Goal: Task Accomplishment & Management: Complete application form

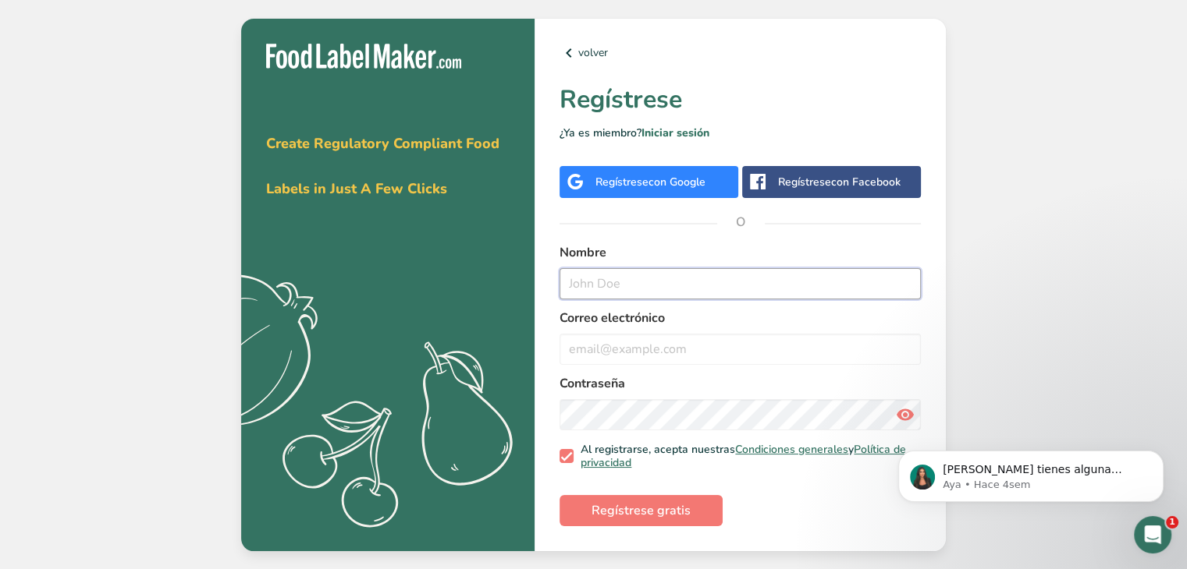
click at [778, 290] on input "text" at bounding box center [739, 283] width 361 height 31
type input "[PERSON_NAME]"
click at [764, 330] on div "Correo electrónico" at bounding box center [739, 337] width 361 height 56
click at [758, 348] on input "email" at bounding box center [739, 349] width 361 height 31
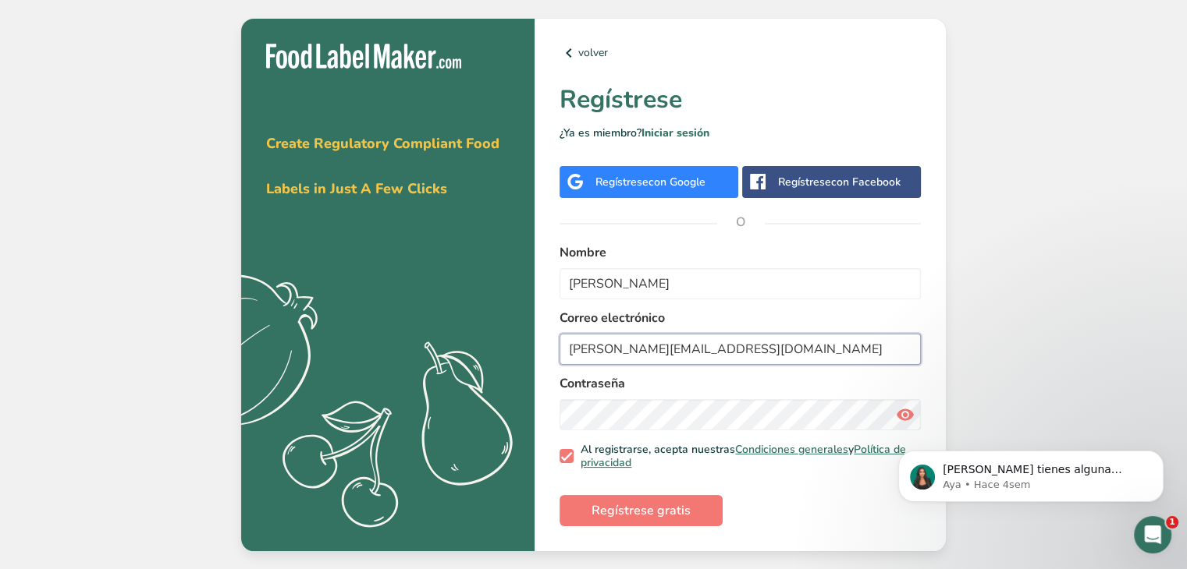
type input "[PERSON_NAME][EMAIL_ADDRESS][DOMAIN_NAME]"
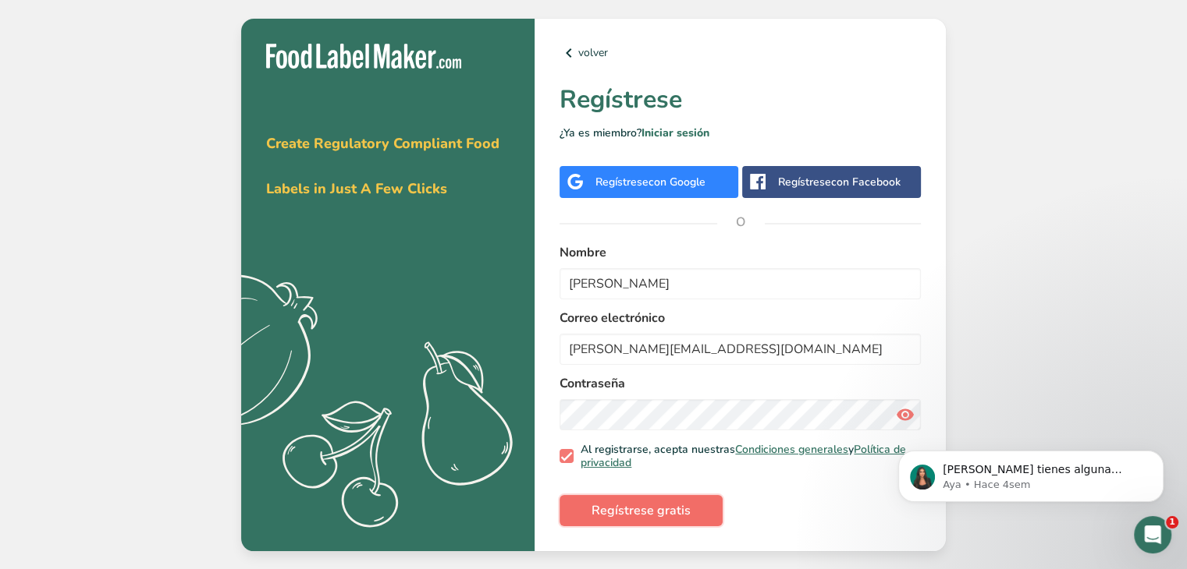
click at [677, 509] on span "Regístrese gratis" at bounding box center [640, 511] width 99 height 19
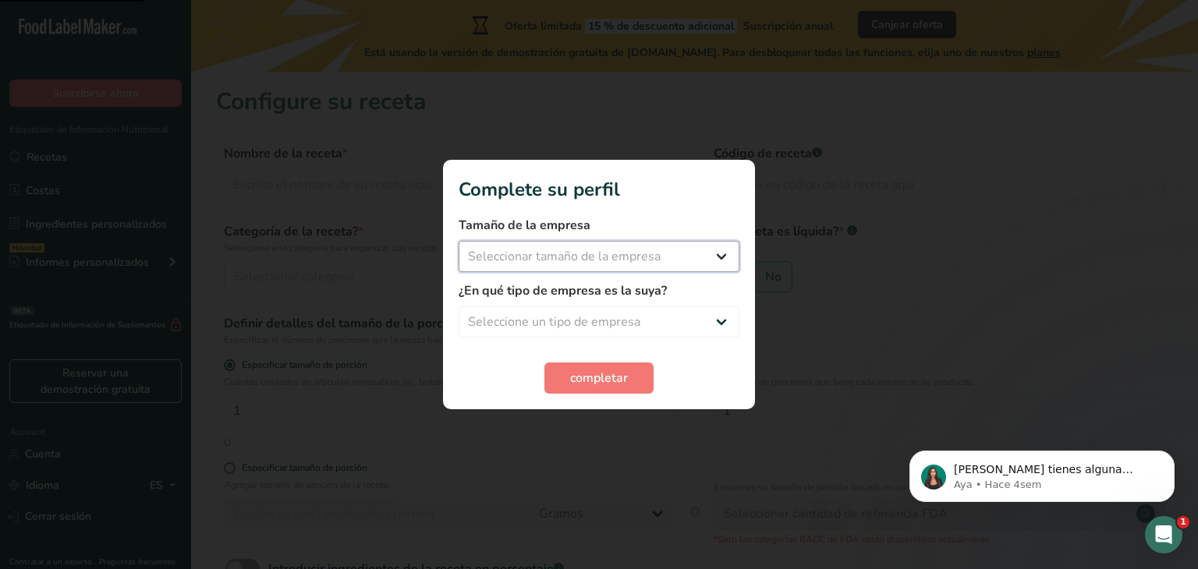
click at [612, 257] on select "Seleccionar tamaño de la empresa Menos de 10 empleados De 10 a 50 empleados De …" at bounding box center [599, 256] width 281 height 31
select select "2"
click at [459, 241] on select "Seleccionar tamaño de la empresa Menos de 10 empleados De 10 a 50 empleados De …" at bounding box center [599, 256] width 281 height 31
click at [580, 335] on select "Seleccione un tipo de empresa Fabricante de alimentos envasados Restaurante y c…" at bounding box center [599, 322] width 281 height 31
select select "8"
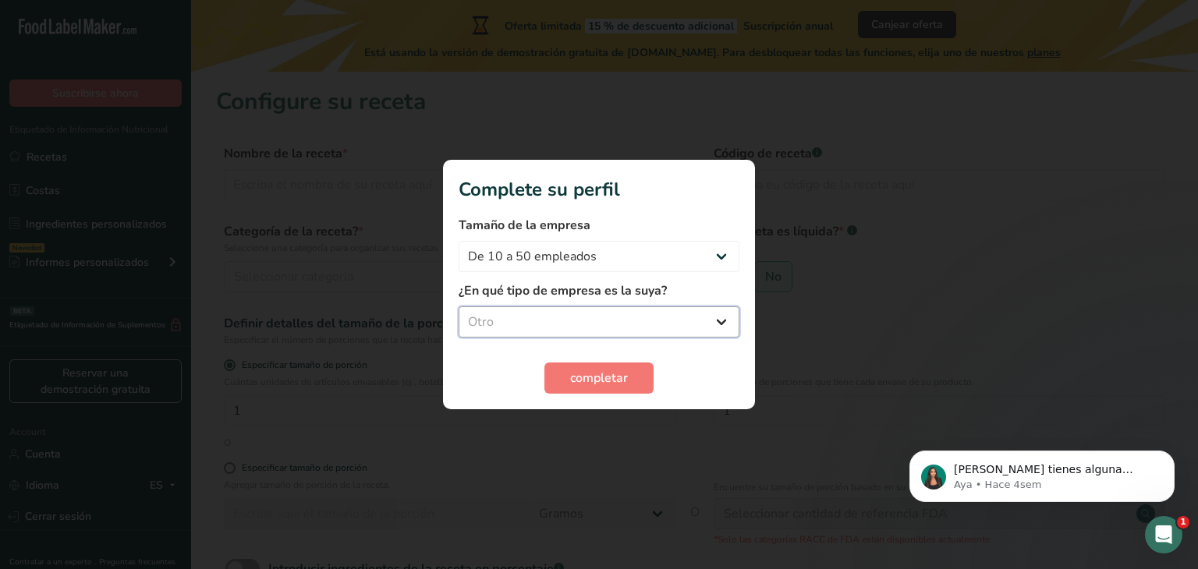
click at [459, 307] on select "Seleccione un tipo de empresa Fabricante de alimentos envasados Restaurante y c…" at bounding box center [599, 322] width 281 height 31
click at [587, 372] on span "completar" at bounding box center [599, 378] width 58 height 19
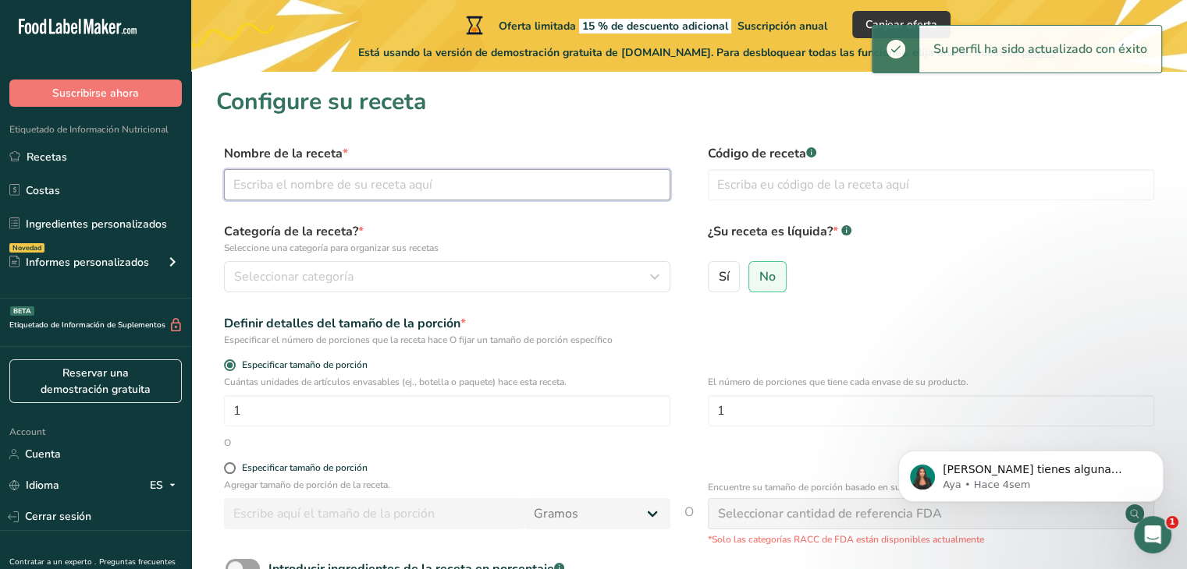
click at [453, 178] on input "text" at bounding box center [447, 184] width 446 height 31
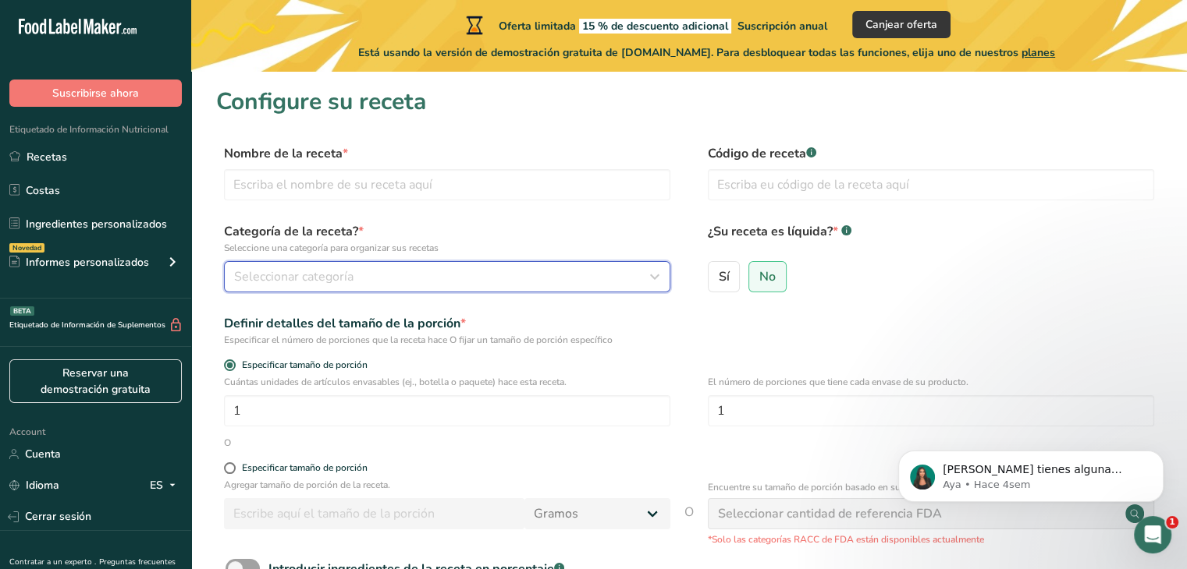
click at [630, 271] on div "Seleccionar categoría" at bounding box center [442, 277] width 417 height 19
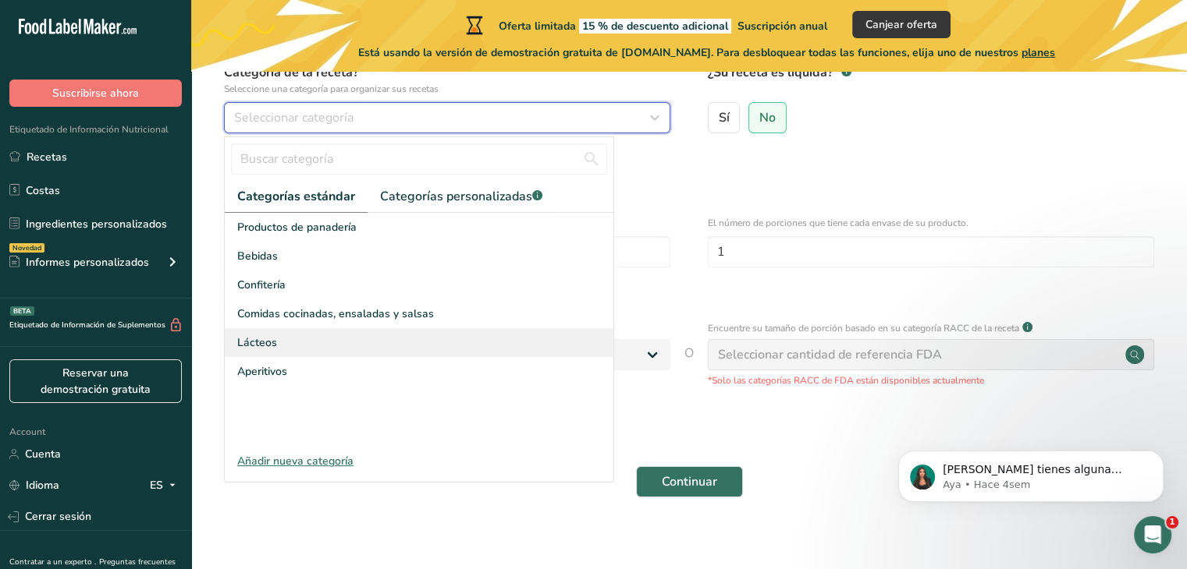
scroll to position [161, 0]
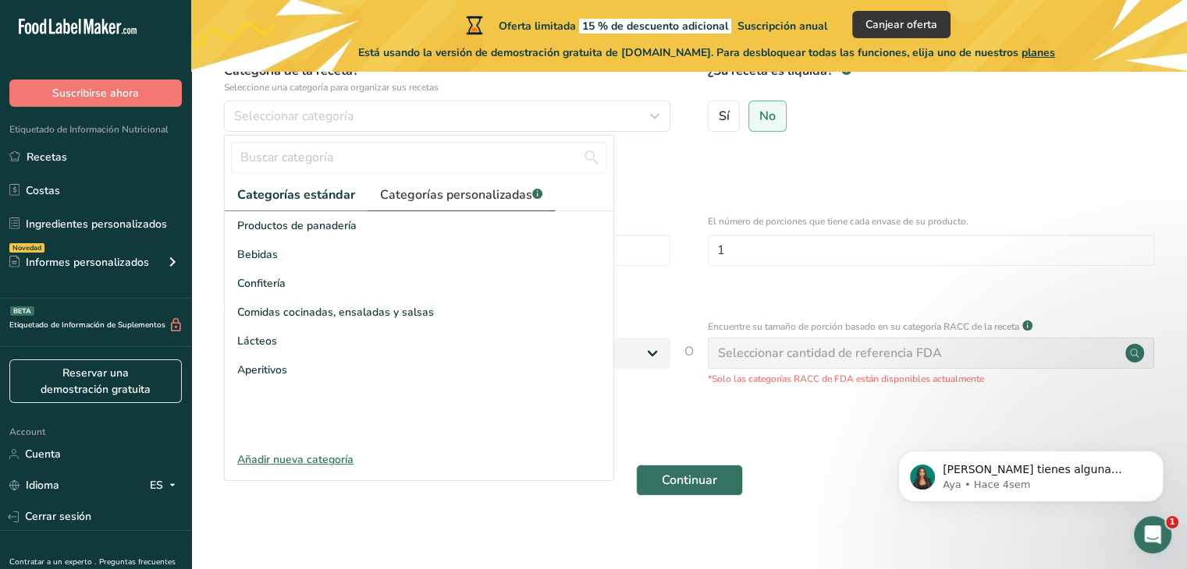
click at [439, 187] on span "Categorías personalizadas .a-a{fill:#347362;}.b-a{fill:#fff;}" at bounding box center [461, 195] width 162 height 19
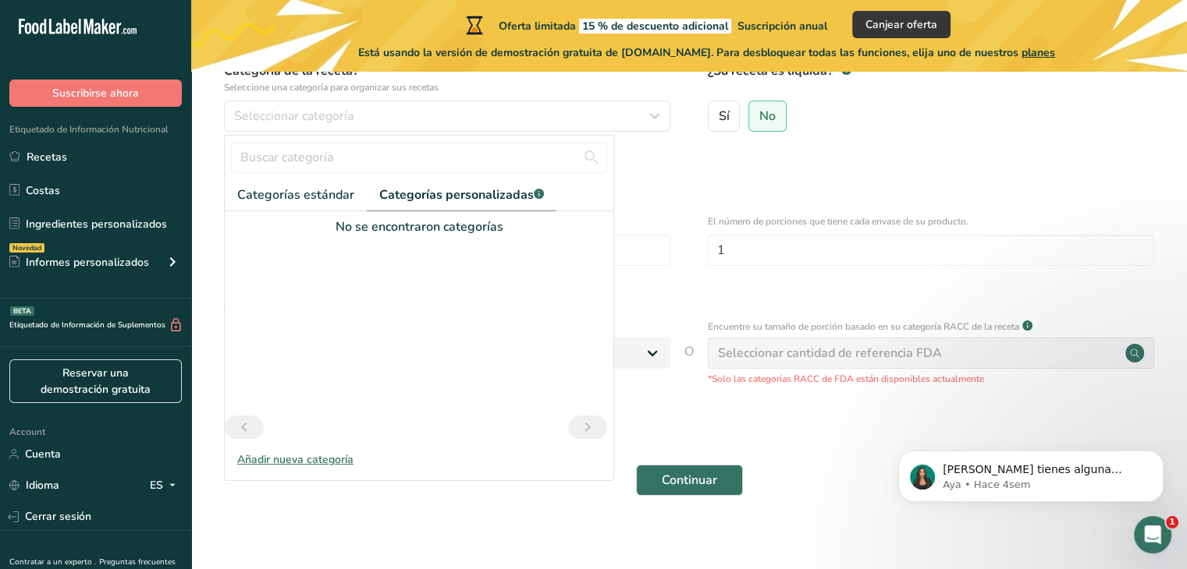
click at [272, 465] on div "Añadir nueva categoría" at bounding box center [419, 460] width 389 height 16
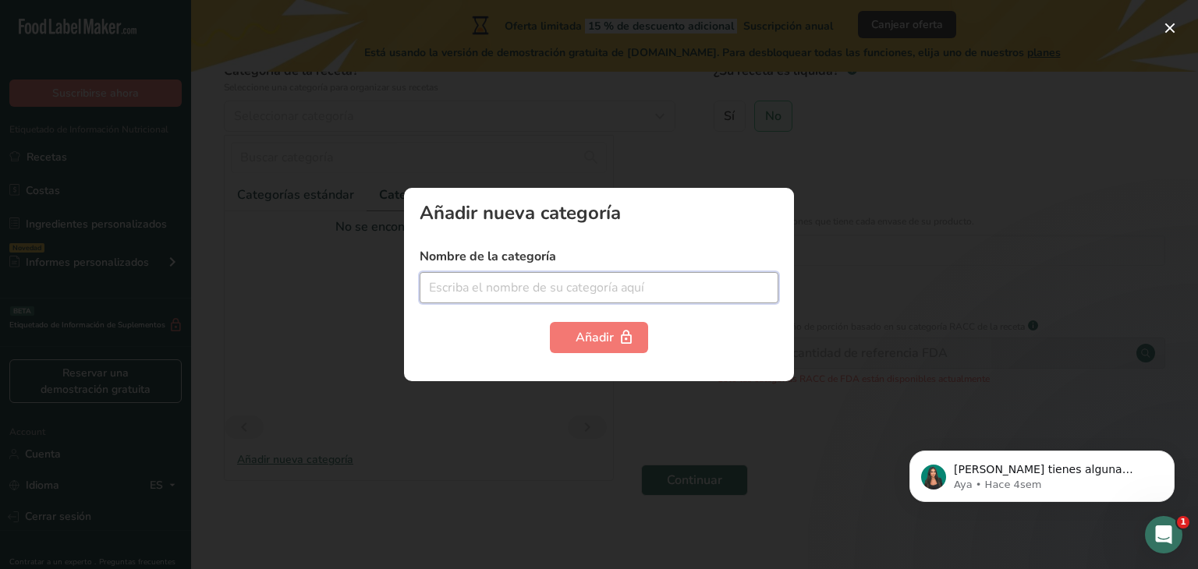
click at [612, 303] on input "text" at bounding box center [599, 287] width 359 height 31
type input "S"
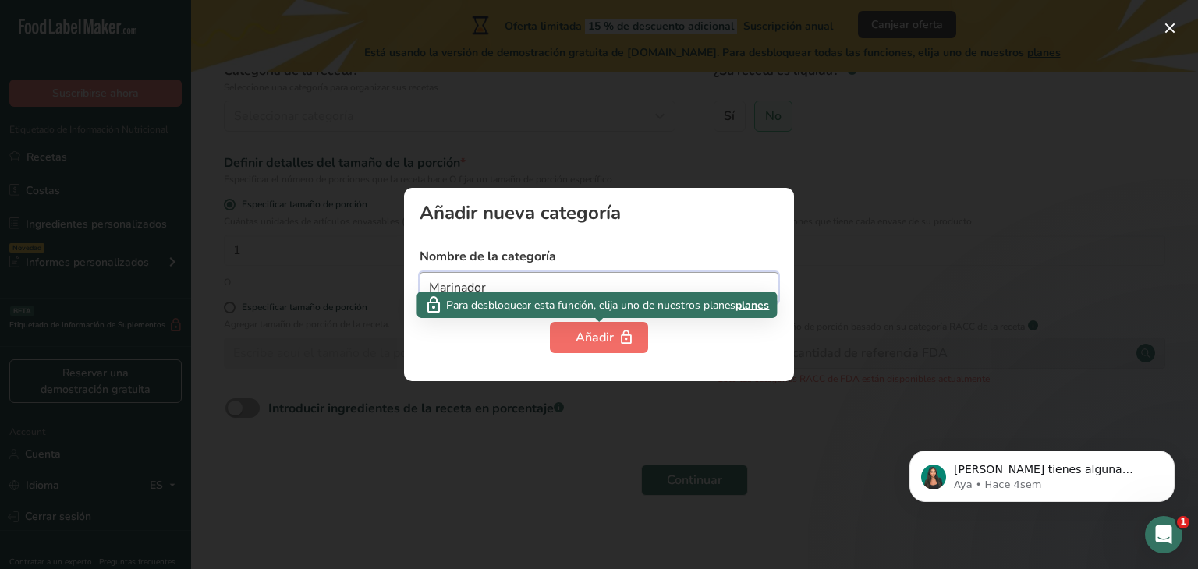
type input "Marinador"
click at [590, 337] on div "Añadir" at bounding box center [599, 337] width 47 height 19
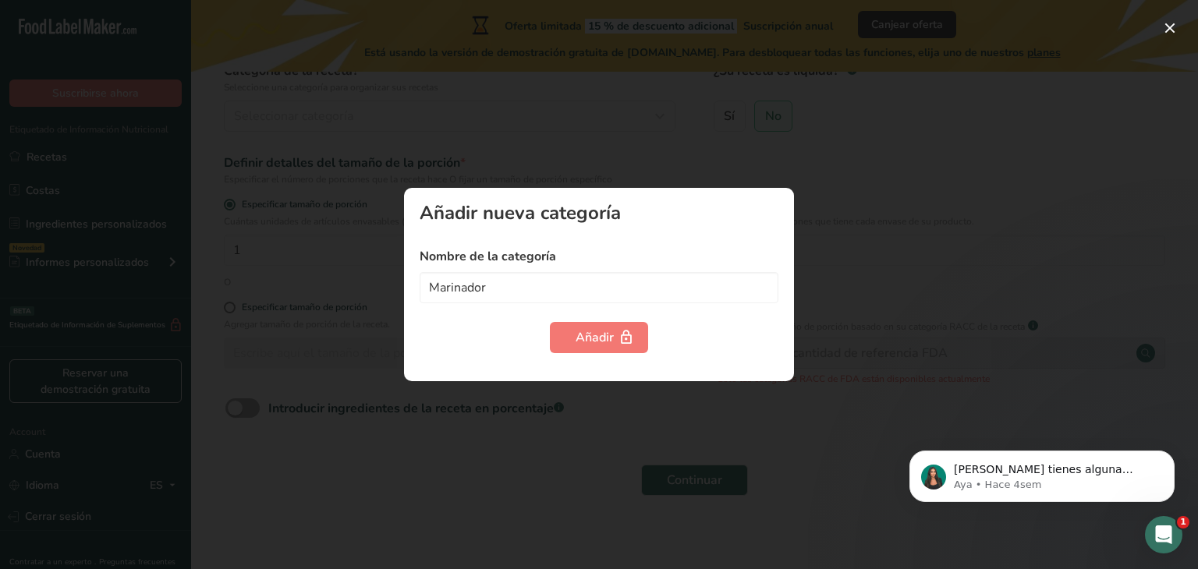
click at [610, 306] on form "Nombre de la categoría Marinador Añadir" at bounding box center [599, 300] width 359 height 106
click at [617, 300] on input "Marinador" at bounding box center [599, 287] width 359 height 31
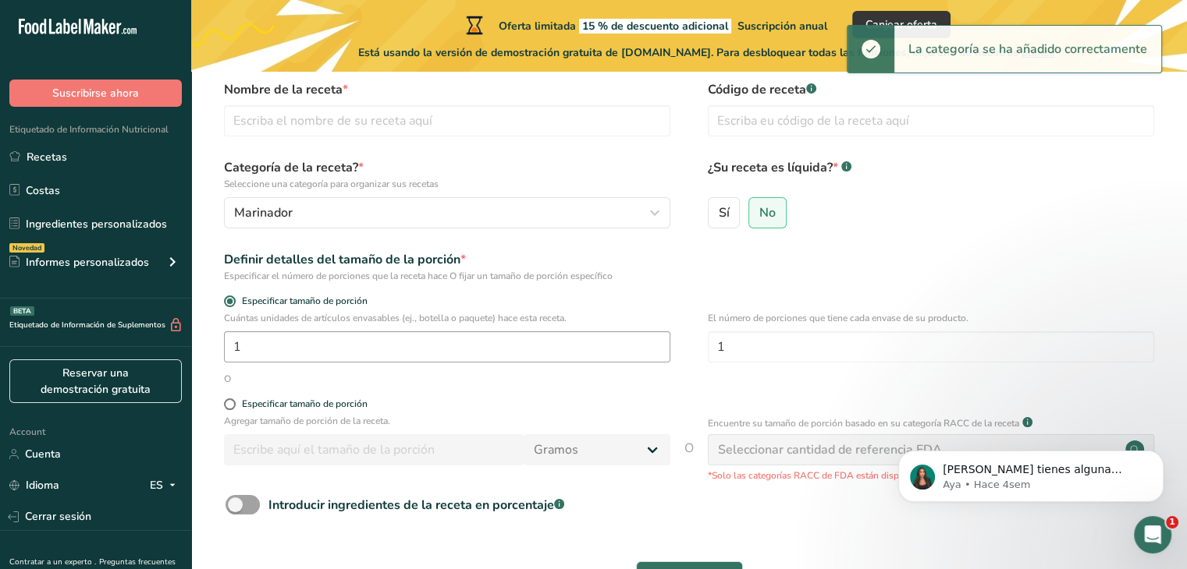
scroll to position [0, 0]
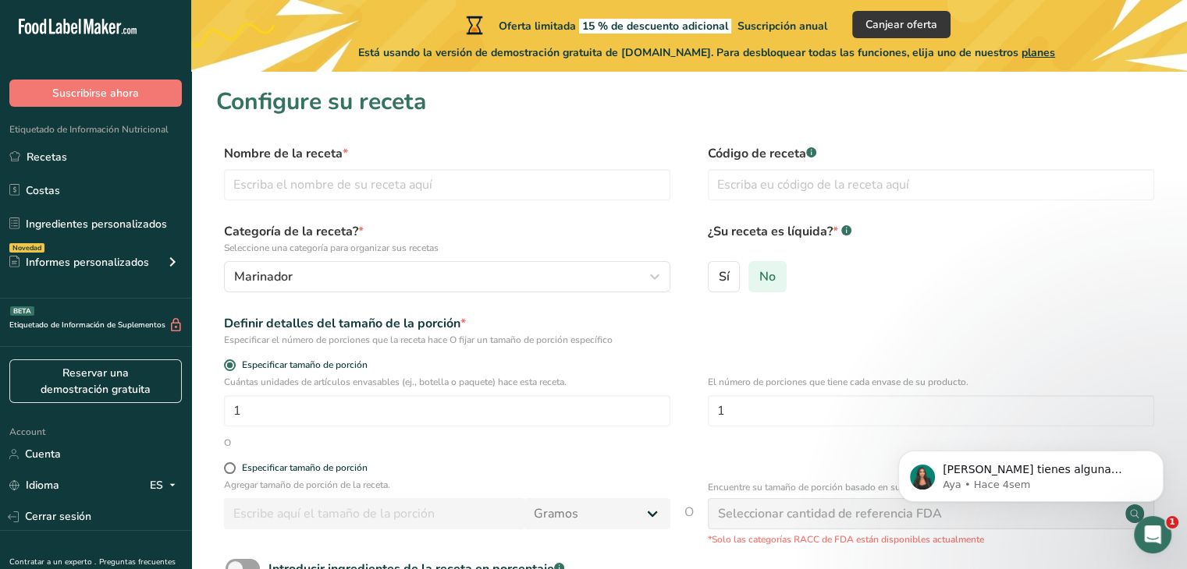
click at [763, 272] on span "No" at bounding box center [767, 277] width 16 height 16
click at [759, 272] on input "No" at bounding box center [754, 276] width 10 height 10
click at [786, 191] on input "text" at bounding box center [931, 184] width 446 height 31
click at [422, 183] on input "text" at bounding box center [447, 184] width 446 height 31
type input "F"
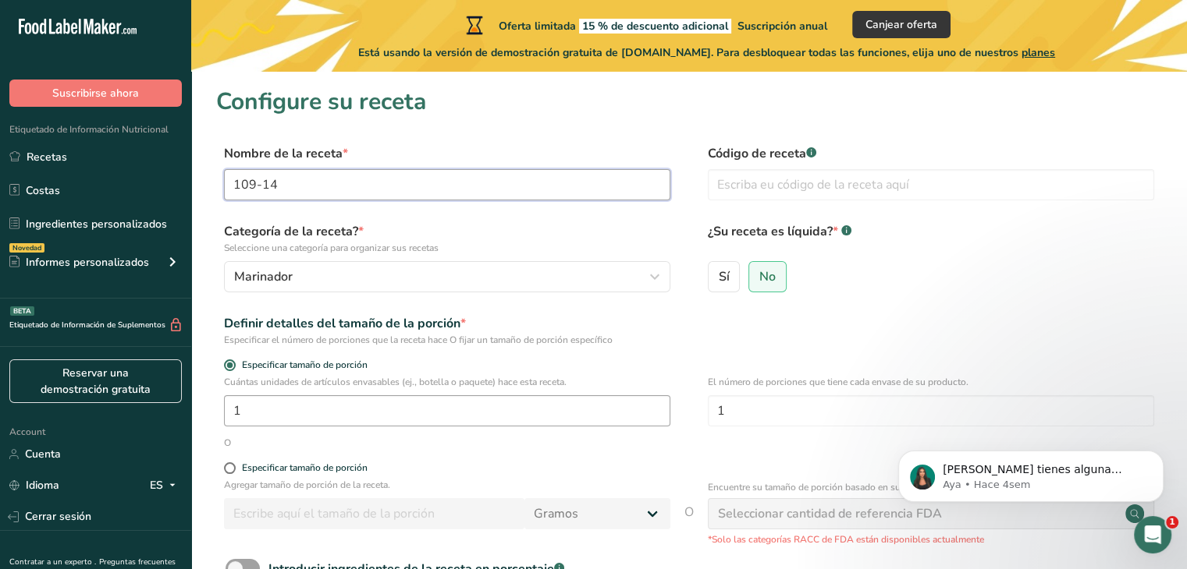
type input "109-14"
click at [349, 408] on input "1" at bounding box center [447, 411] width 446 height 31
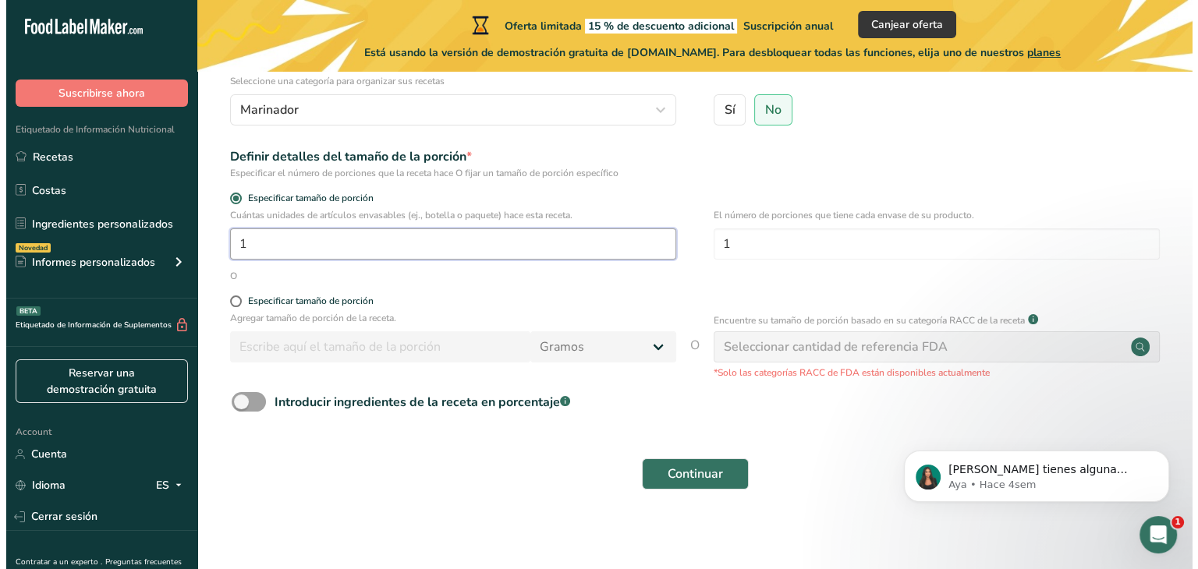
scroll to position [168, 0]
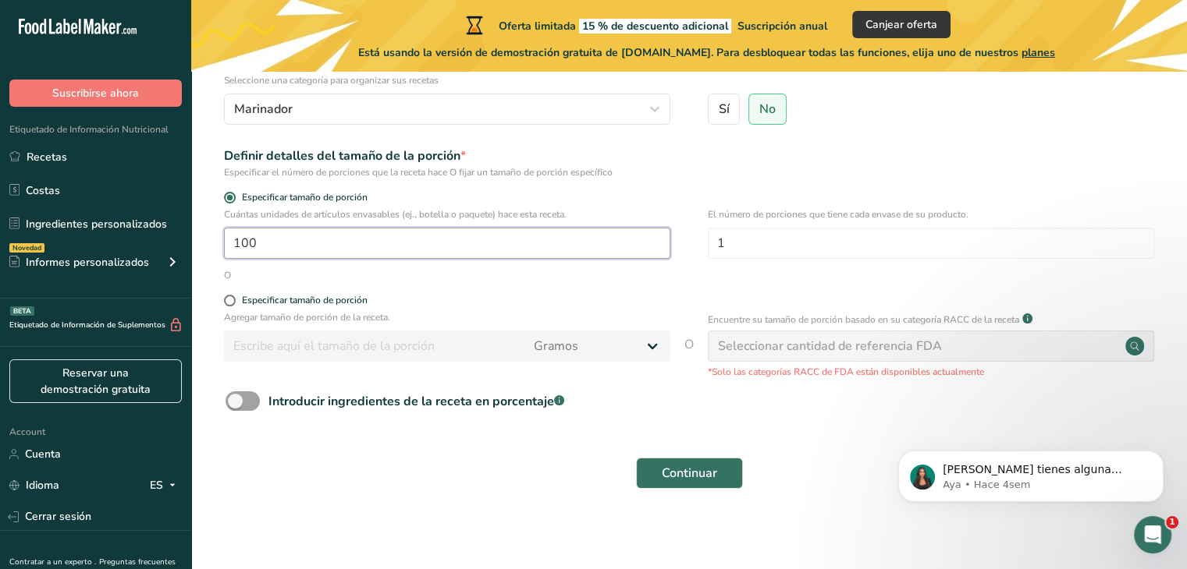
type input "100"
click at [222, 297] on div "Especificar tamaño de porción" at bounding box center [689, 303] width 946 height 16
click at [230, 297] on span at bounding box center [230, 301] width 12 height 12
click at [230, 297] on input "Especificar tamaño de porción" at bounding box center [229, 301] width 10 height 10
radio input "true"
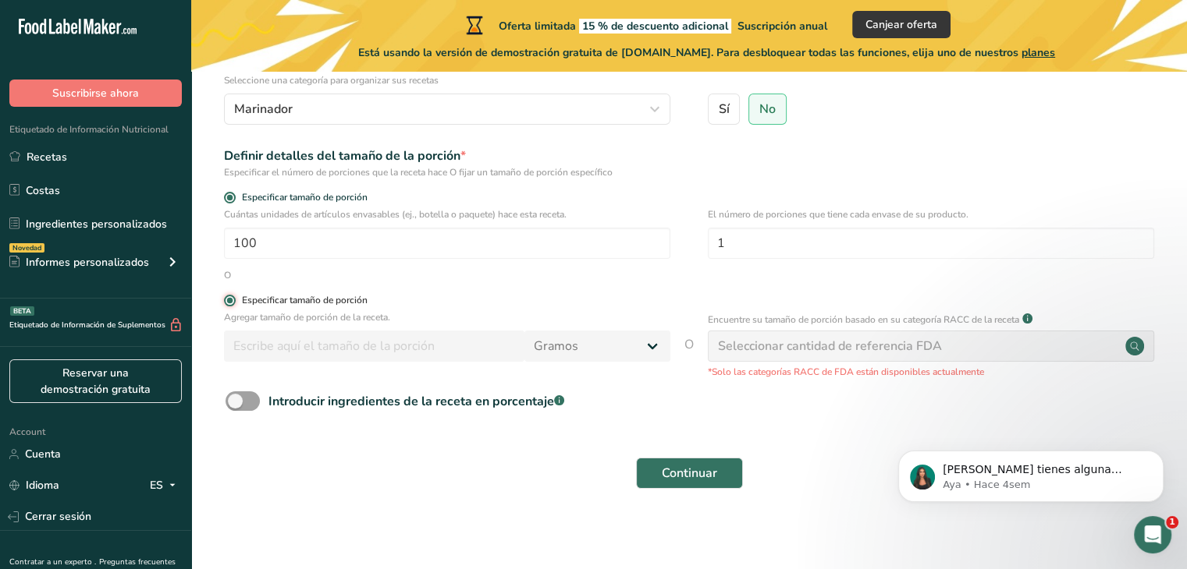
radio input "false"
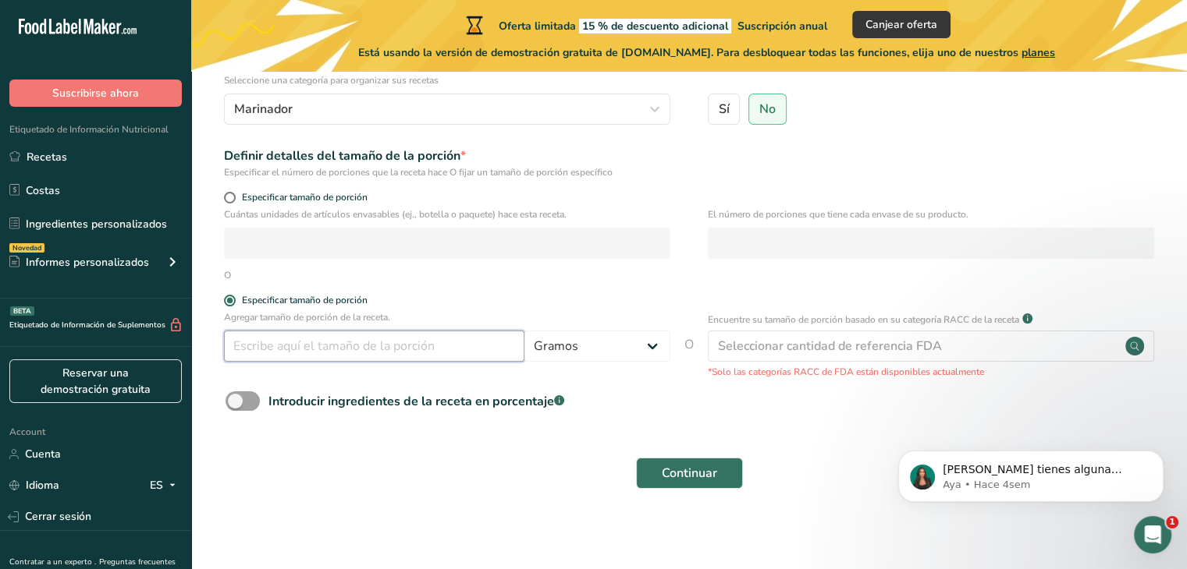
click at [359, 351] on input "number" at bounding box center [374, 346] width 300 height 31
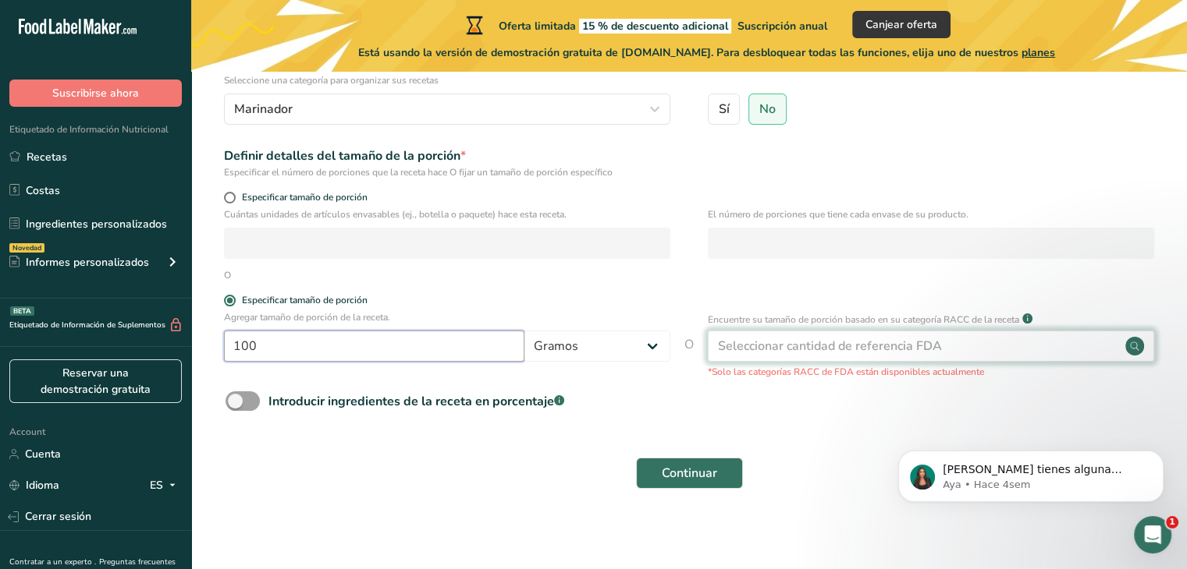
type input "100"
click at [855, 349] on div "Seleccionar cantidad de referencia FDA" at bounding box center [830, 346] width 224 height 19
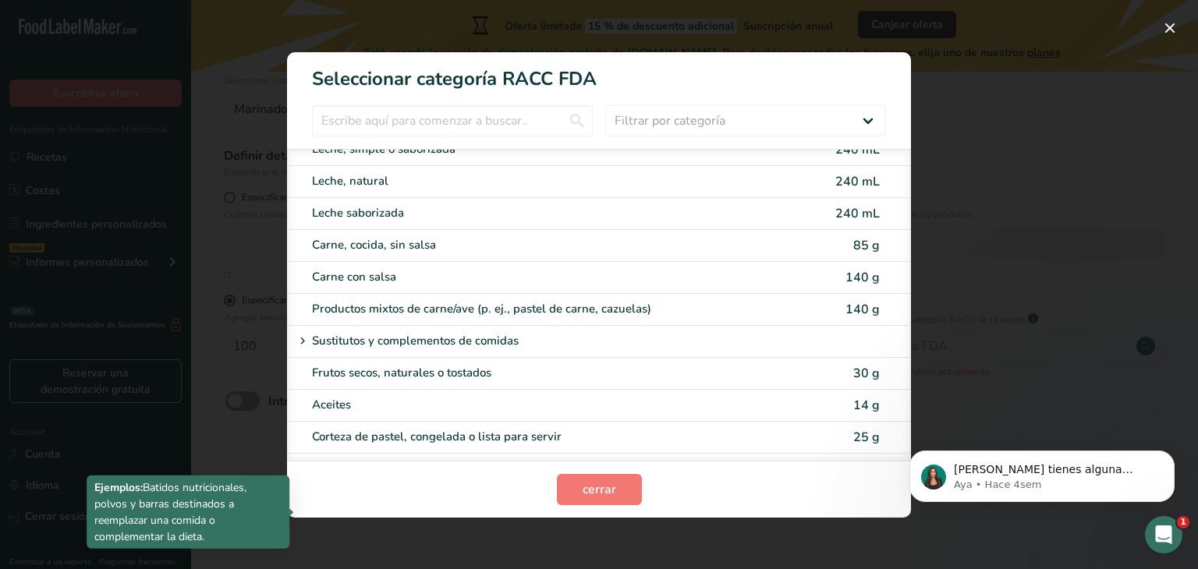
scroll to position [1729, 0]
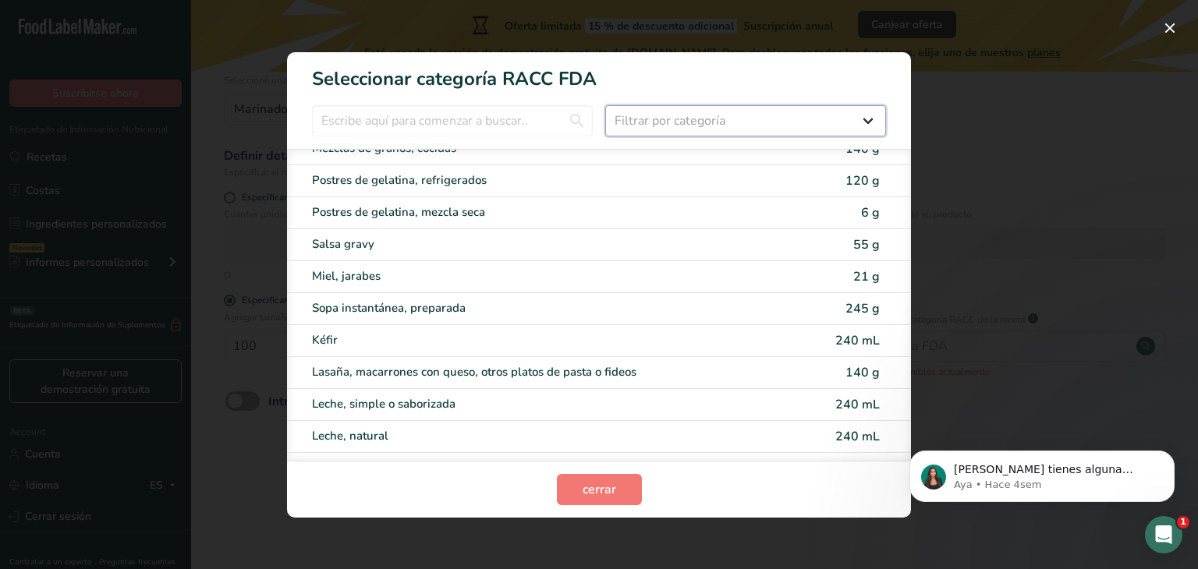
click at [709, 109] on select "Filtrar por categoría Todos Productos de panadería Bebidas Cereales y otros pro…" at bounding box center [745, 120] width 281 height 31
select select "22"
click at [605, 105] on select "Filtrar por categoría Todos Productos de panadería Bebidas Cereales y otros pro…" at bounding box center [745, 120] width 281 height 31
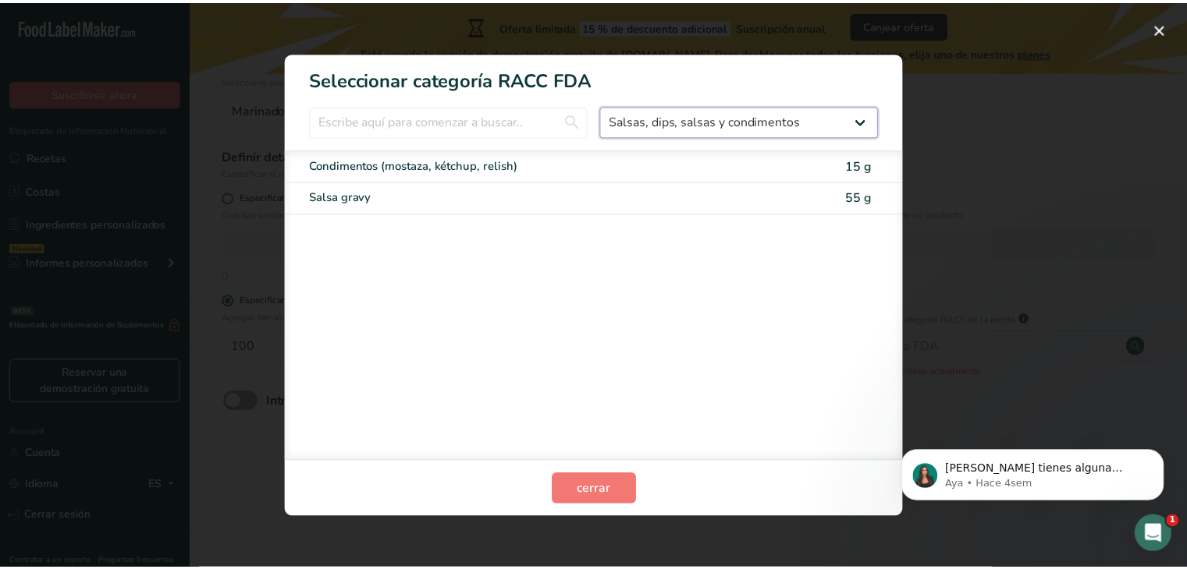
scroll to position [0, 0]
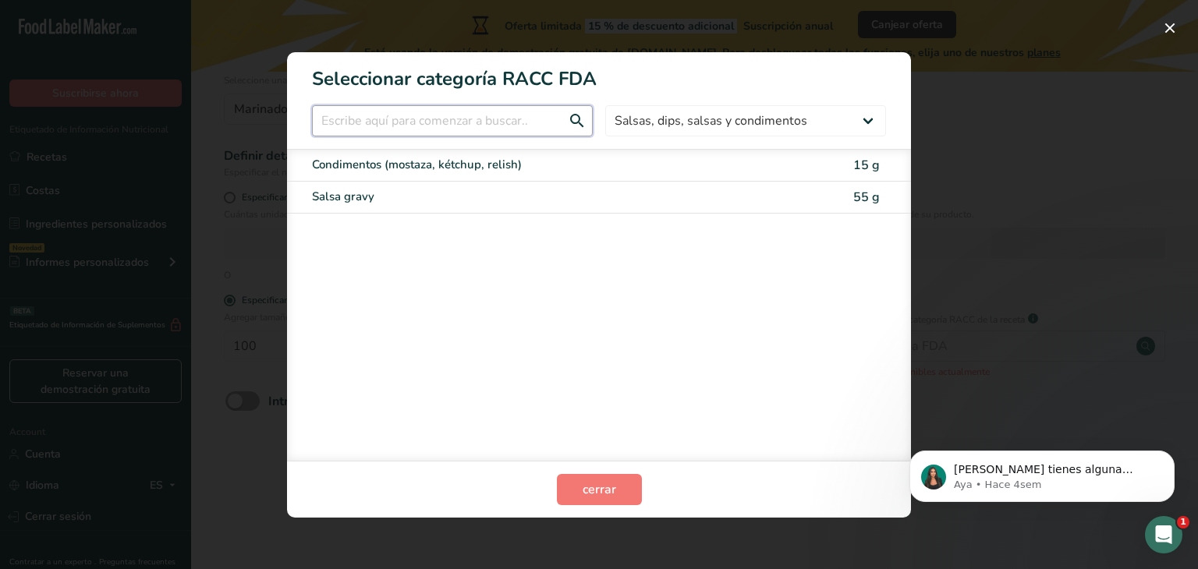
click at [470, 119] on input "RACC Category Selection Modal" at bounding box center [452, 120] width 281 height 31
click at [586, 483] on span "cerrar" at bounding box center [600, 490] width 34 height 19
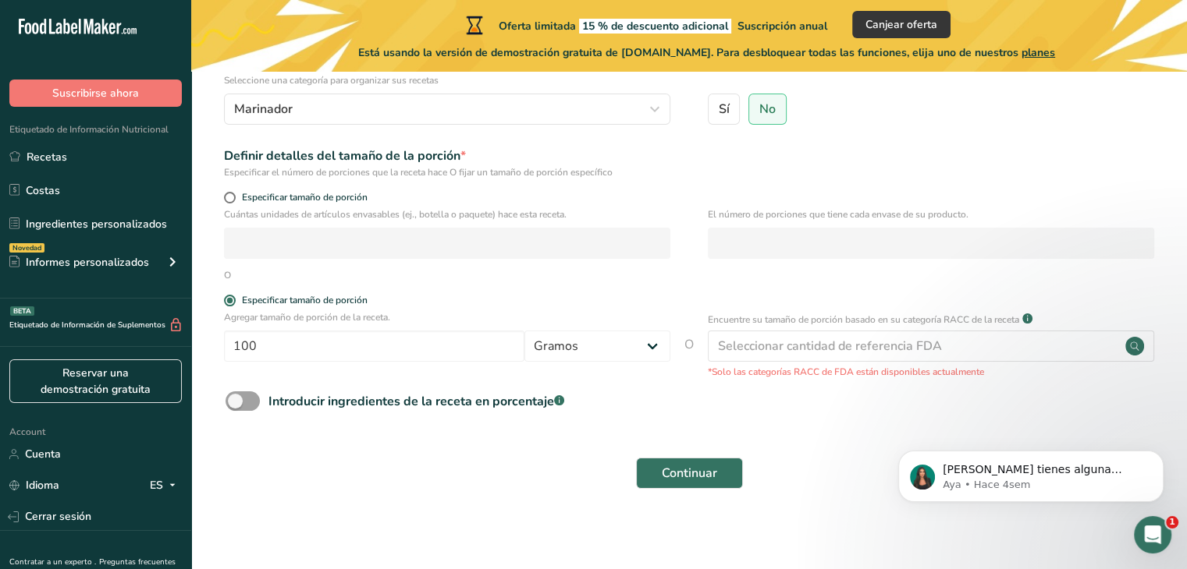
scroll to position [172, 0]
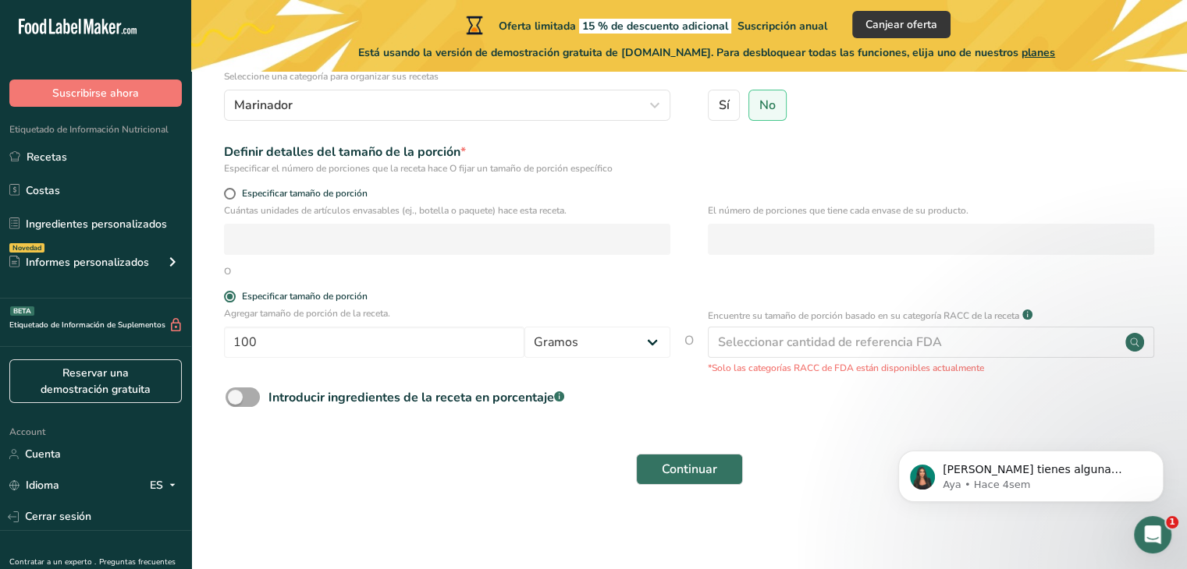
click at [246, 405] on span at bounding box center [242, 398] width 34 height 20
click at [236, 403] on input "Introducir ingredientes de la receta en porcentaje .a-a{fill:#347362;}.b-a{fill…" at bounding box center [230, 397] width 10 height 10
checkbox input "true"
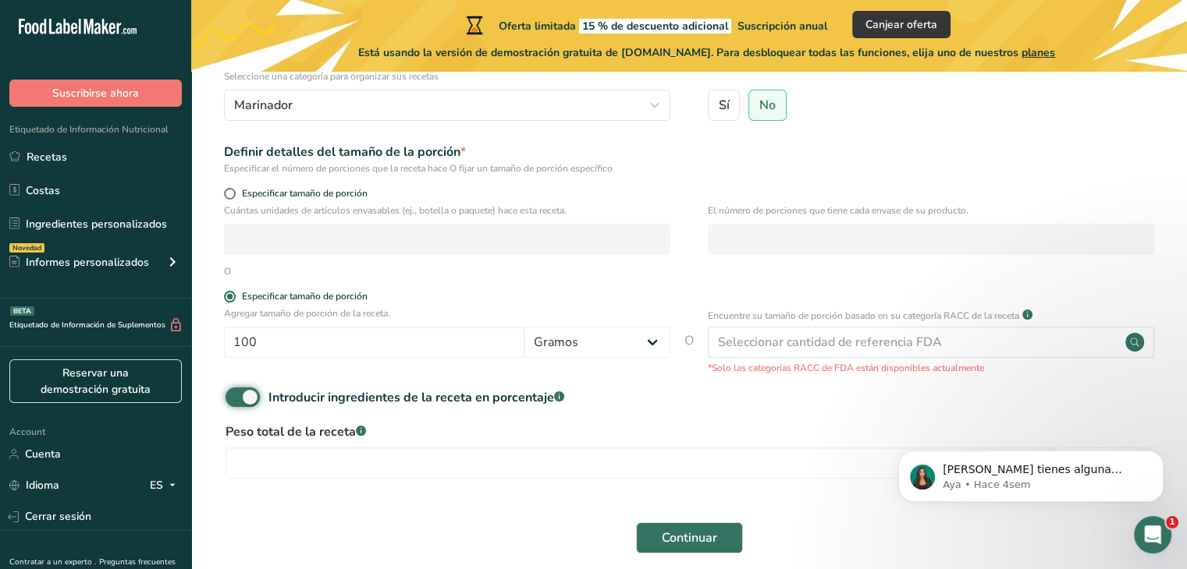
scroll to position [240, 0]
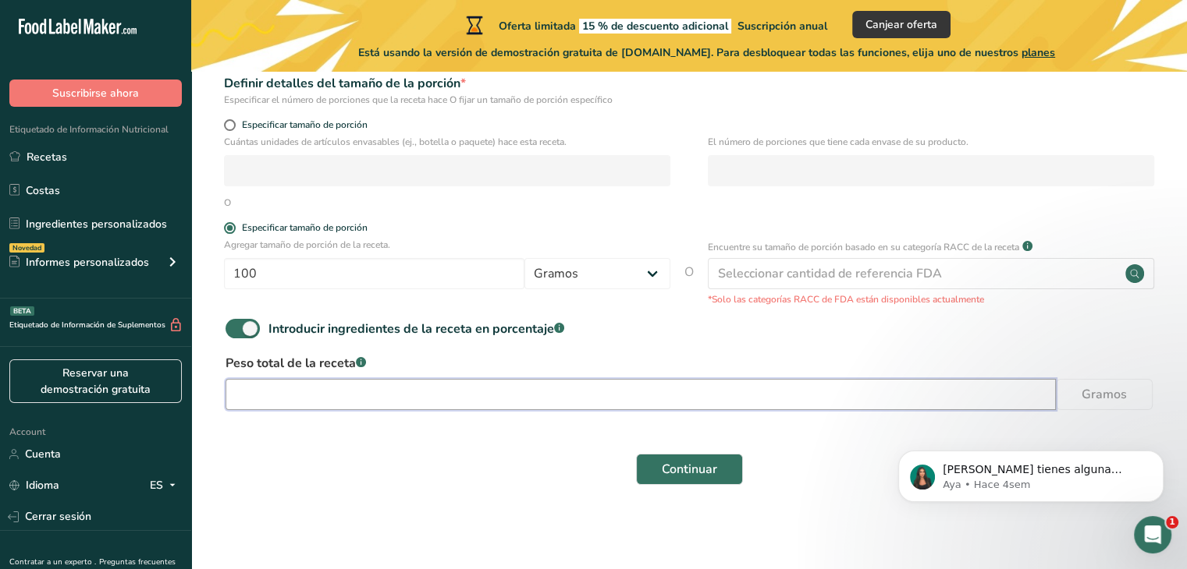
click at [459, 394] on input "number" at bounding box center [640, 394] width 830 height 31
type input "100"
click at [660, 463] on button "Continuar" at bounding box center [689, 469] width 107 height 31
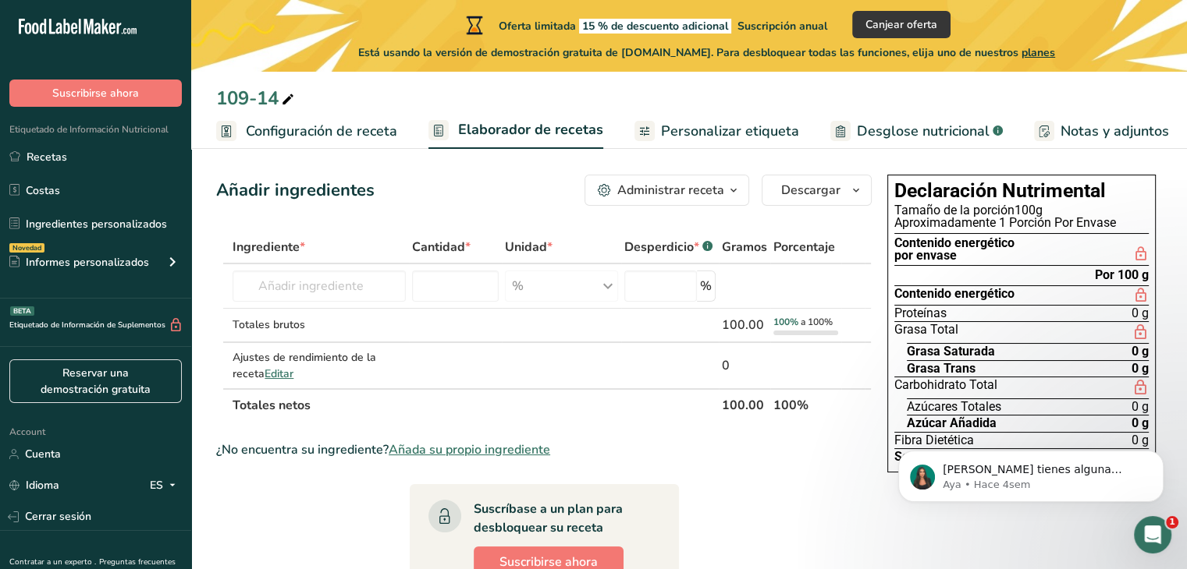
scroll to position [9, 0]
click at [300, 278] on input "text" at bounding box center [318, 286] width 172 height 31
click at [442, 272] on input "number" at bounding box center [455, 286] width 87 height 31
click at [326, 284] on input "text" at bounding box center [318, 286] width 172 height 31
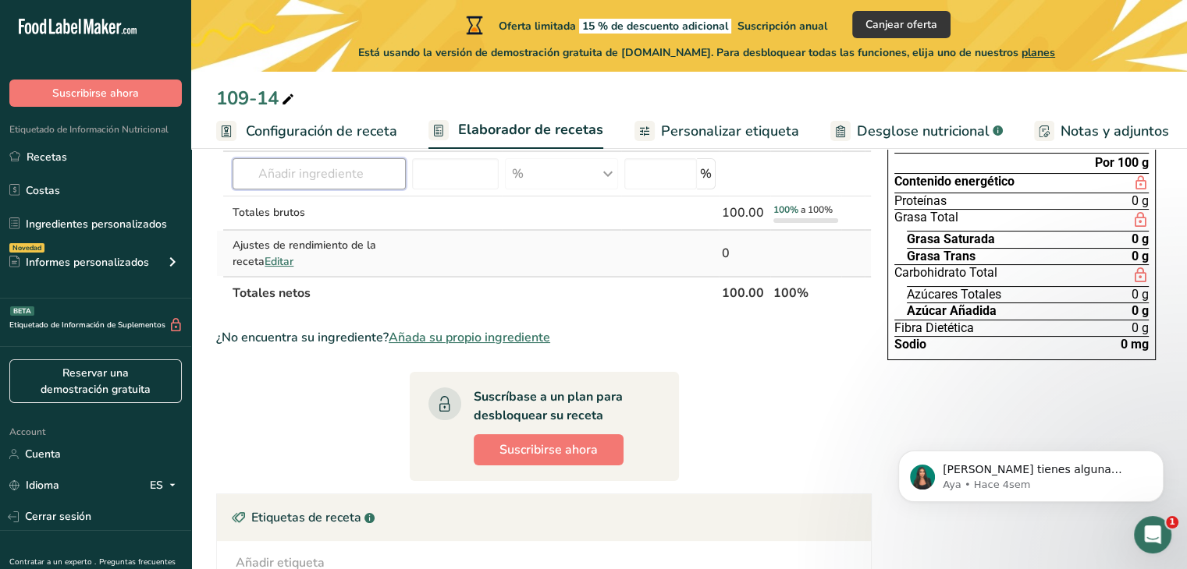
scroll to position [0, 0]
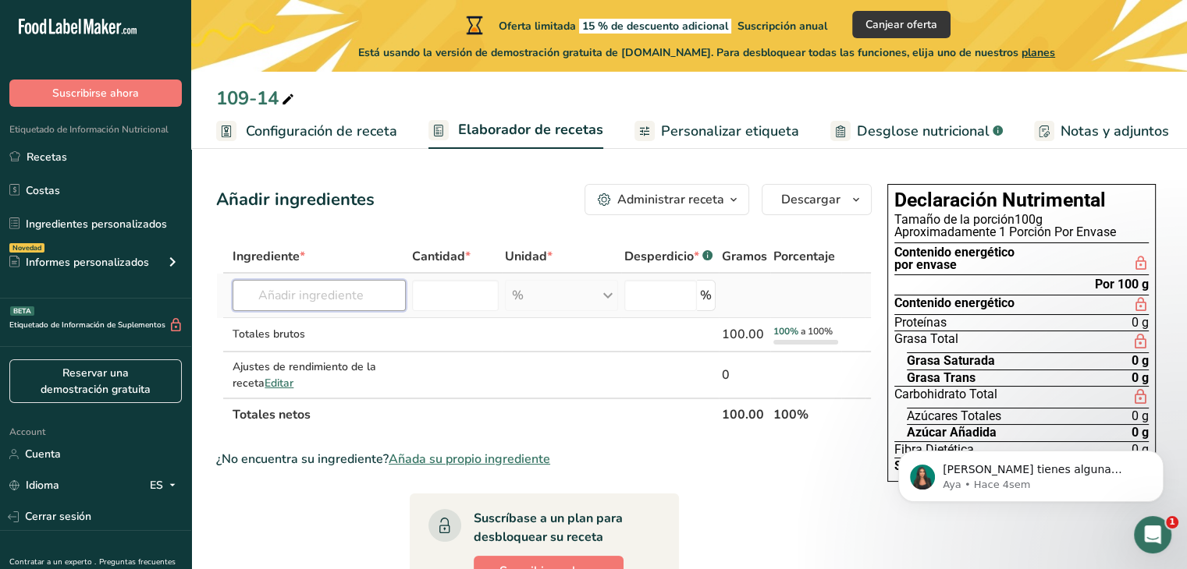
click at [332, 293] on input "text" at bounding box center [318, 295] width 172 height 31
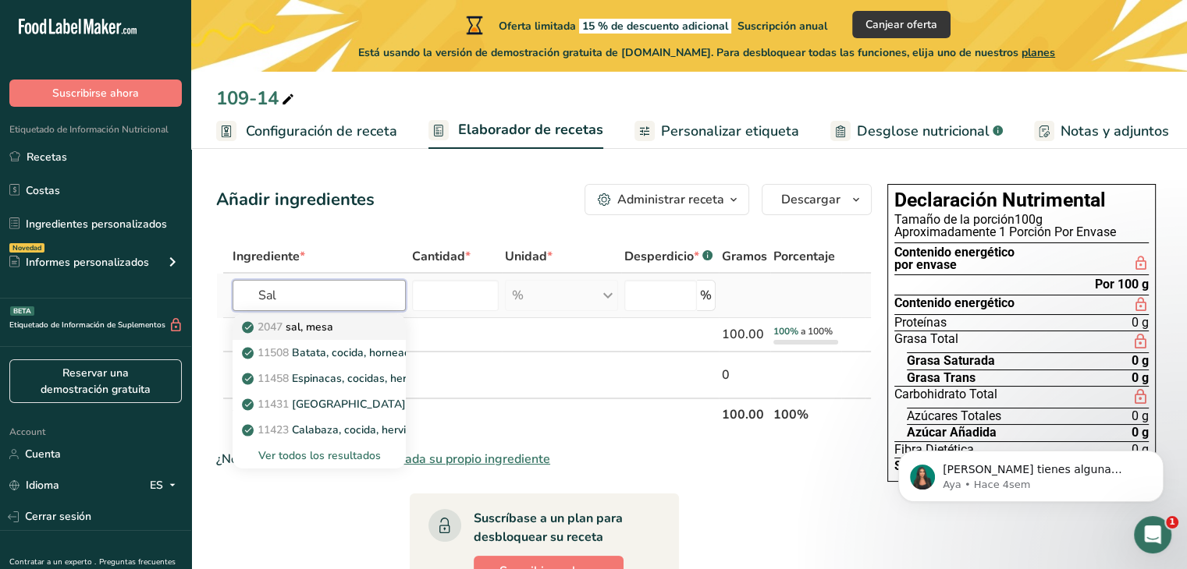
type input "Sal"
click at [325, 326] on p "2047 sal, [GEOGRAPHIC_DATA]" at bounding box center [289, 327] width 88 height 16
type input "Salt, table"
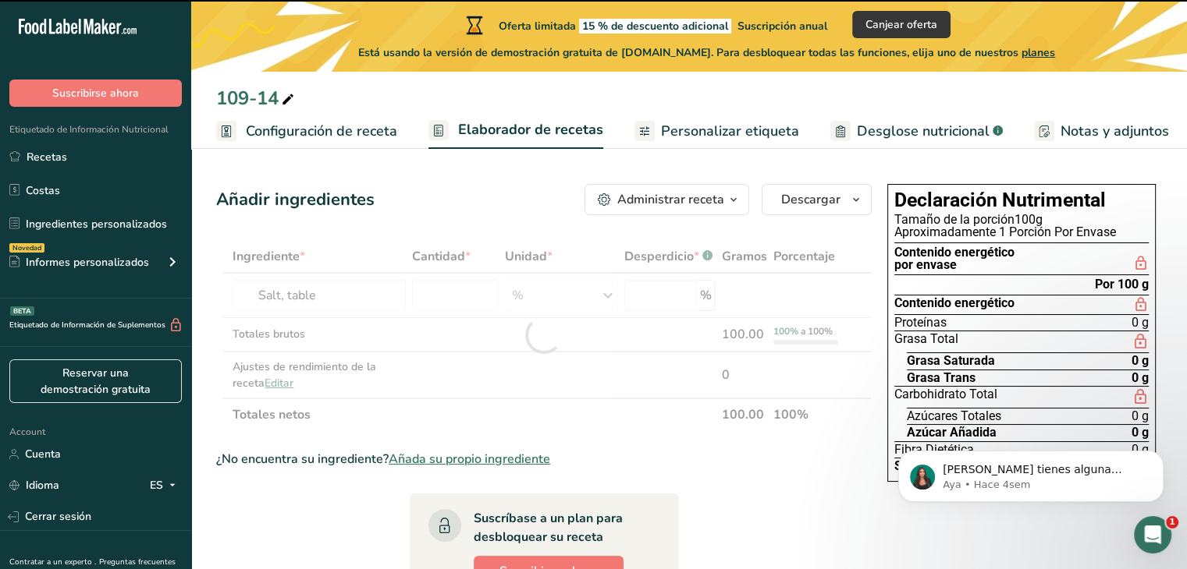
type input "0"
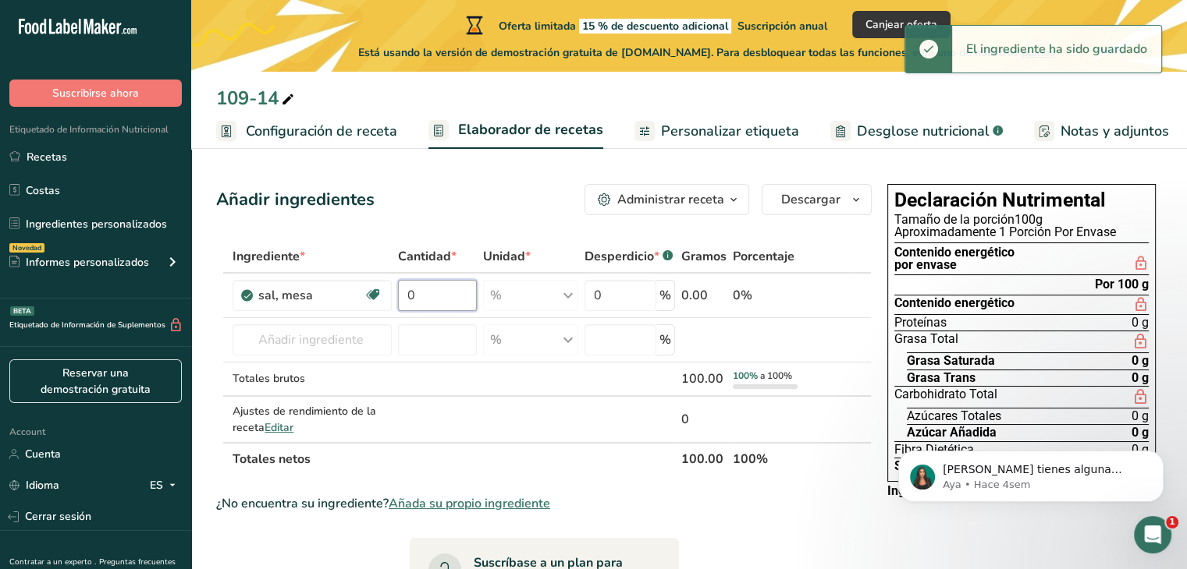
click at [445, 299] on input "0" at bounding box center [437, 295] width 79 height 31
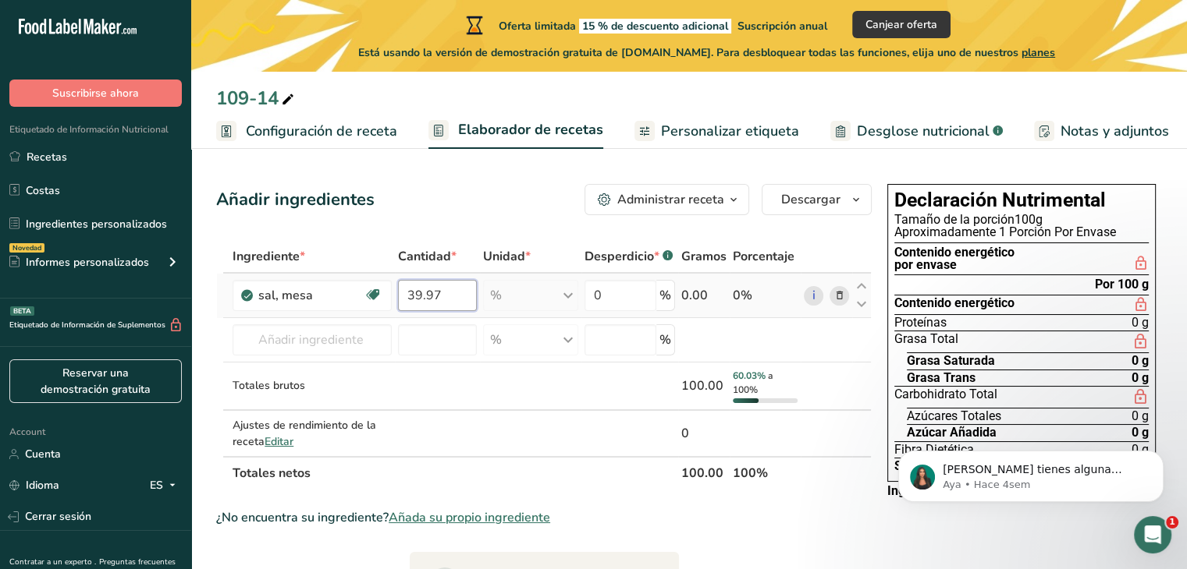
type input "39.97"
click at [695, 294] on div "Ingrediente * Cantidad * Unidad * Desperdicio * .a-a{fill:#347362;}.b-a{fill:#f…" at bounding box center [543, 365] width 655 height 250
click at [303, 354] on input "text" at bounding box center [311, 340] width 159 height 31
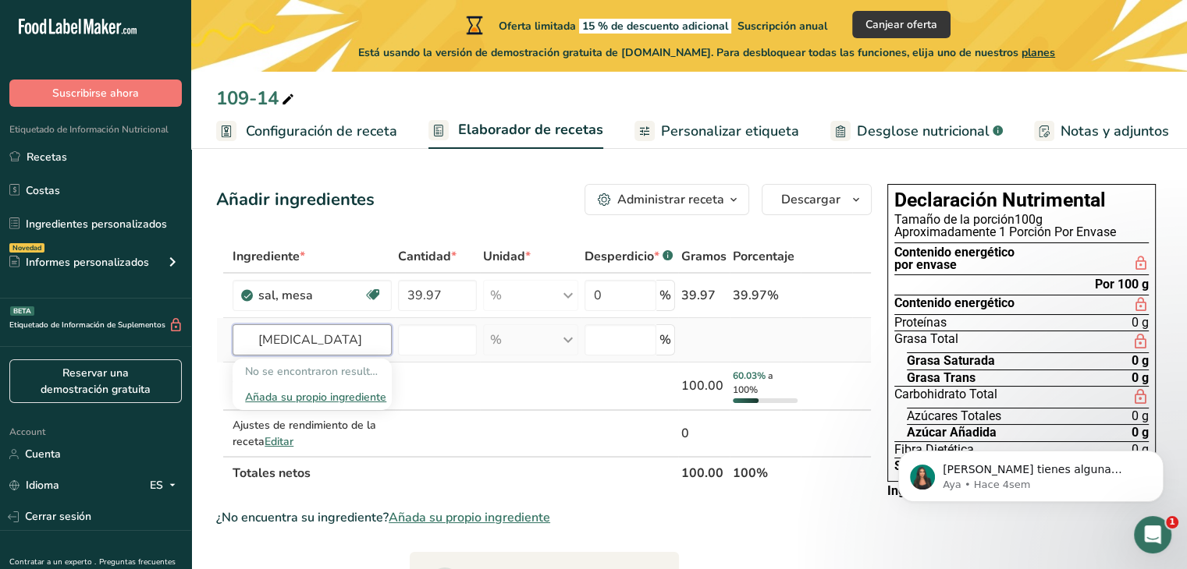
type input "[MEDICAL_DATA]"
click at [342, 397] on div "Añada su propio ingrediente" at bounding box center [312, 397] width 134 height 16
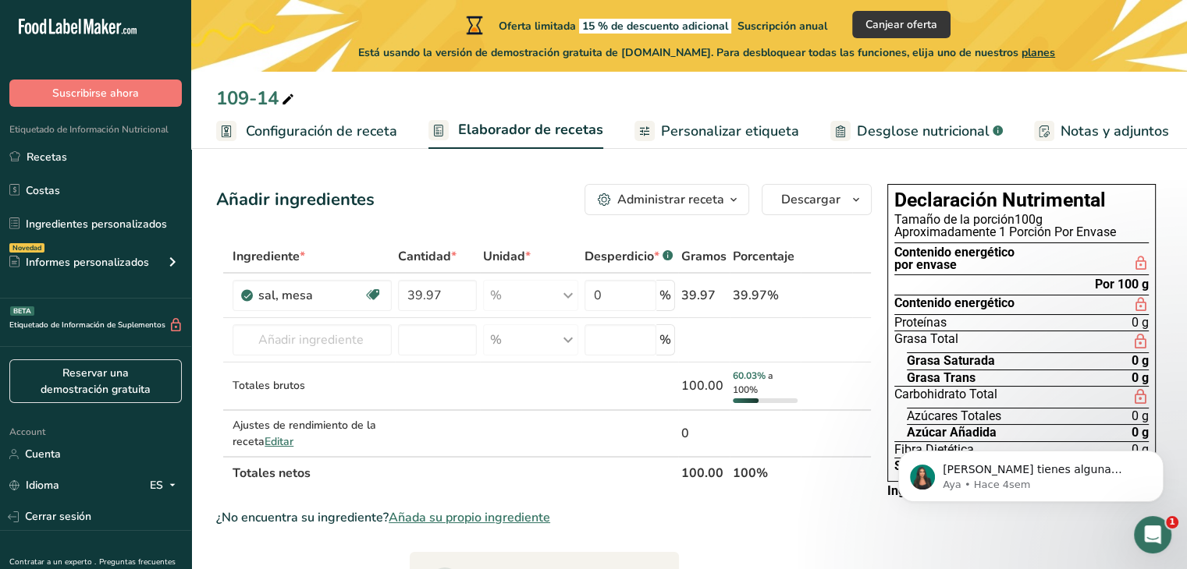
click at [846, 20] on div "Oferta limitada 15 % de descuento adicional Suscripción anual Canjear oferta" at bounding box center [707, 24] width 488 height 27
click at [892, 23] on span "Canjear oferta" at bounding box center [901, 24] width 72 height 16
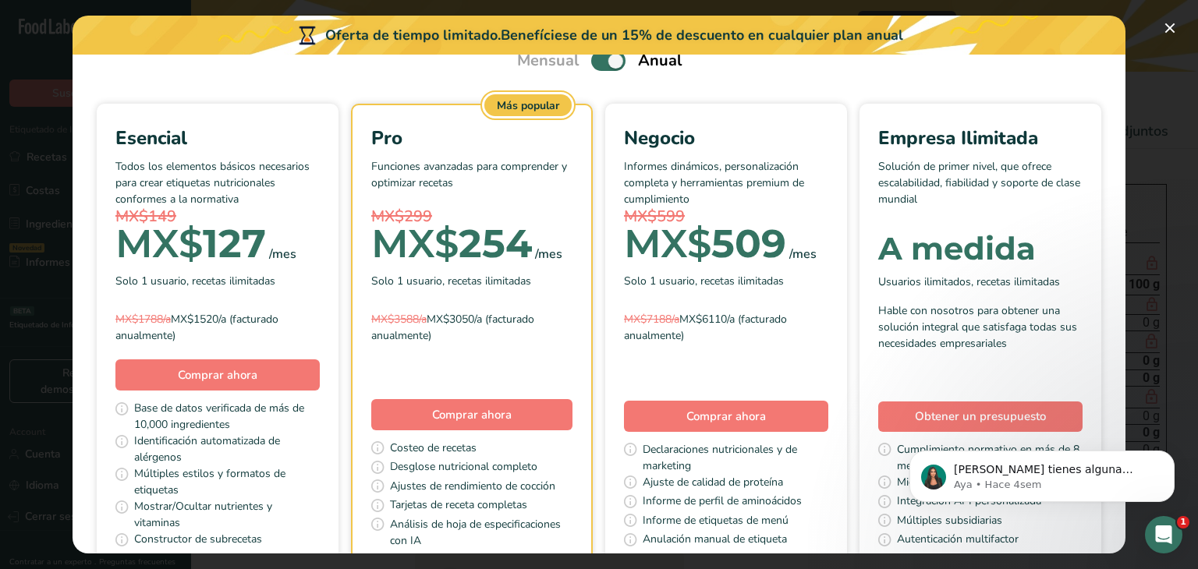
scroll to position [72, 0]
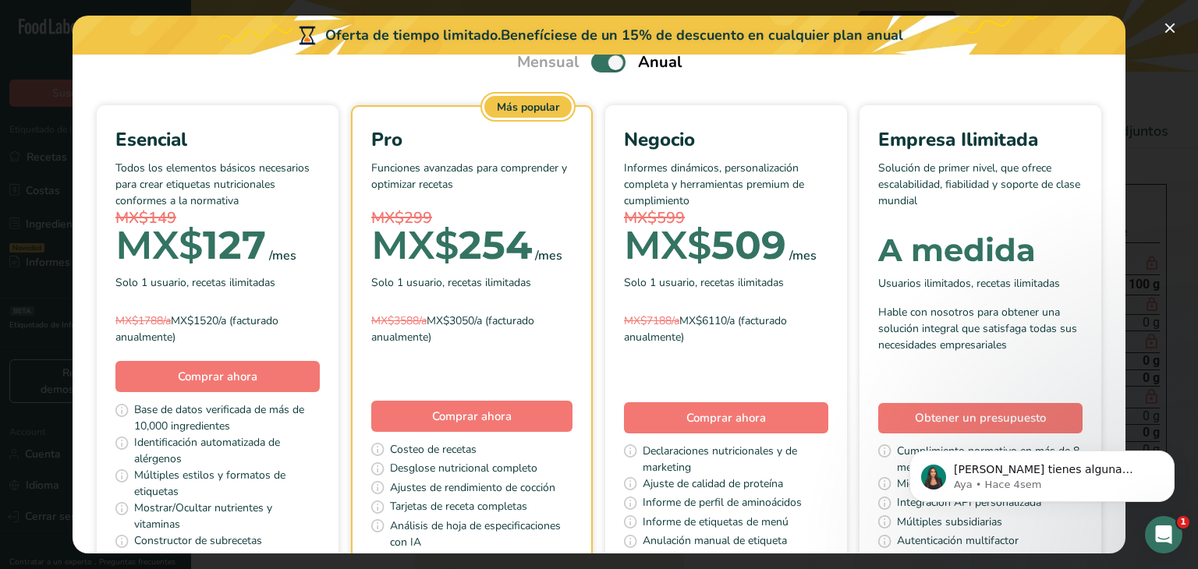
click at [320, 176] on p "Todos los elementos básicos necesarios para crear etiquetas nutricionales confo…" at bounding box center [217, 183] width 204 height 47
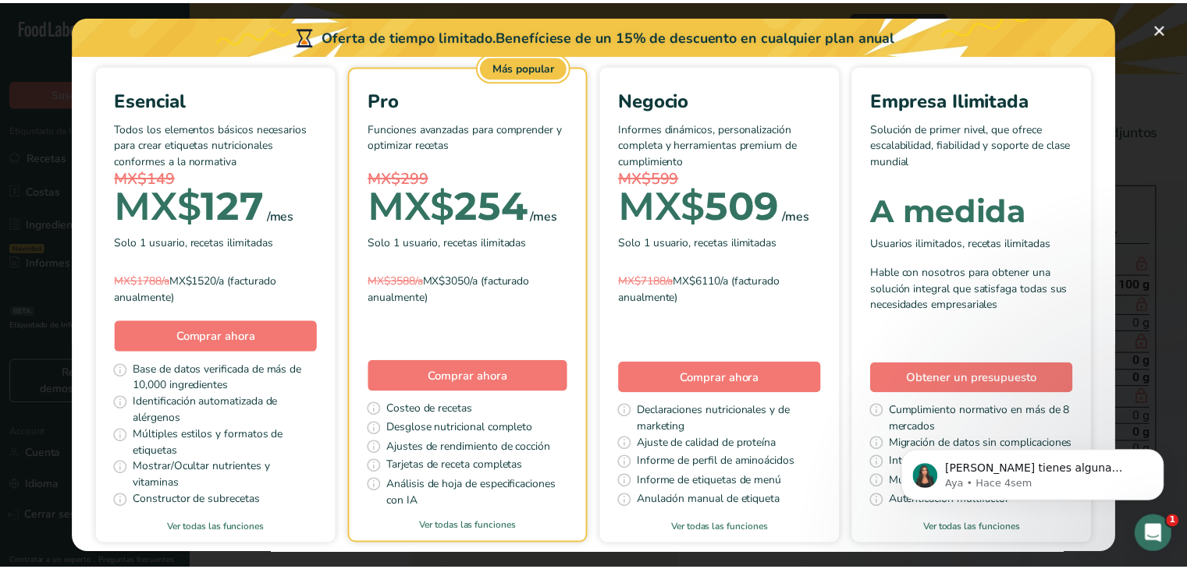
scroll to position [0, 0]
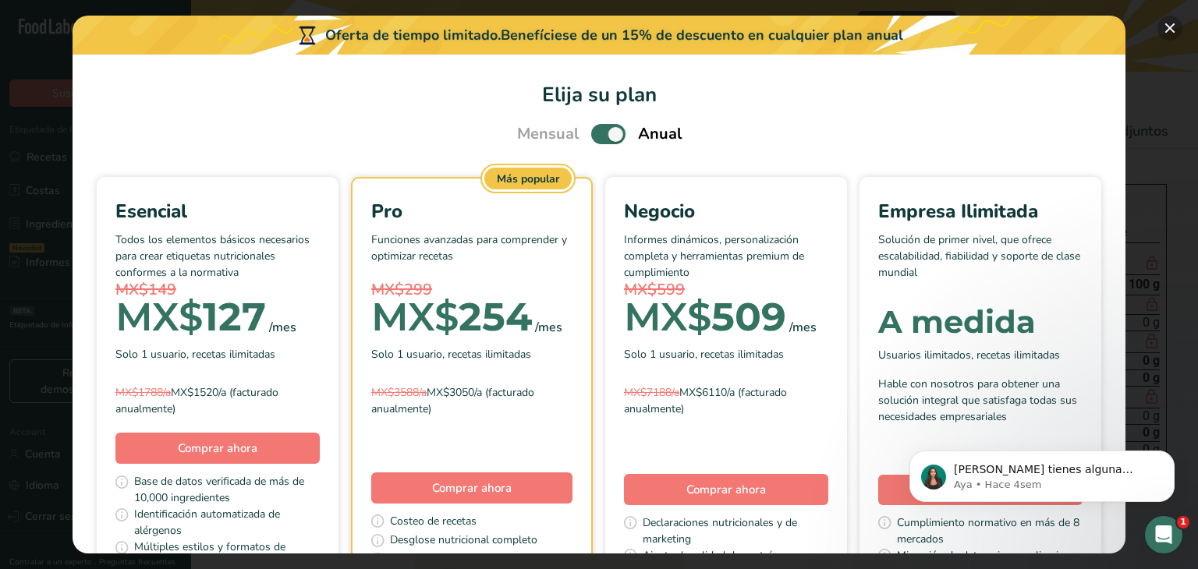
click at [1169, 16] on button "Pick Your Pricing Plan Modal" at bounding box center [1170, 28] width 25 height 25
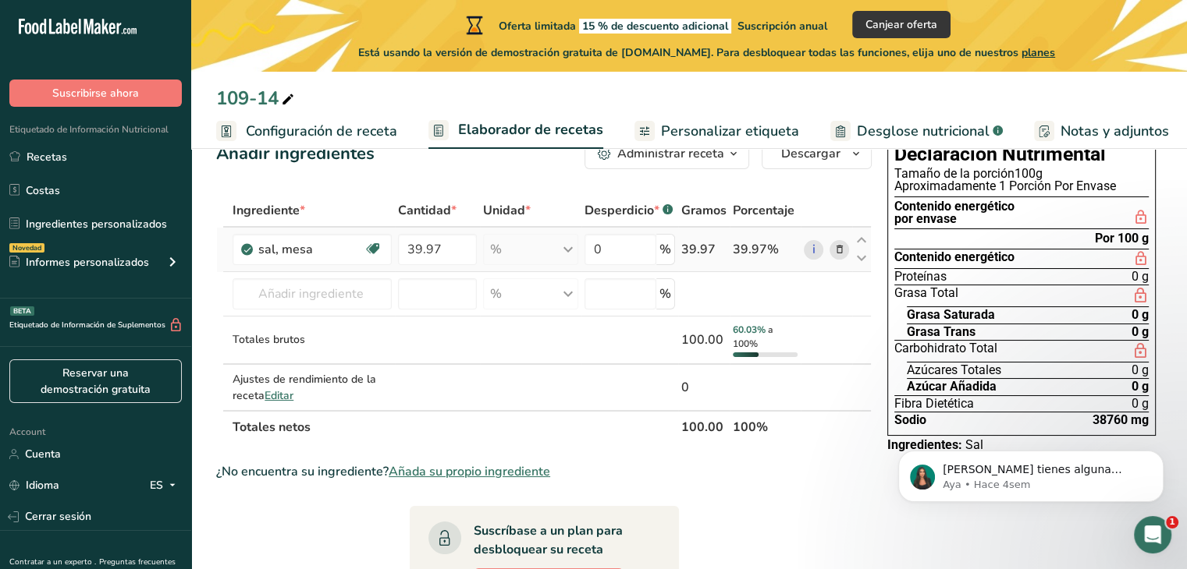
scroll to position [47, 0]
click at [345, 291] on input "text" at bounding box center [311, 293] width 159 height 31
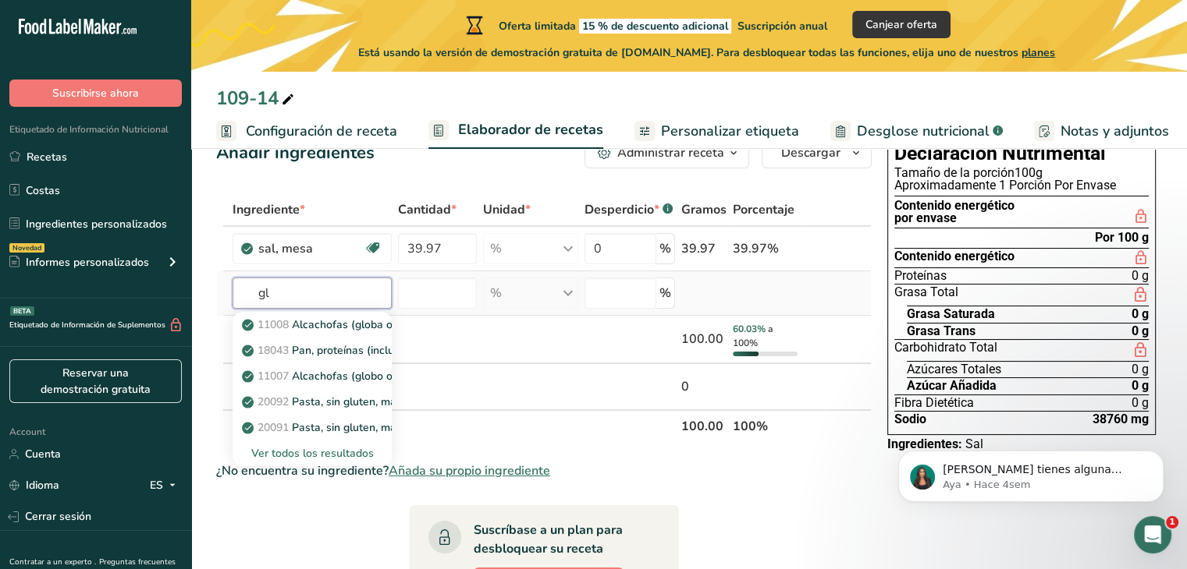
type input "g"
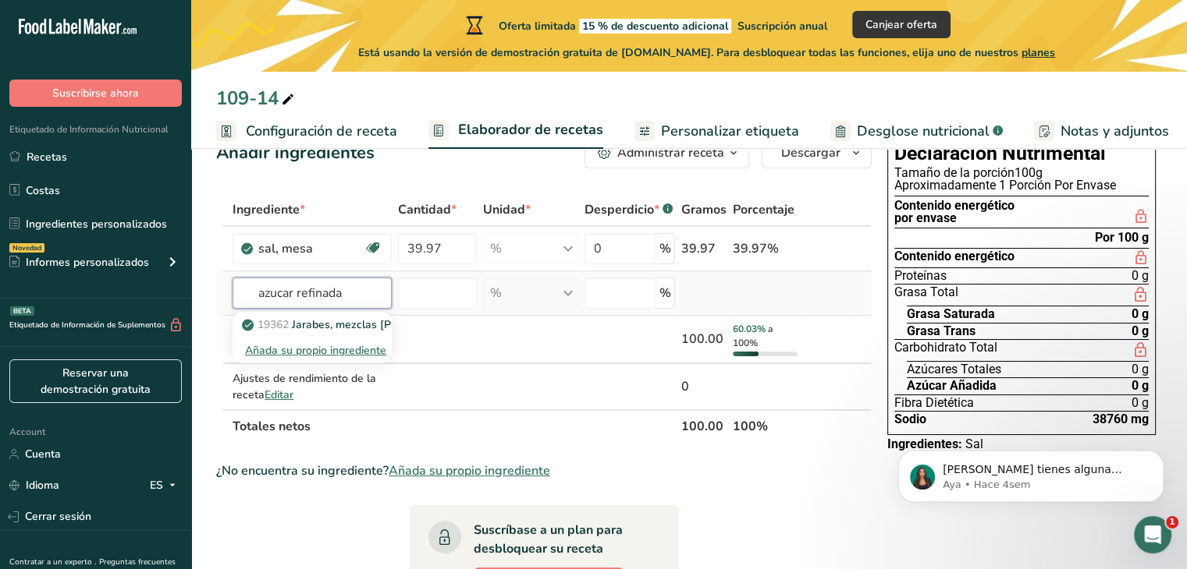
click at [253, 296] on input "azucar refinada" at bounding box center [311, 293] width 159 height 31
click at [371, 296] on input "azucar refinada" at bounding box center [311, 293] width 159 height 31
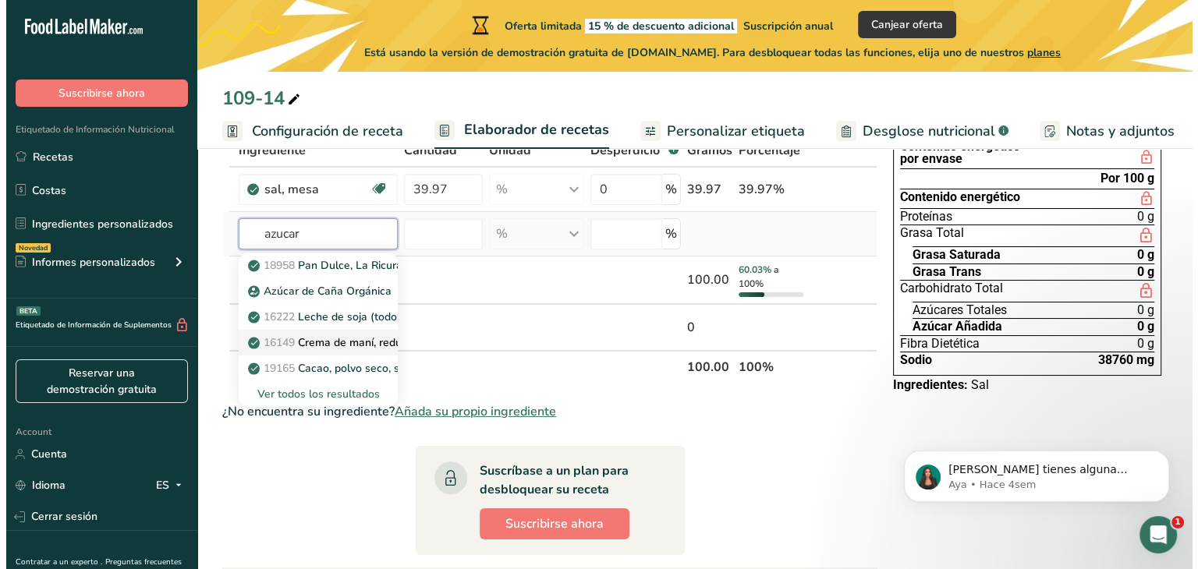
scroll to position [106, 0]
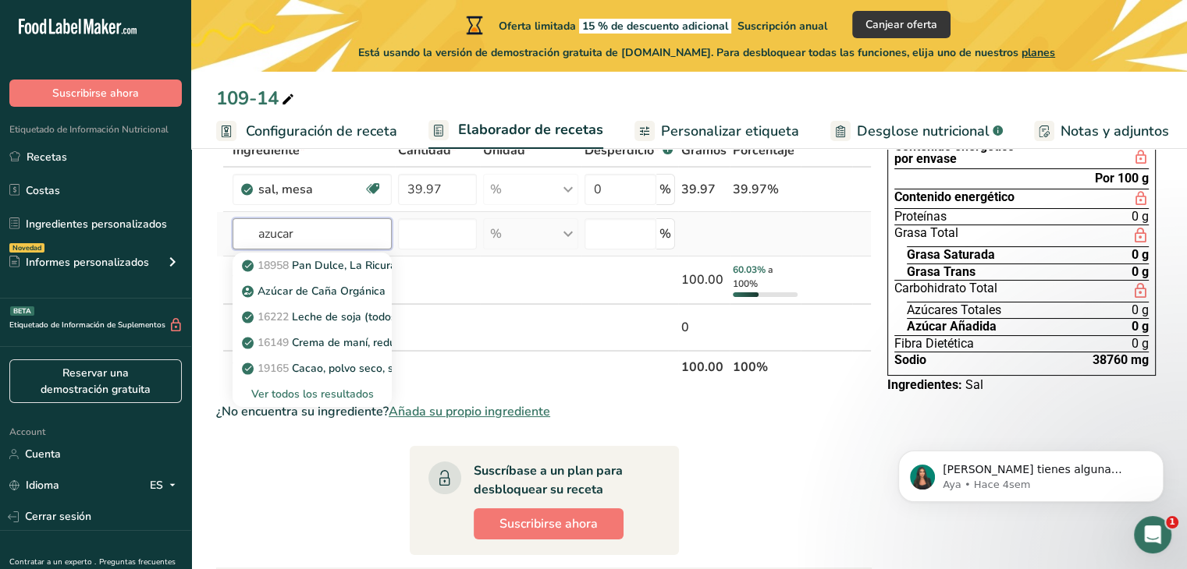
type input "azucar"
click at [325, 399] on div "Ver todos los resultados" at bounding box center [312, 394] width 134 height 16
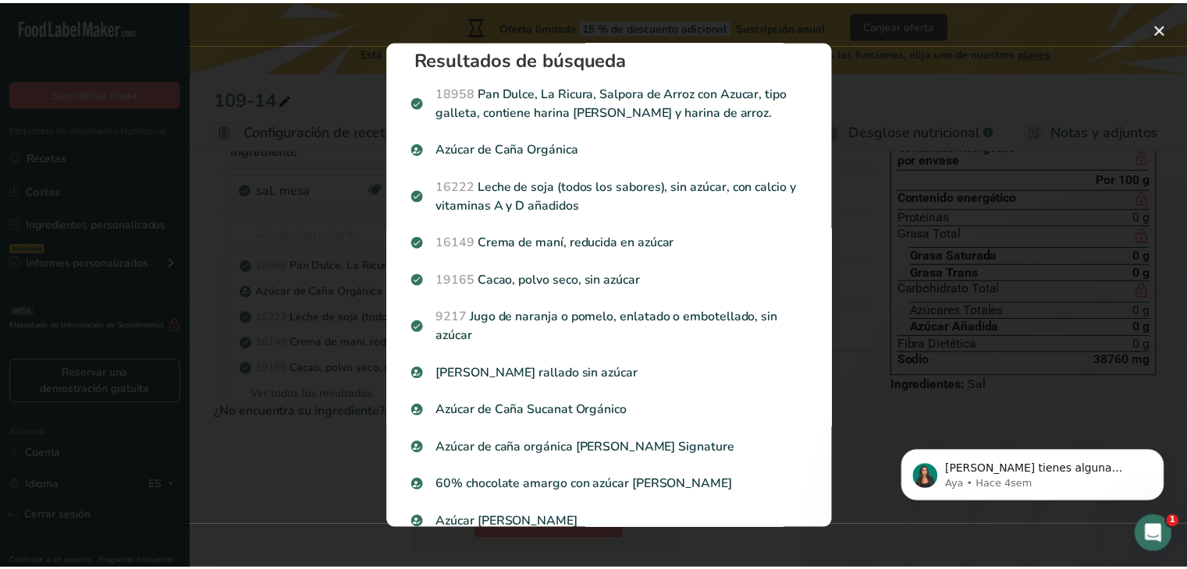
scroll to position [0, 0]
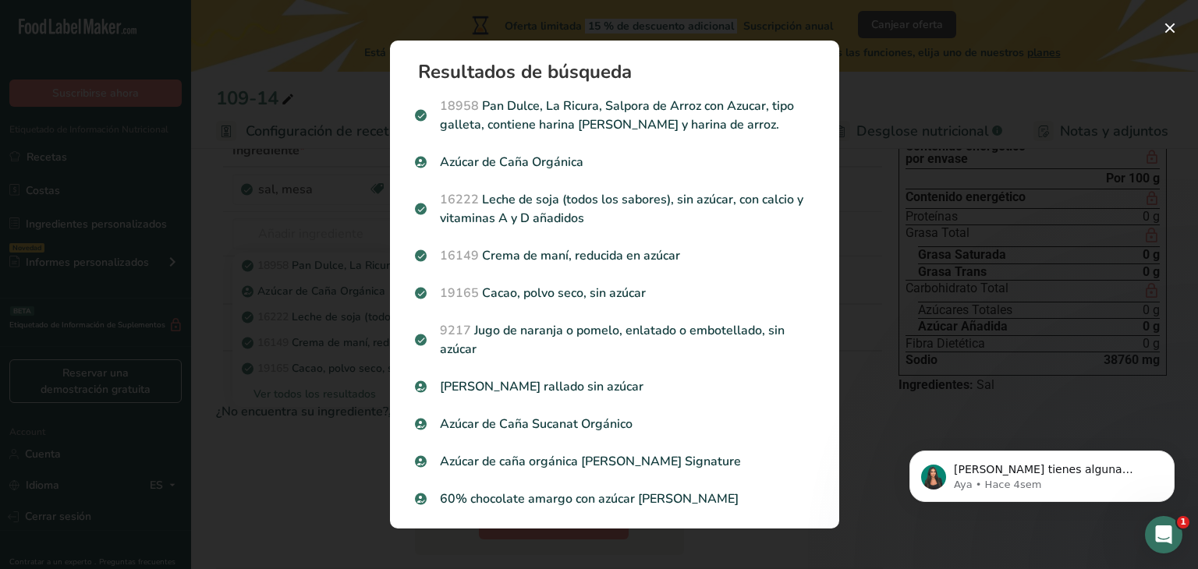
click at [300, 428] on div "Search results modal" at bounding box center [599, 284] width 1198 height 569
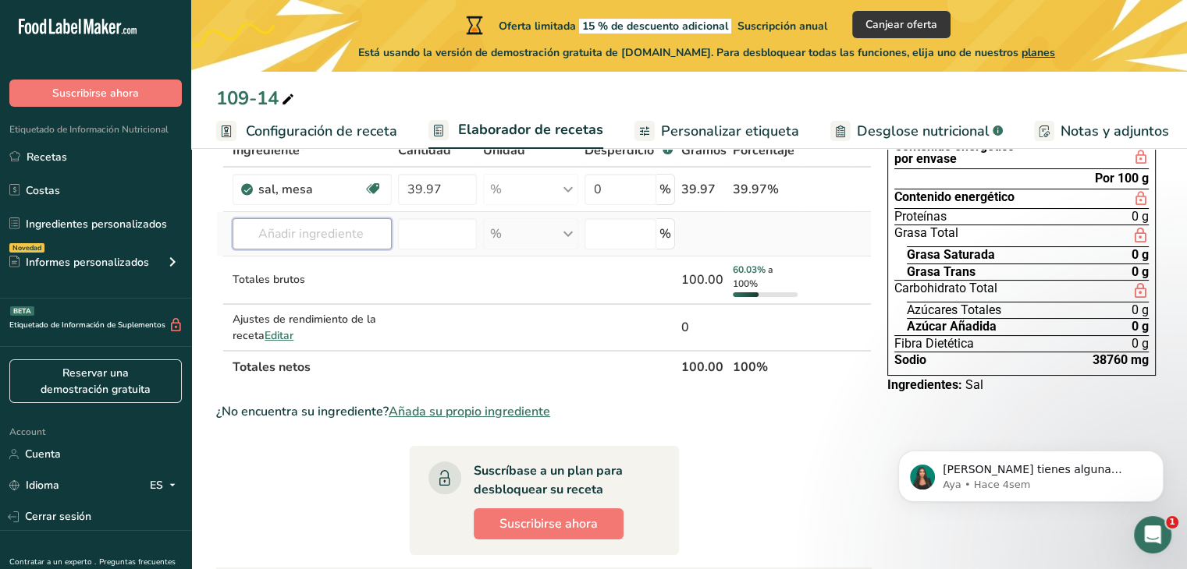
click at [324, 236] on input "text" at bounding box center [311, 233] width 159 height 31
type input "maltodex"
click at [321, 268] on p "maltodextrina" at bounding box center [286, 265] width 82 height 16
type input "Maltodextrin"
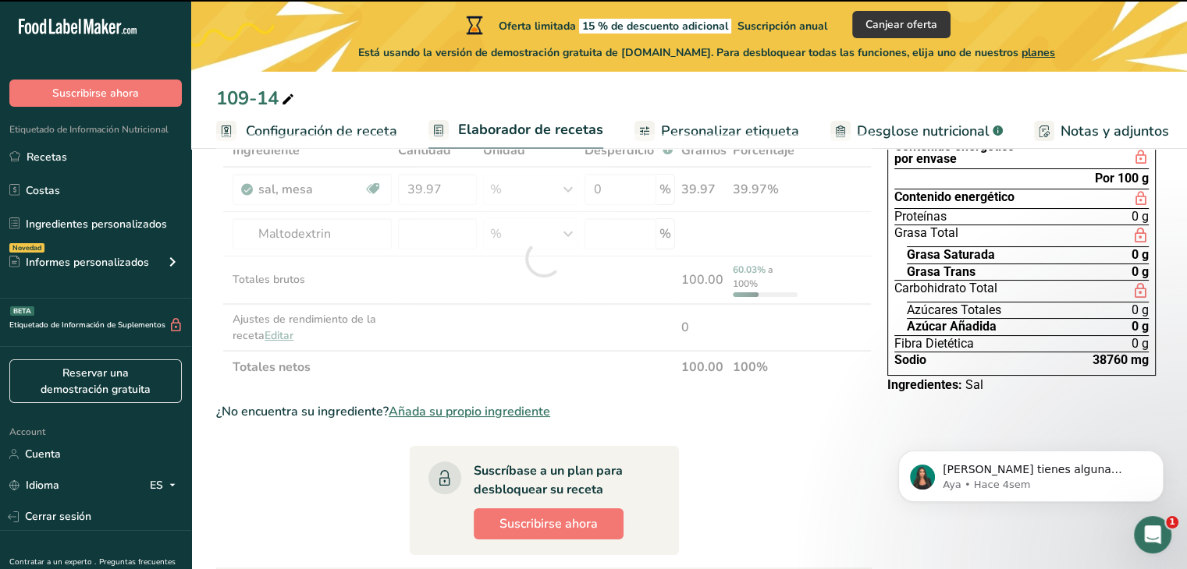
type input "0"
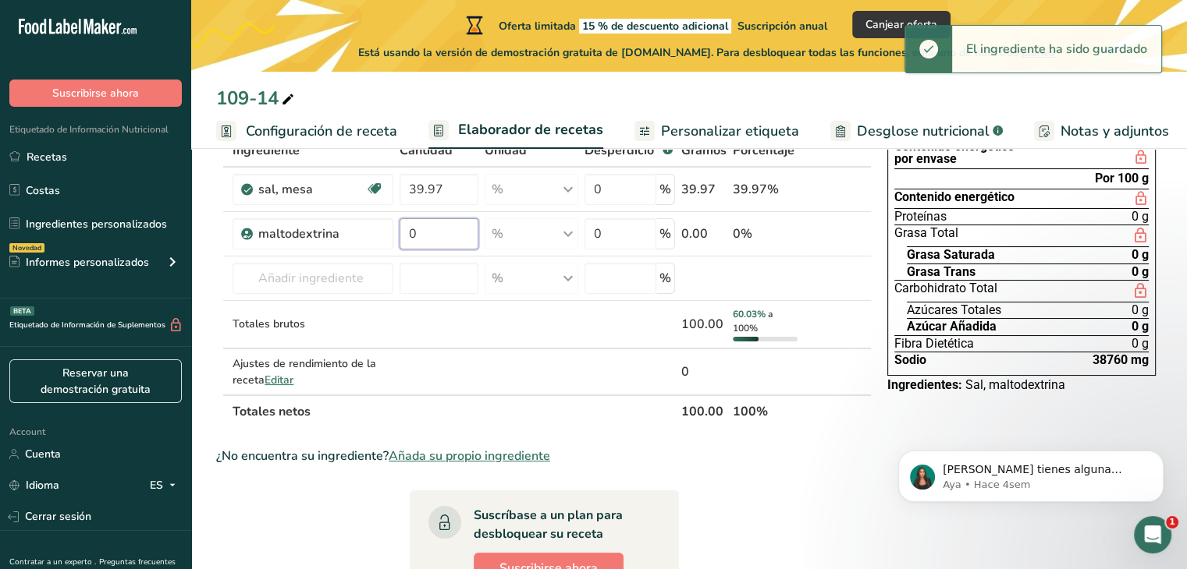
click at [442, 225] on input "0" at bounding box center [438, 233] width 79 height 31
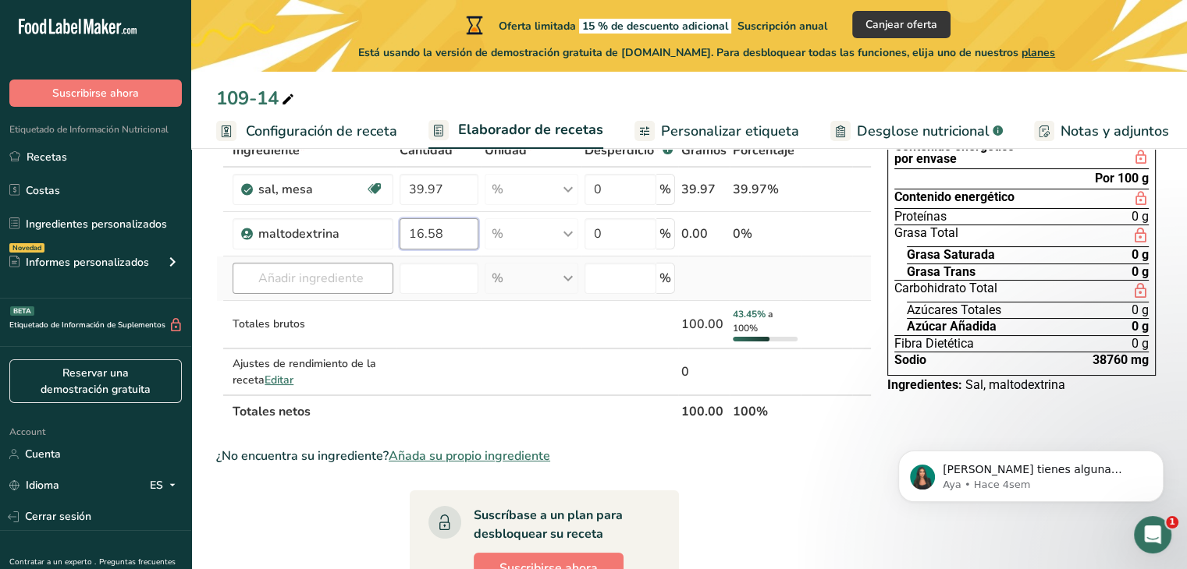
type input "16.58"
click at [339, 282] on div "Ingrediente * Cantidad * Unidad * Desperdicio * .a-a{fill:#347362;}.b-a{fill:#f…" at bounding box center [543, 281] width 655 height 294
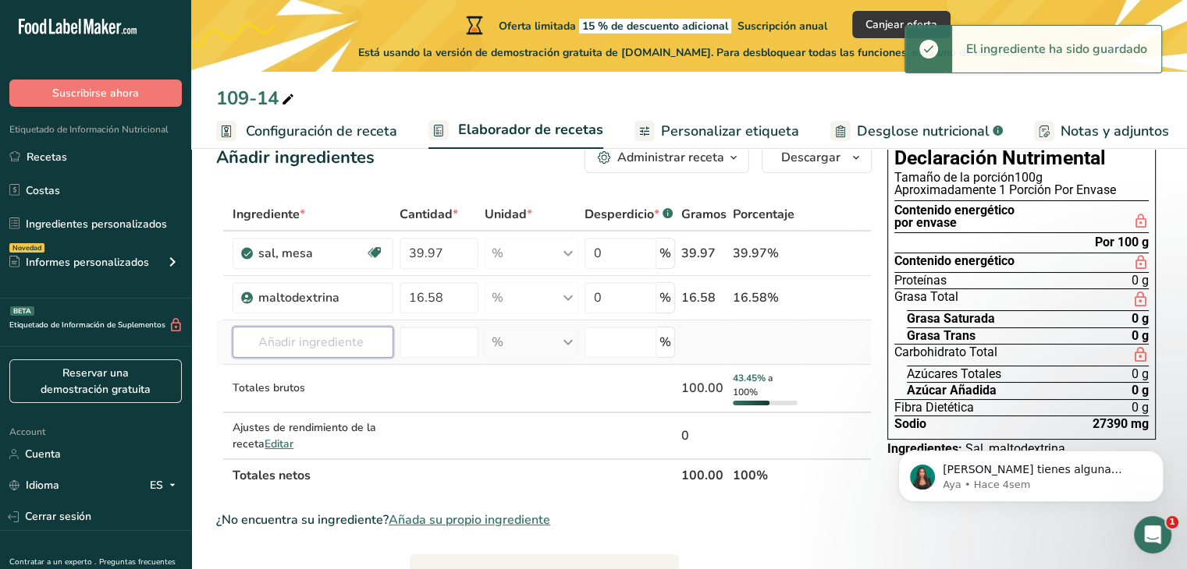
scroll to position [41, 0]
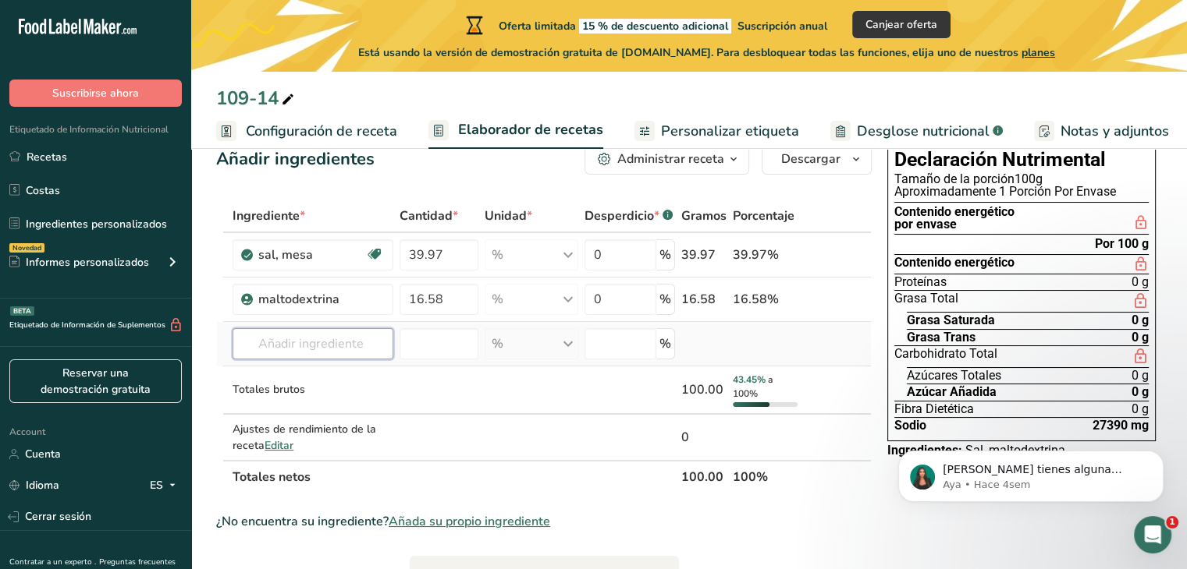
click at [263, 347] on input "text" at bounding box center [312, 343] width 161 height 31
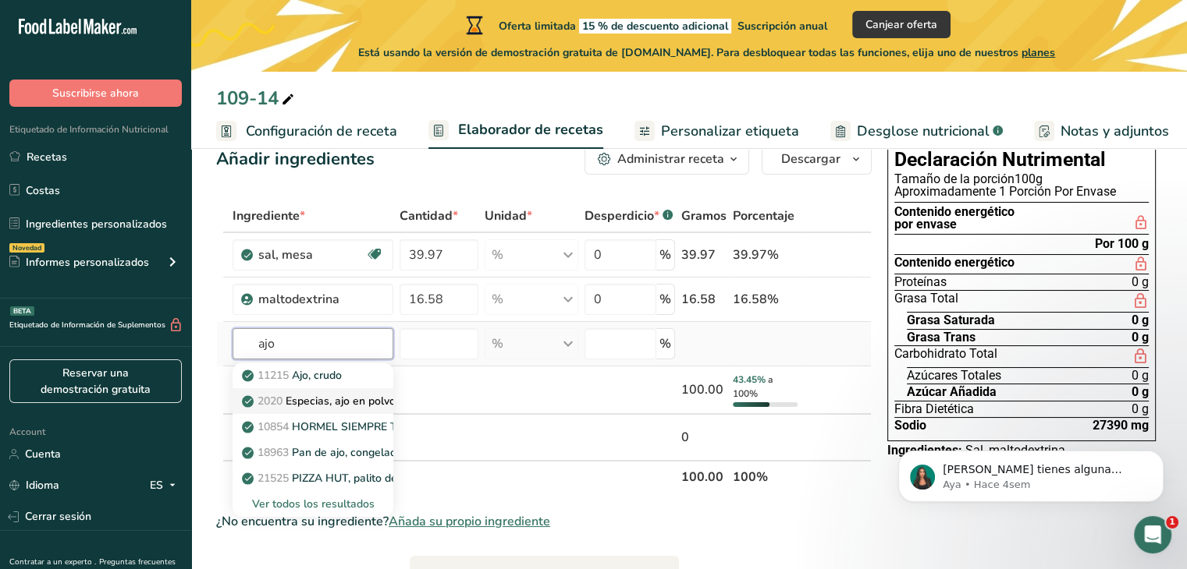
type input "ajo"
click at [306, 410] on link "2020 Especias, ajo en polvo" at bounding box center [312, 402] width 161 height 26
type input "Spices, garlic powder"
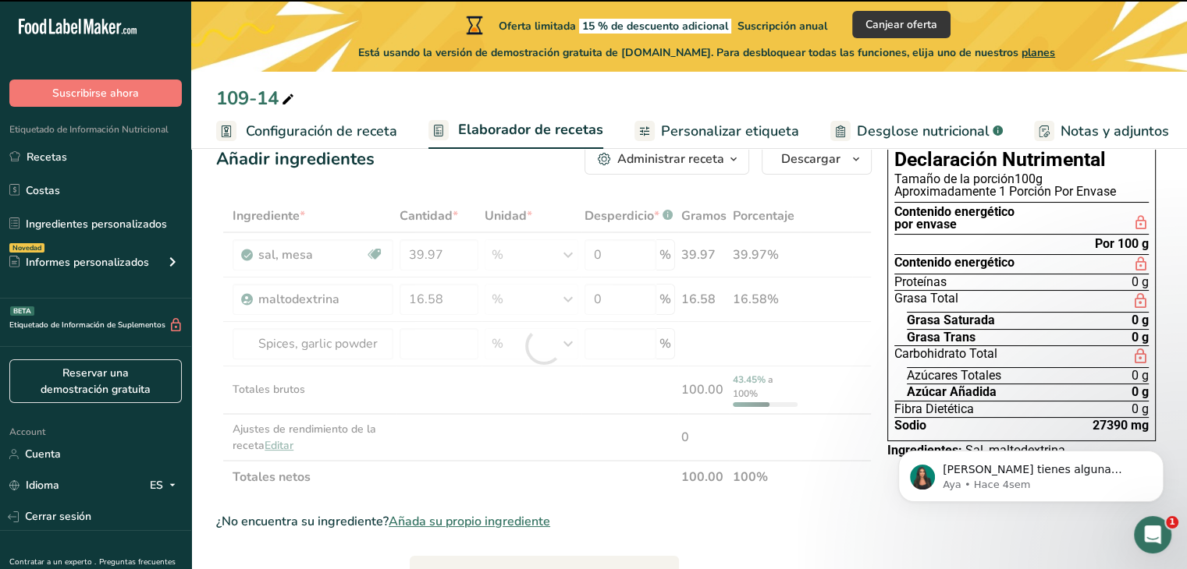
type input "0"
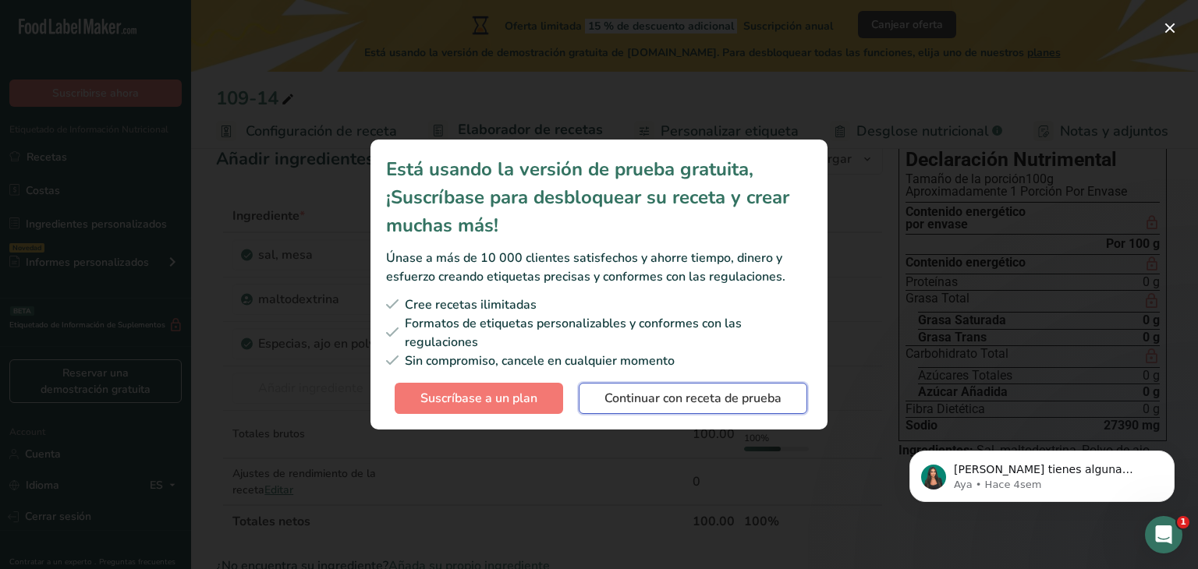
click at [756, 402] on span "Continuar con receta de prueba" at bounding box center [693, 398] width 177 height 19
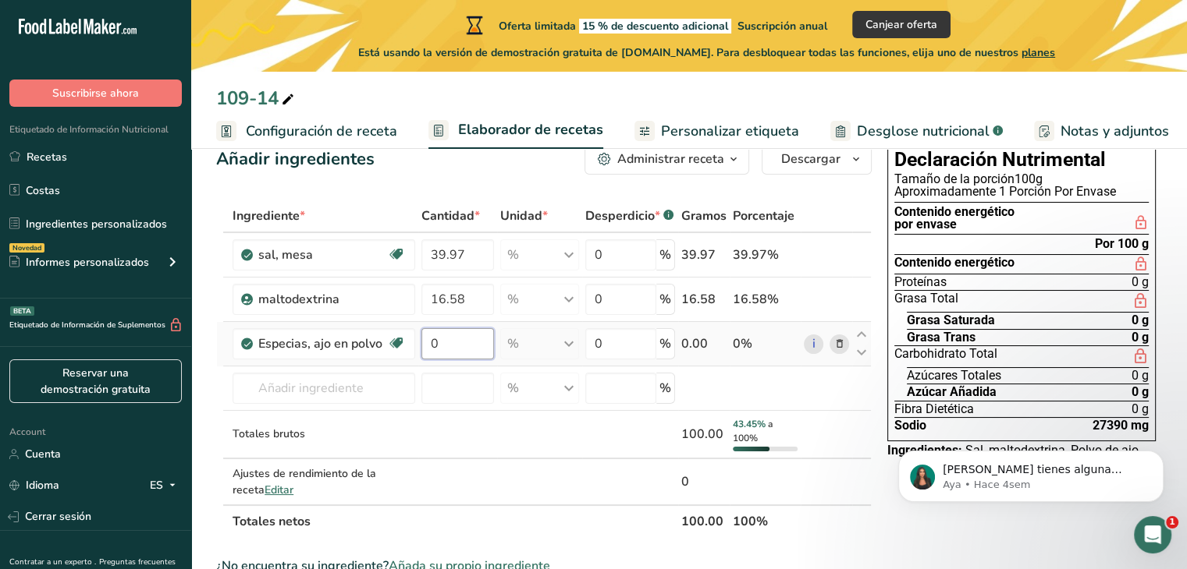
click at [436, 348] on input "0" at bounding box center [457, 343] width 72 height 31
type input "0.7"
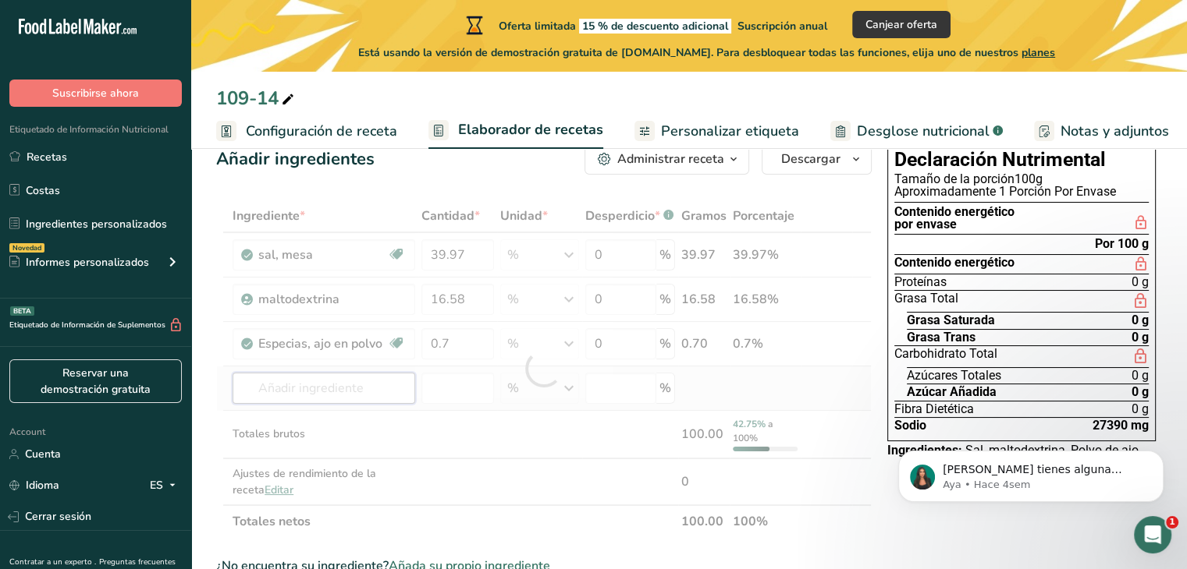
click at [357, 396] on div "Ingrediente * Cantidad * Unidad * Desperdicio * .a-a{fill:#347362;}.b-a{fill:#f…" at bounding box center [543, 369] width 655 height 339
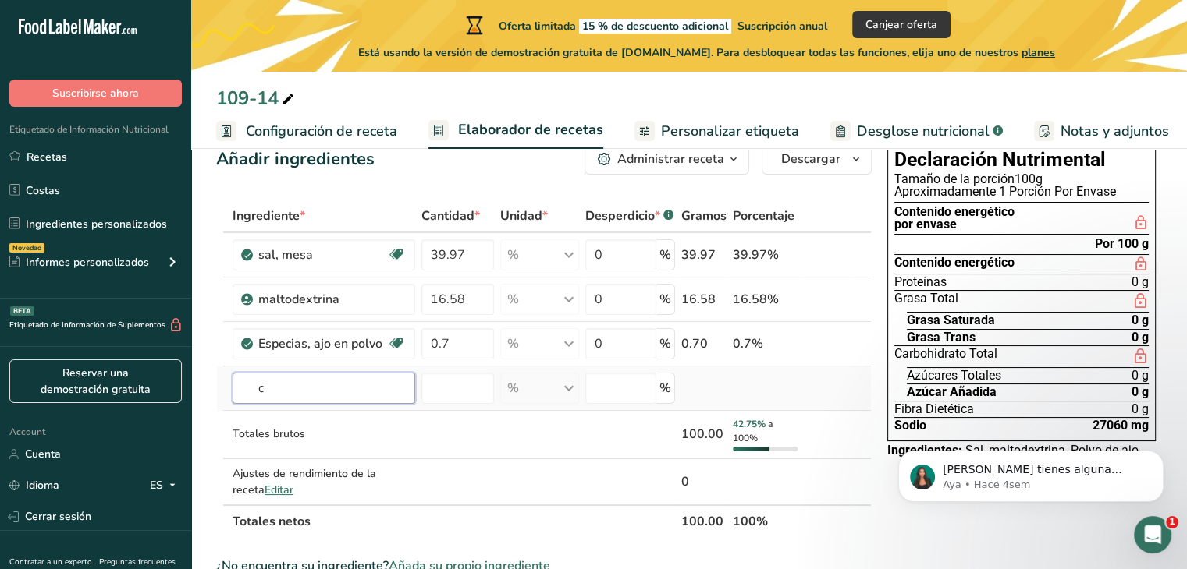
click at [357, 396] on input "c" at bounding box center [323, 388] width 183 height 31
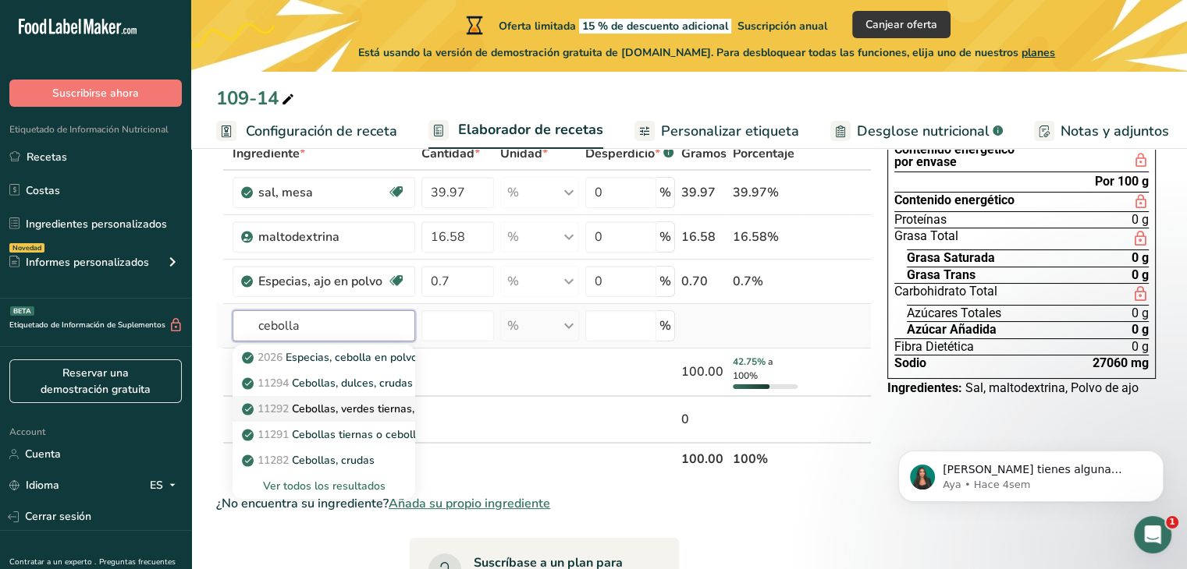
scroll to position [103, 0]
type input "cebolla po"
click at [376, 364] on p "2026 Especias, cebolla en polvo" at bounding box center [331, 357] width 172 height 16
type input "Spices, onion powder"
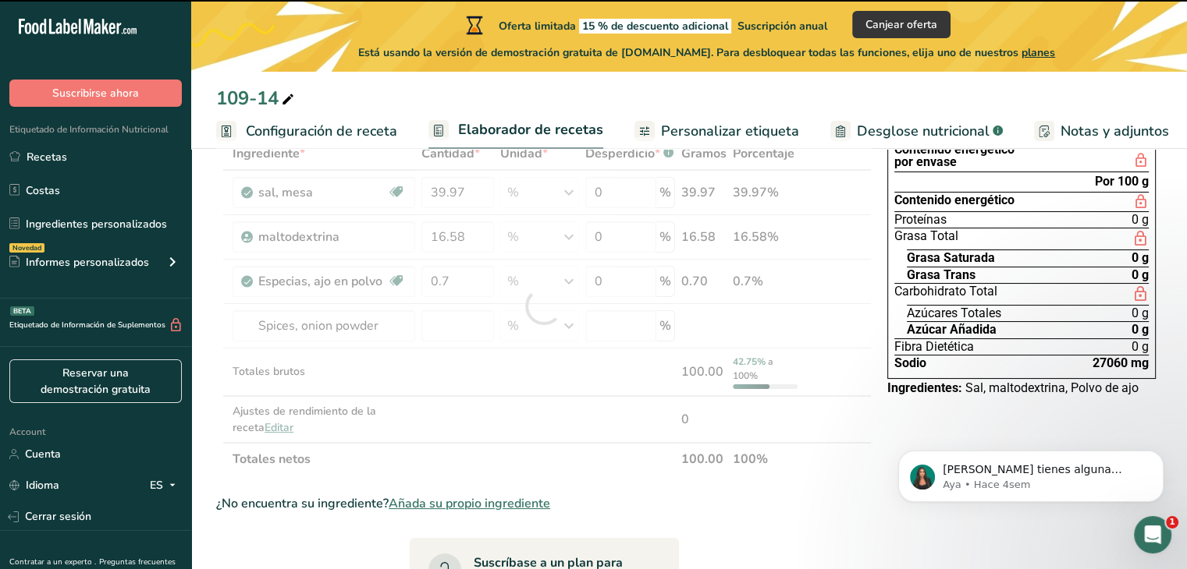
type input "0"
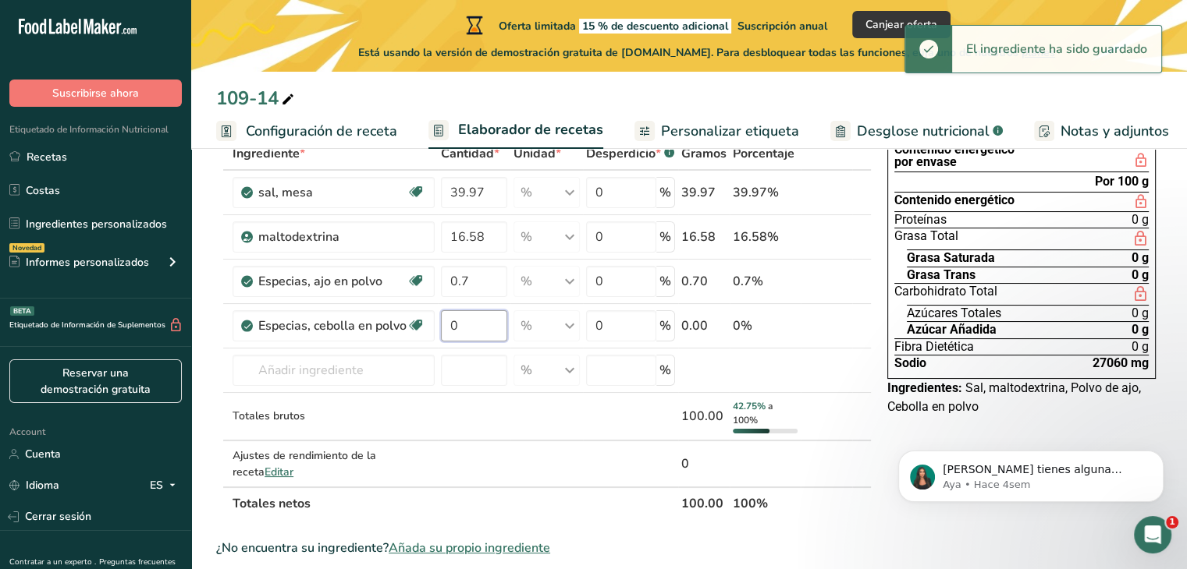
click at [471, 316] on input "0" at bounding box center [474, 325] width 66 height 31
type input "0.7"
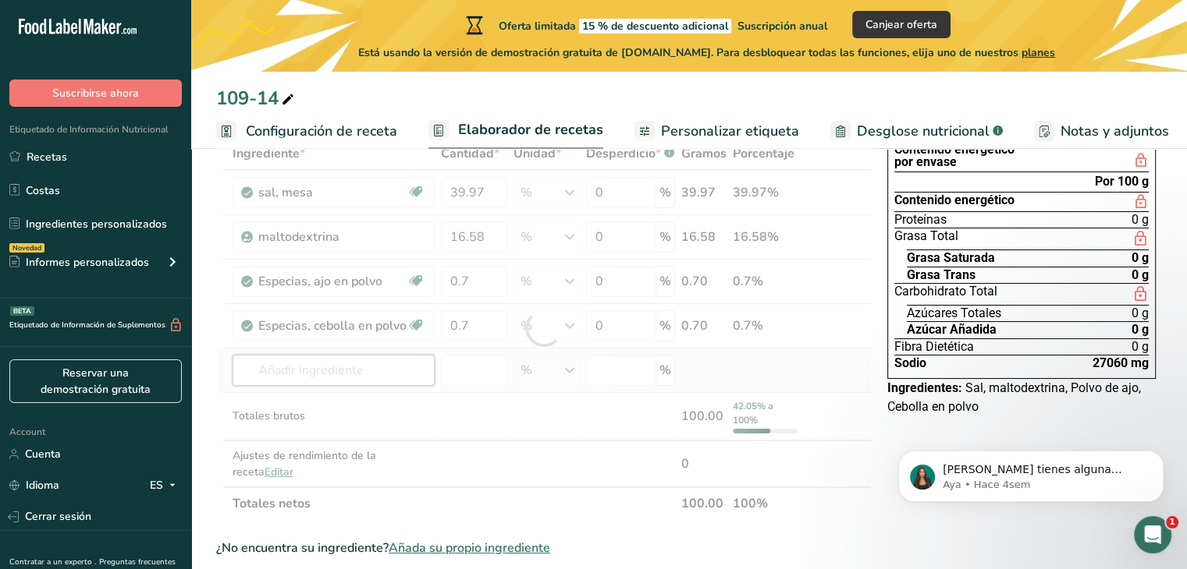
click at [341, 371] on div "Ingrediente * Cantidad * Unidad * Desperdicio * .a-a{fill:#347362;}.b-a{fill:#f…" at bounding box center [543, 328] width 655 height 383
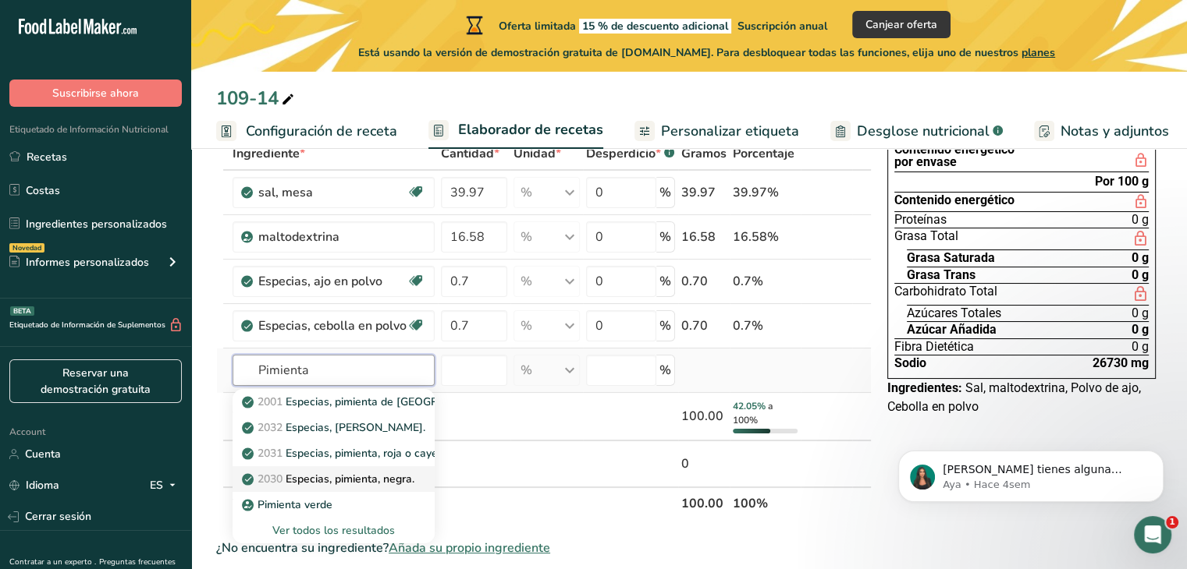
type input "Pimienta"
click at [394, 471] on p "2030 Especias, pimienta, negra." at bounding box center [329, 479] width 169 height 16
type input "Spices, pepper, black"
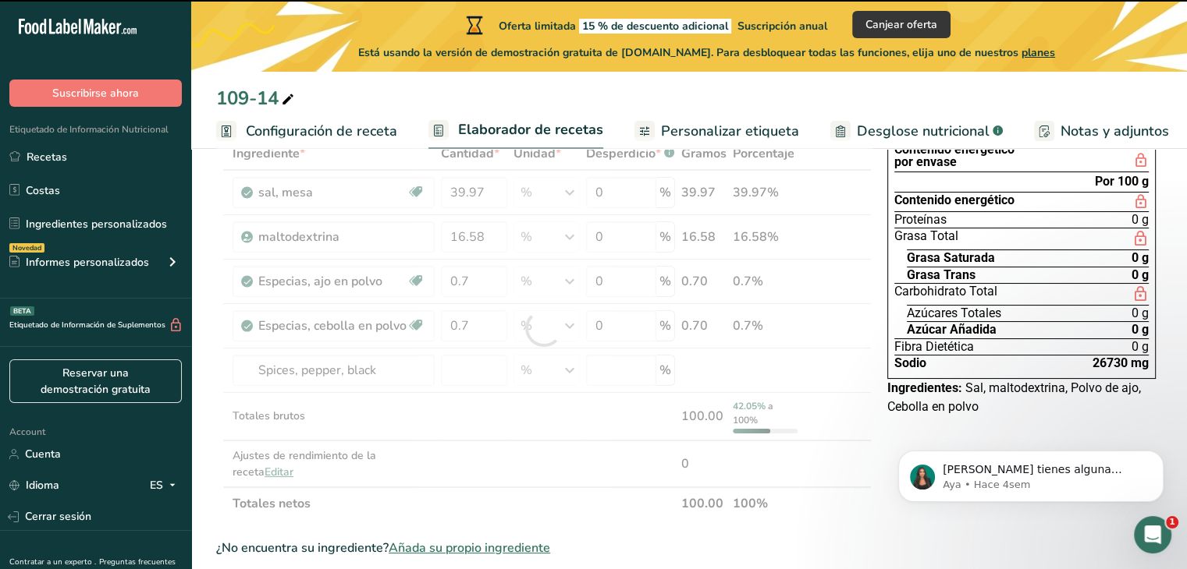
type input "0"
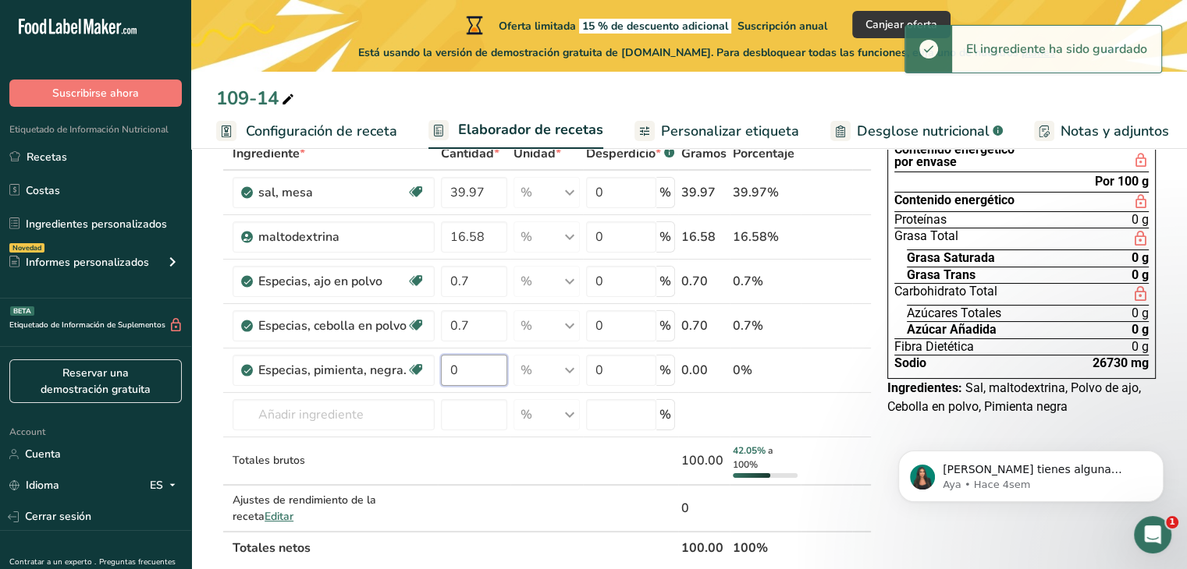
click at [481, 363] on input "0" at bounding box center [474, 370] width 66 height 31
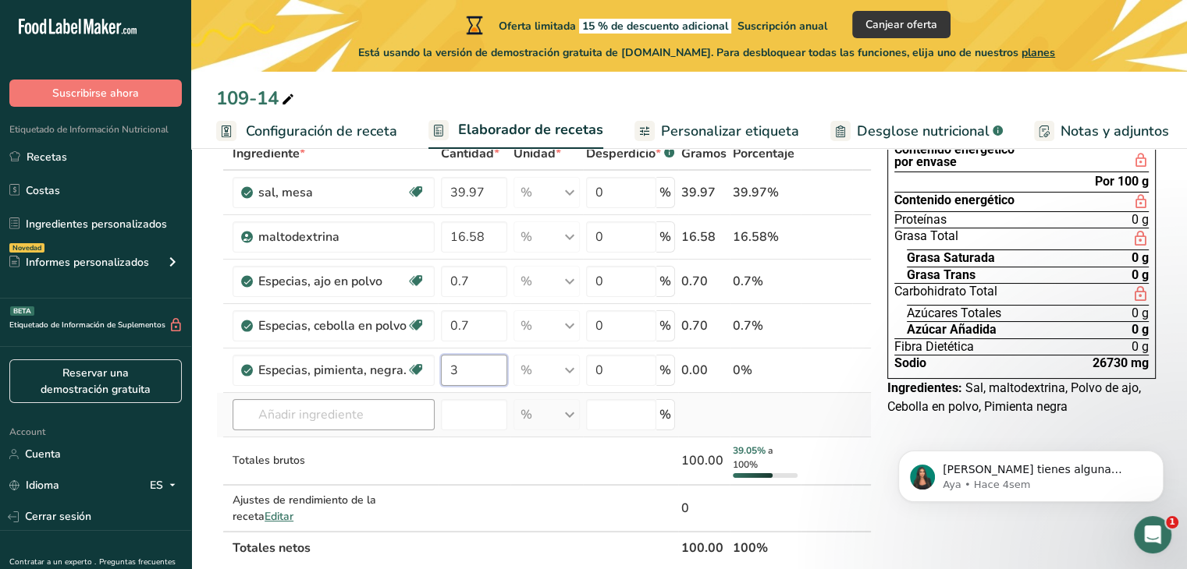
type input "3"
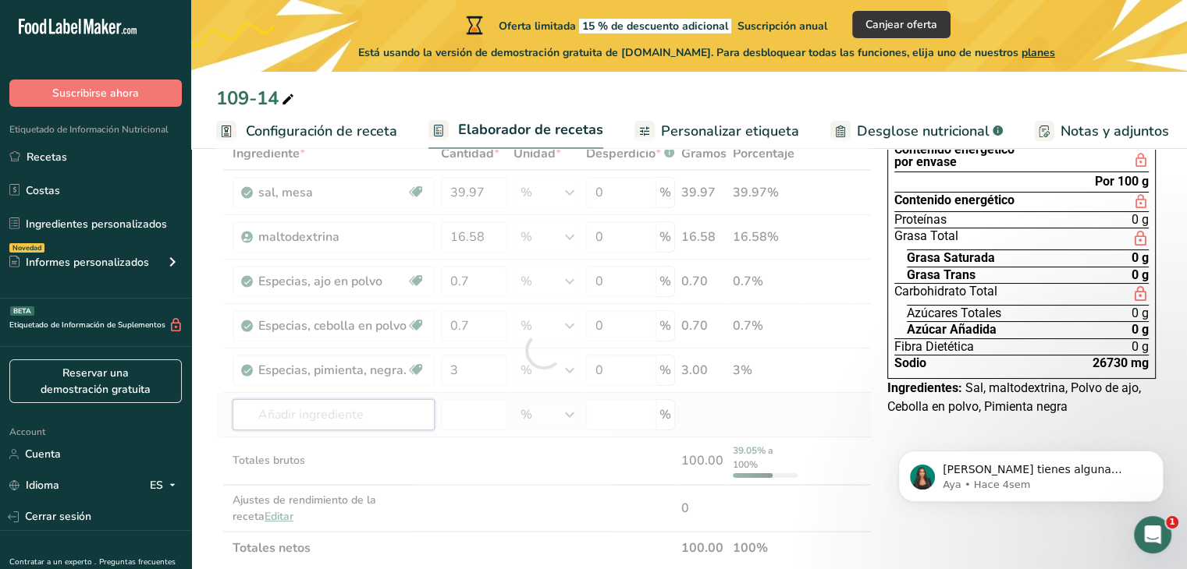
click at [339, 409] on div "Ingrediente * Cantidad * Unidad * Desperdicio * .a-a{fill:#347362;}.b-a{fill:#f…" at bounding box center [543, 351] width 655 height 428
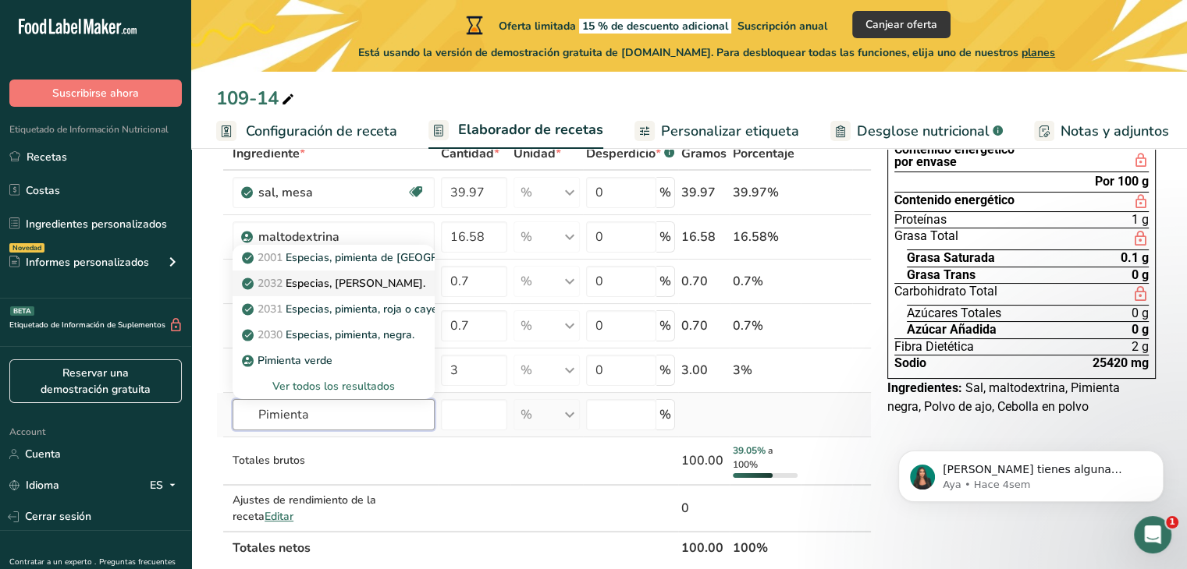
type input "Pimienta"
click at [392, 282] on p "2032 Especias, [PERSON_NAME]." at bounding box center [335, 283] width 180 height 16
type input "Spices, pepper, white"
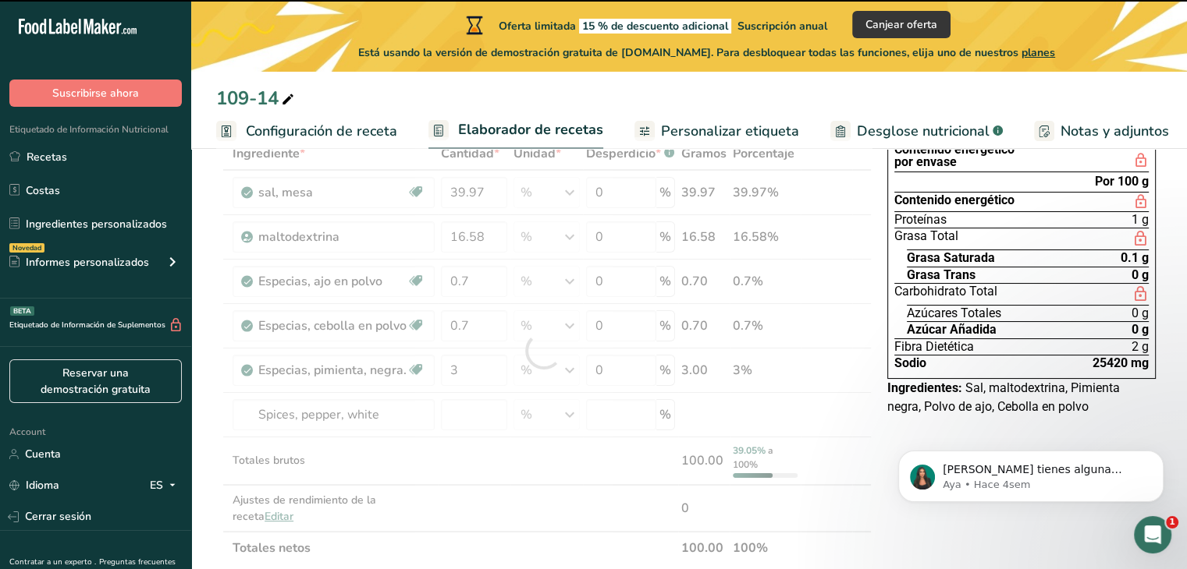
type input "0"
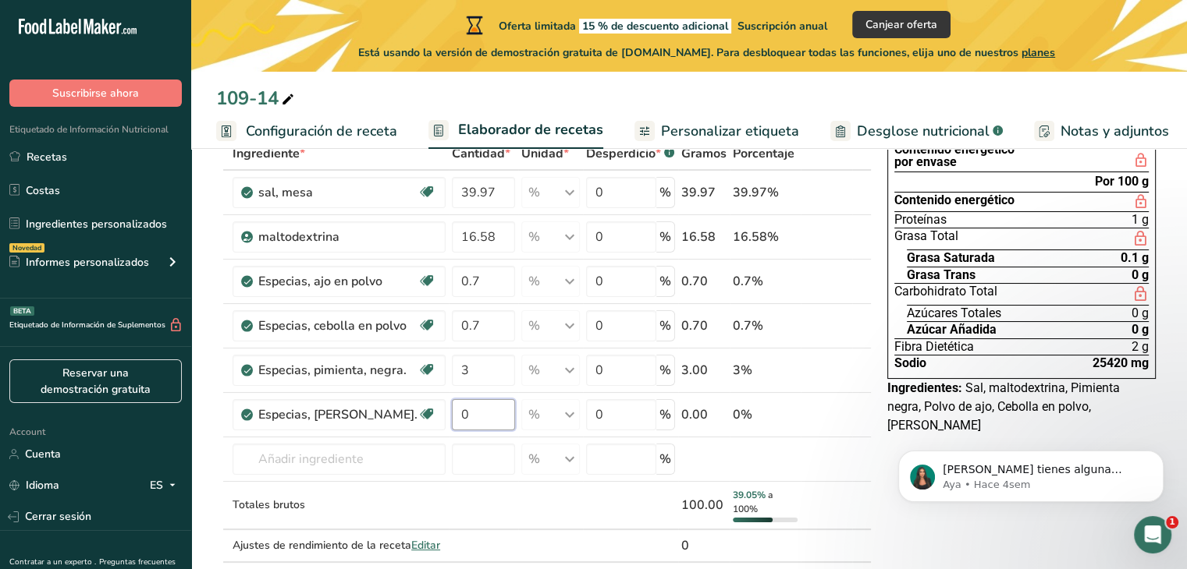
click at [468, 399] on input "0" at bounding box center [483, 414] width 63 height 31
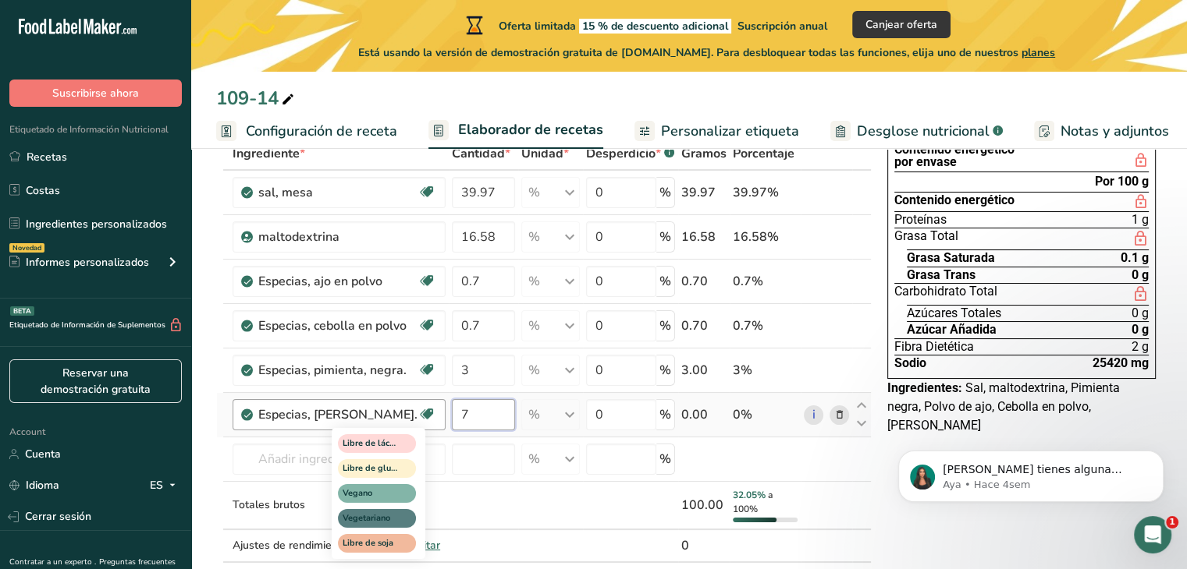
type input "7"
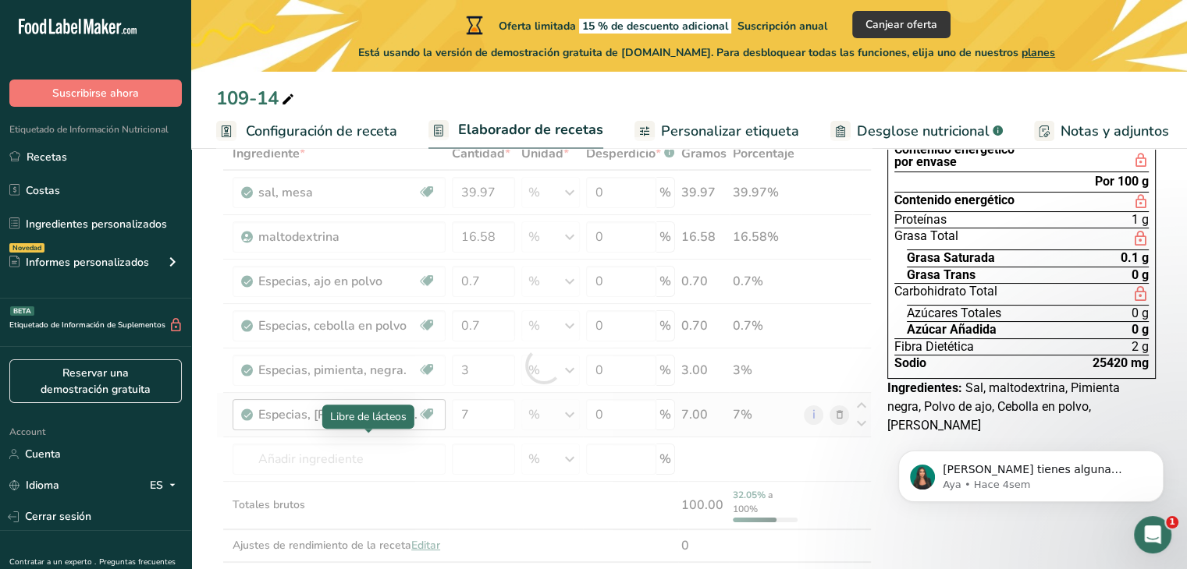
click at [393, 445] on div "Ingrediente * Cantidad * Unidad * Desperdicio * .a-a{fill:#347362;}.b-a{fill:#f…" at bounding box center [543, 366] width 655 height 458
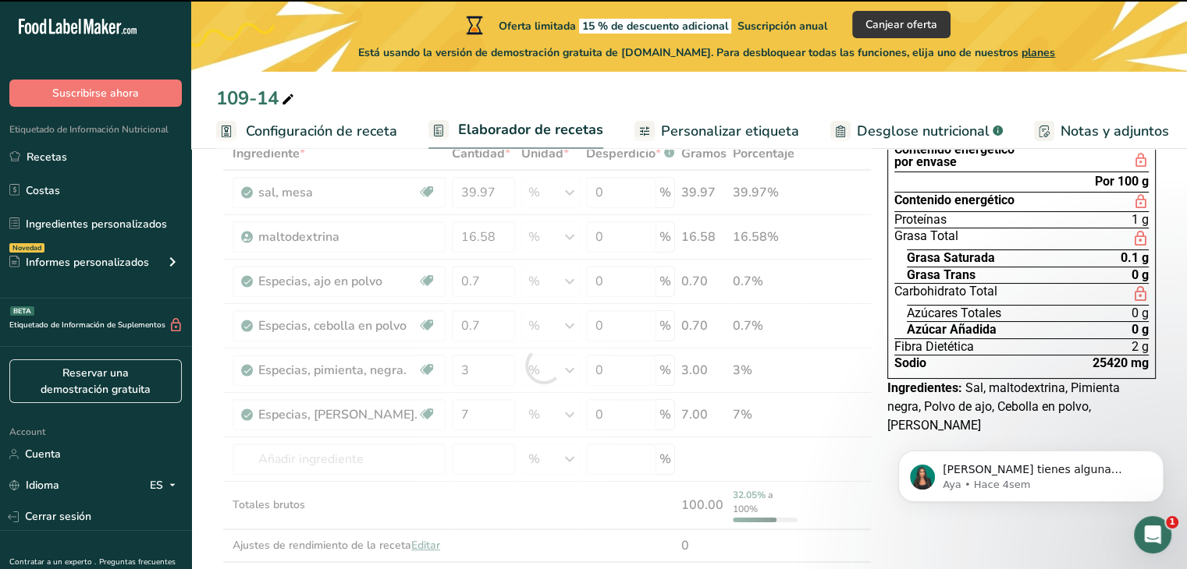
click at [384, 447] on div at bounding box center [543, 366] width 655 height 458
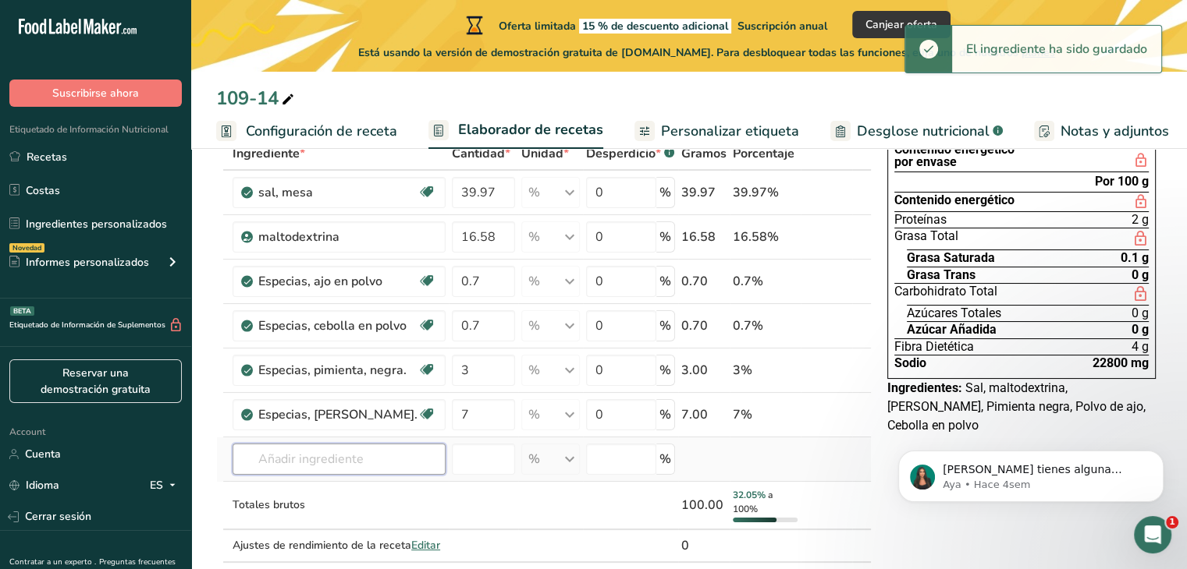
click at [384, 447] on input "text" at bounding box center [338, 459] width 213 height 31
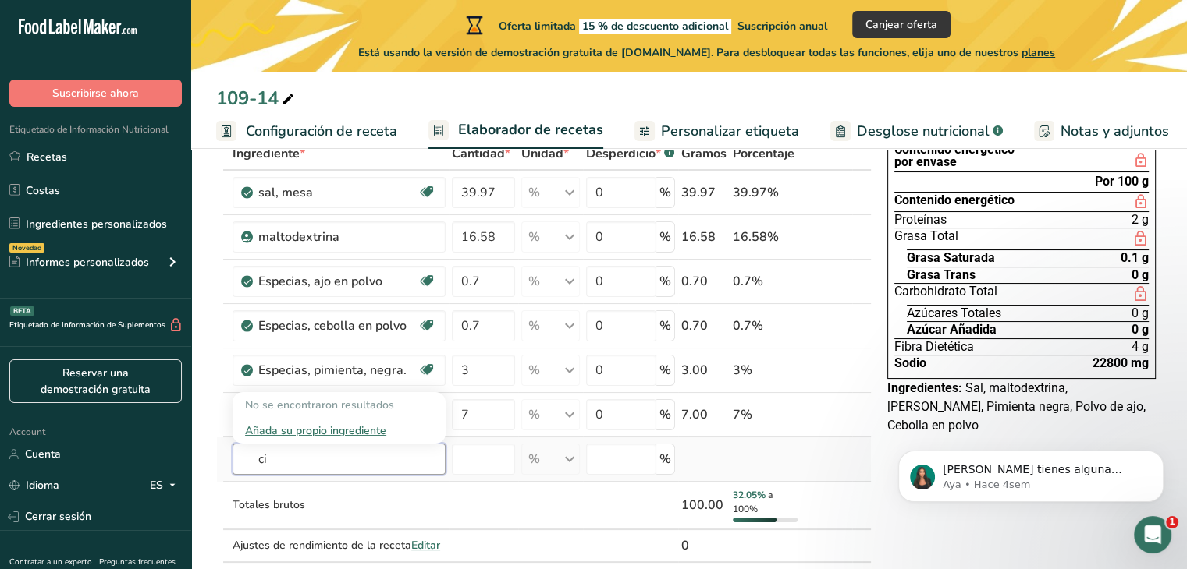
type input "c"
type input "p"
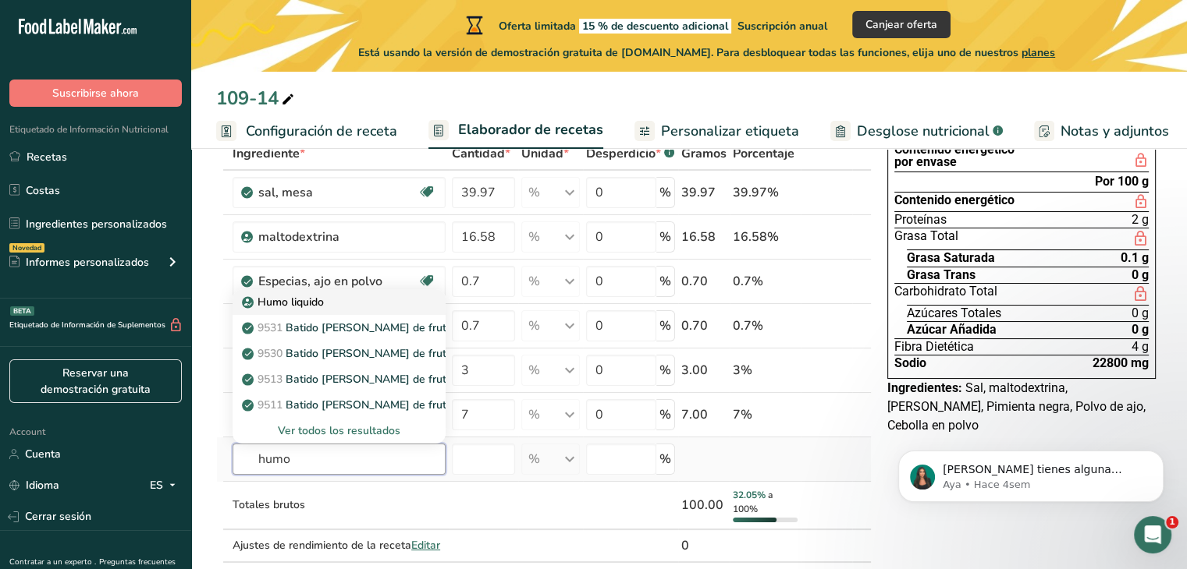
type input "humo"
click at [337, 298] on div "Humo liquido" at bounding box center [326, 302] width 163 height 16
type input "Liquid Smoke"
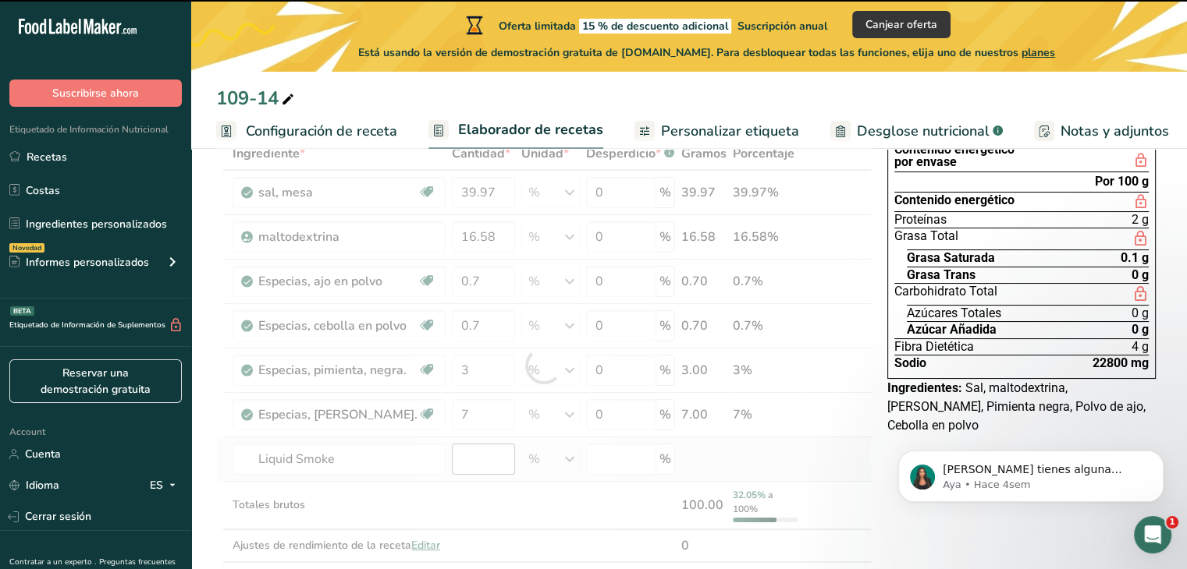
type input "0"
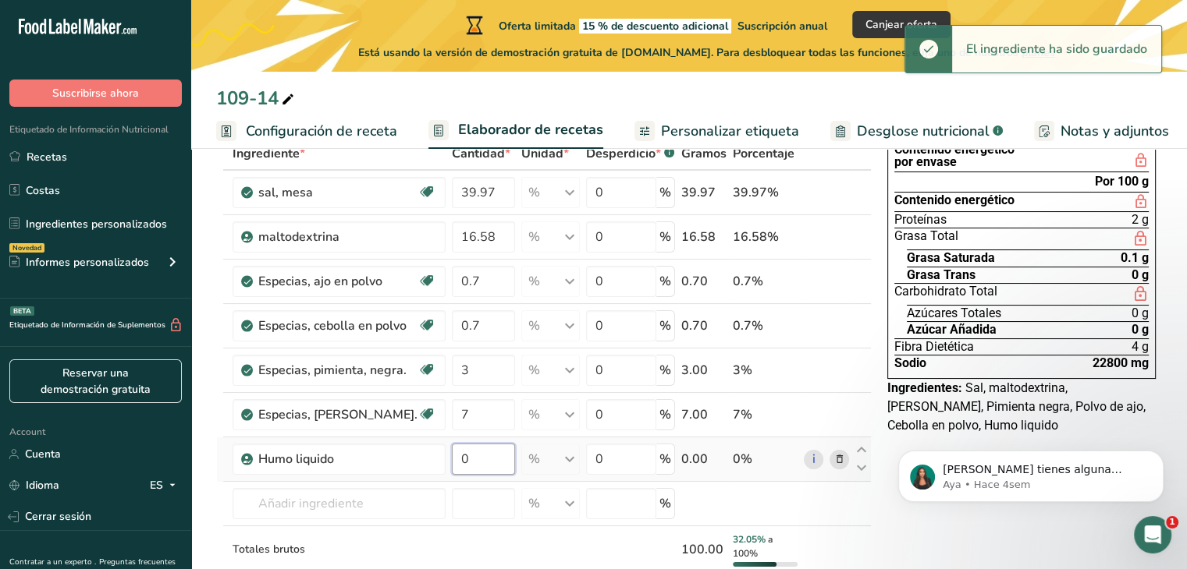
click at [480, 456] on input "0" at bounding box center [483, 459] width 63 height 31
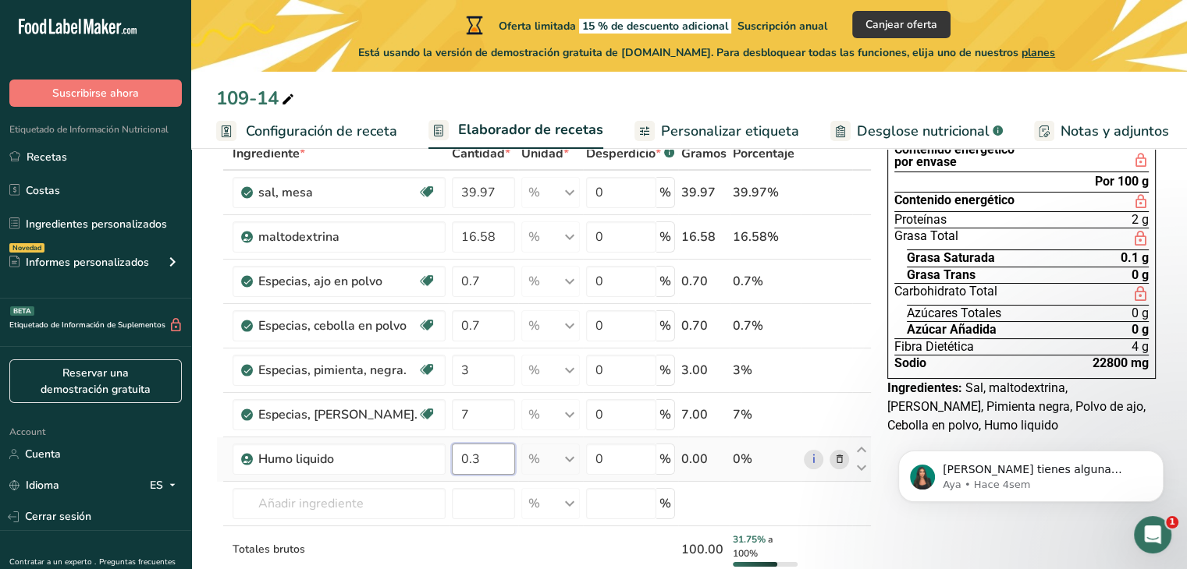
type input "0.3"
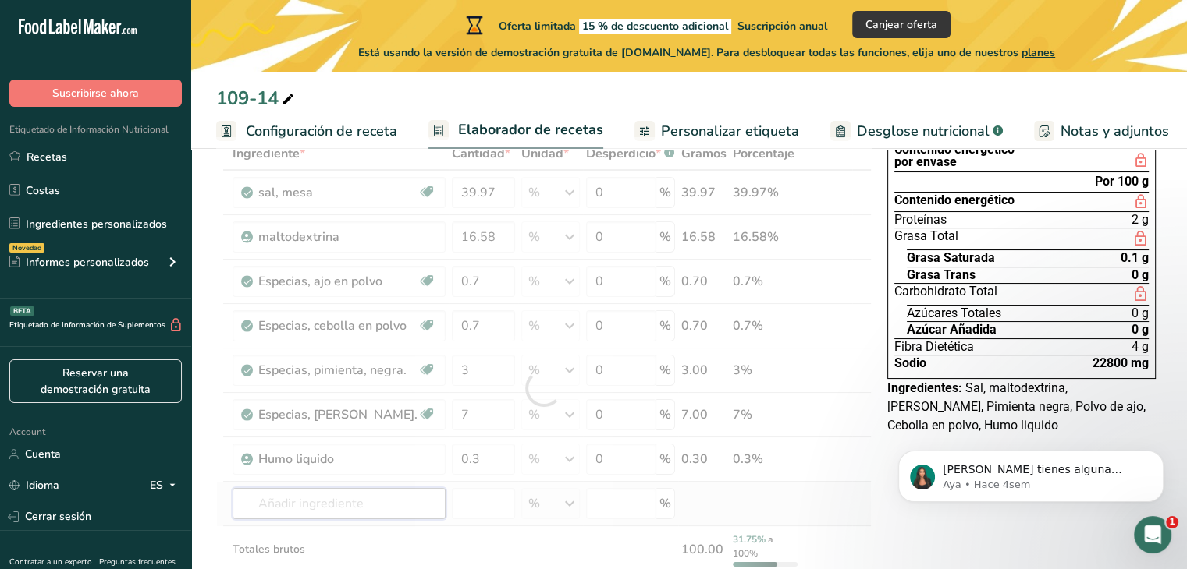
click at [381, 516] on div "Ingrediente * Cantidad * Unidad * Desperdicio * .a-a{fill:#347362;}.b-a{fill:#f…" at bounding box center [543, 388] width 655 height 502
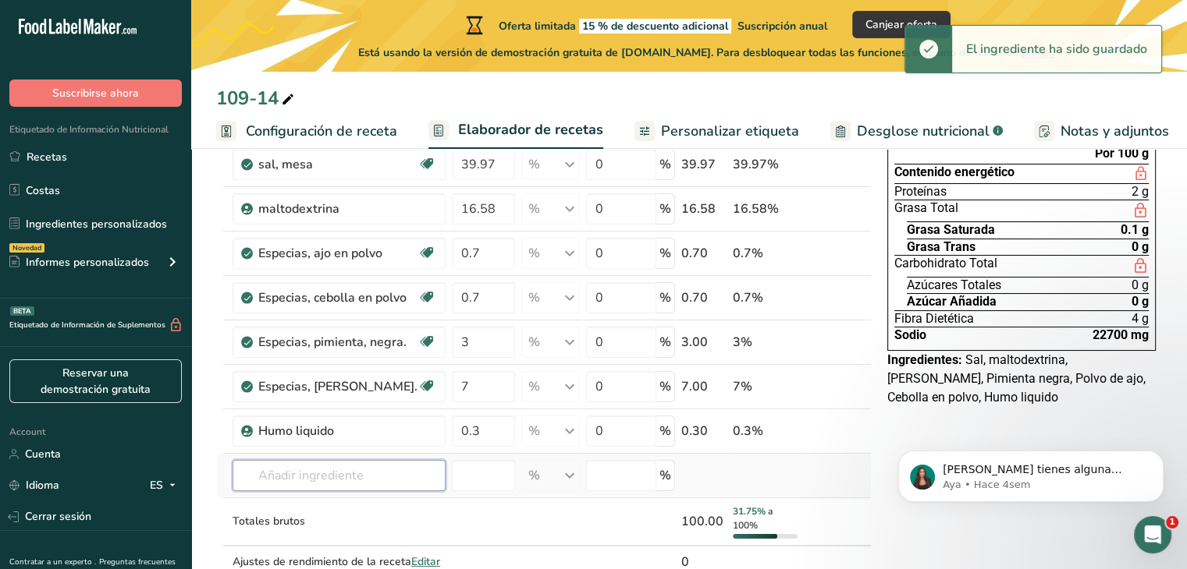
scroll to position [133, 0]
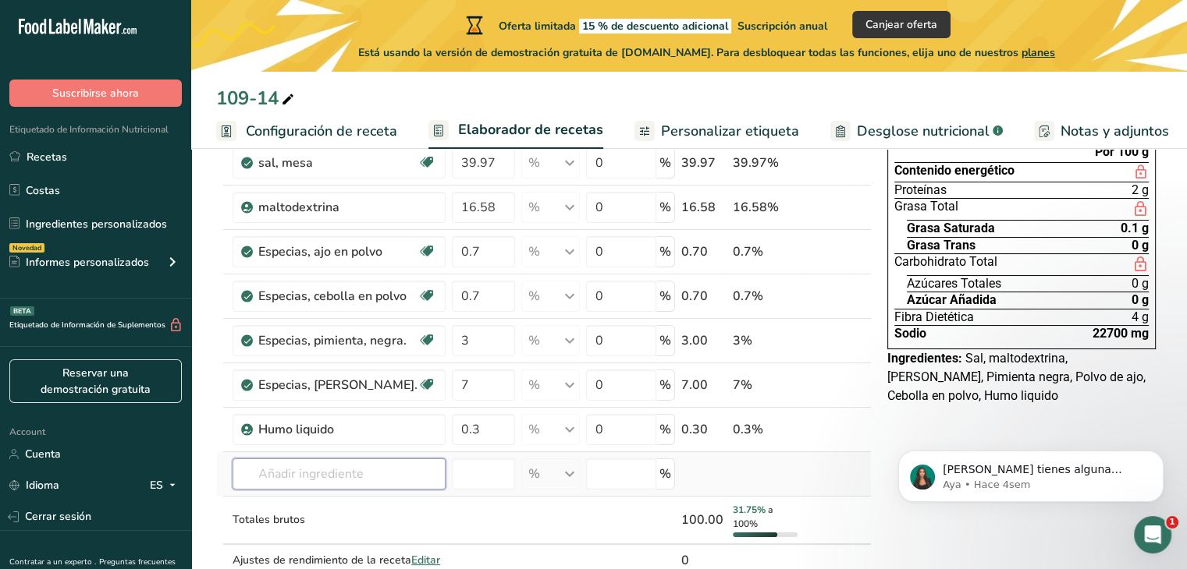
click at [384, 468] on input "text" at bounding box center [338, 474] width 213 height 31
type input "t"
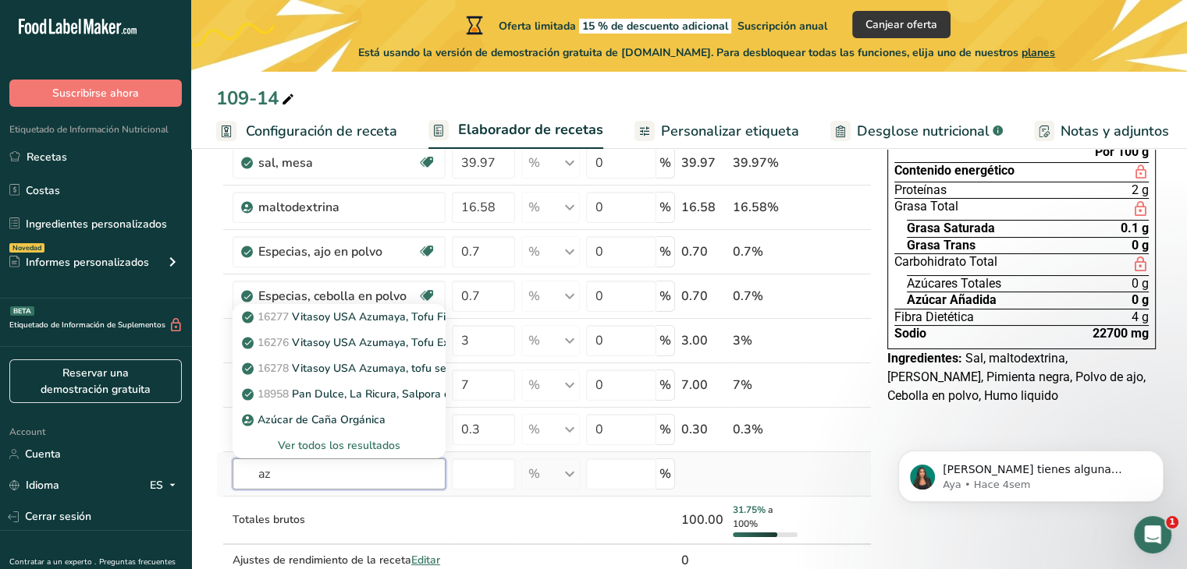
type input "a"
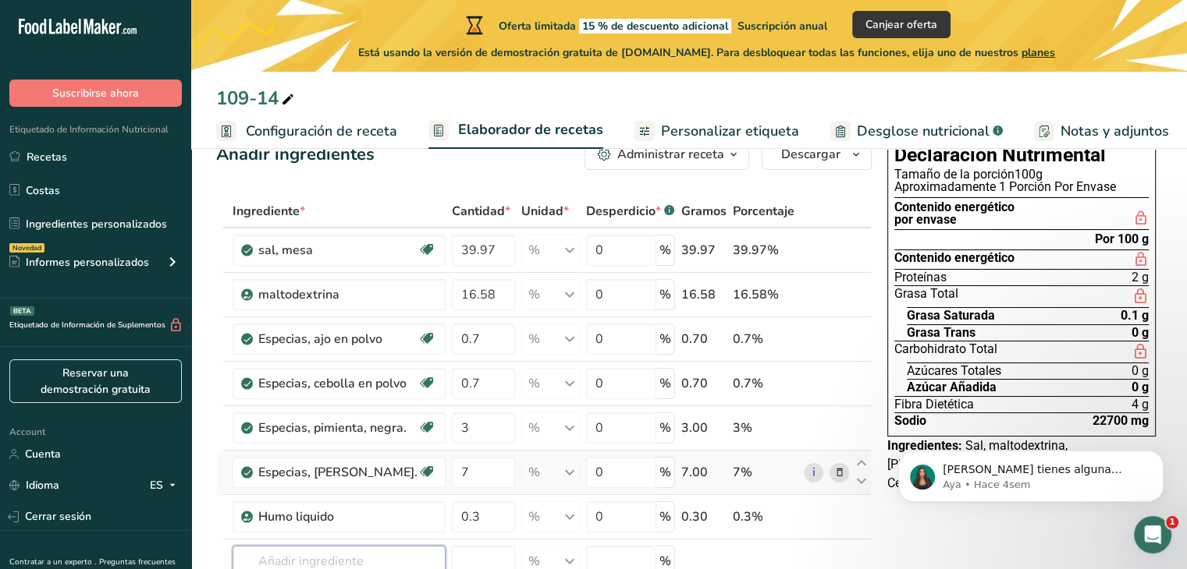
scroll to position [115, 0]
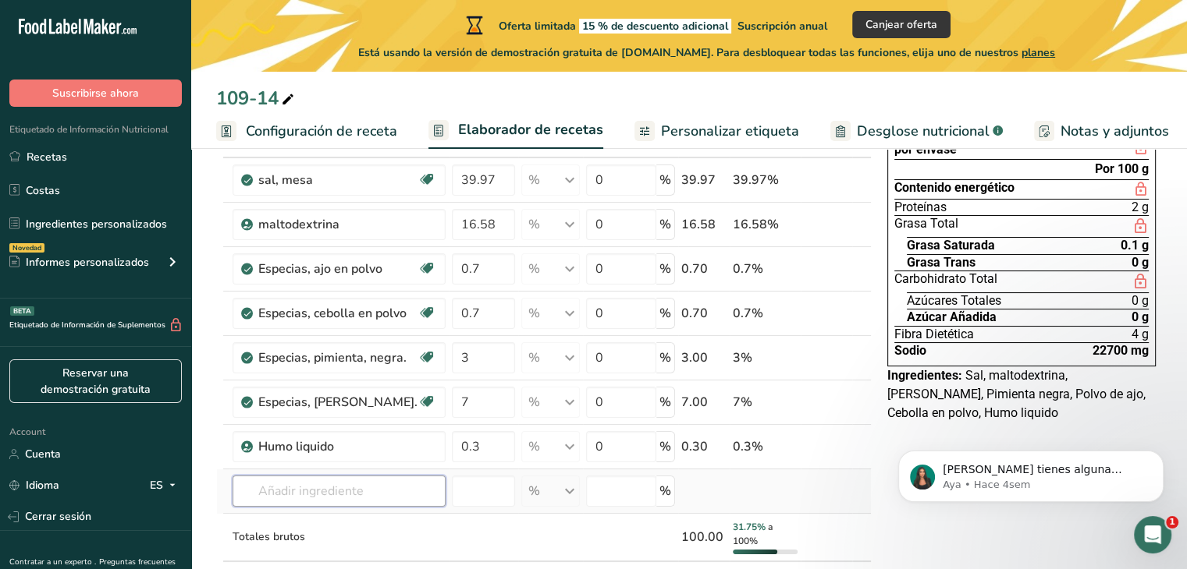
drag, startPoint x: 967, startPoint y: 334, endPoint x: 345, endPoint y: 493, distance: 641.8
click at [345, 493] on input "text" at bounding box center [338, 491] width 213 height 31
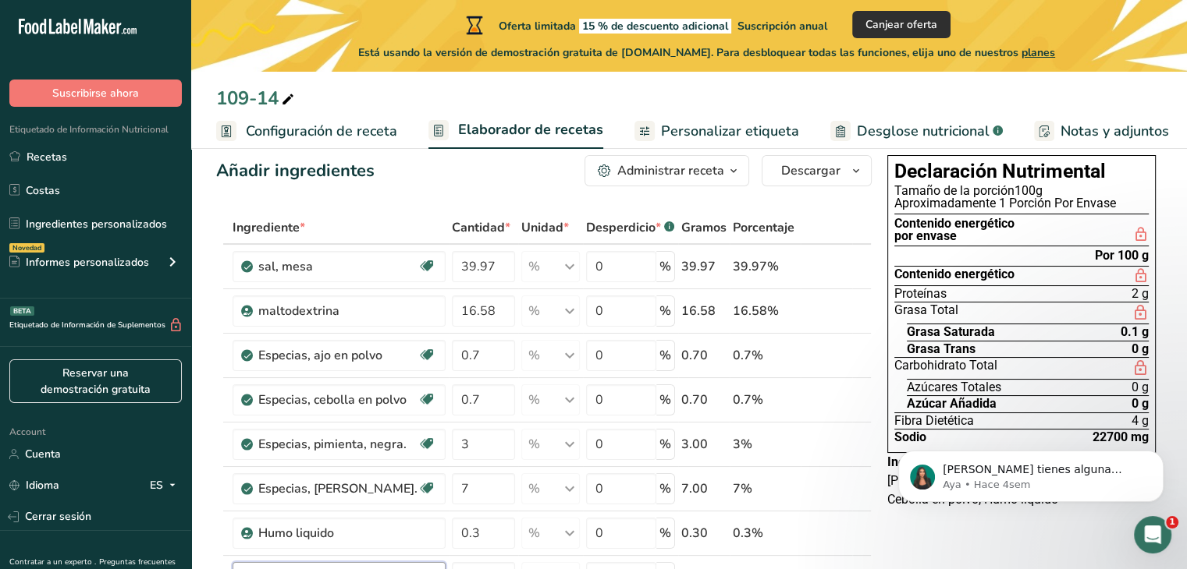
scroll to position [0, 0]
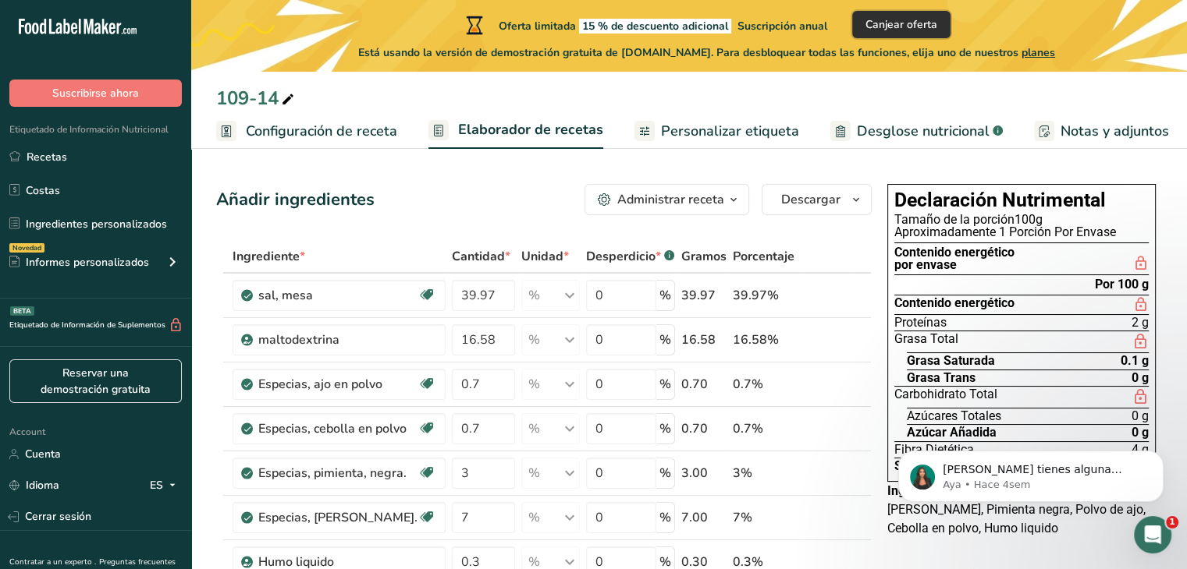
click at [937, 22] on span "Canjear oferta" at bounding box center [901, 24] width 72 height 16
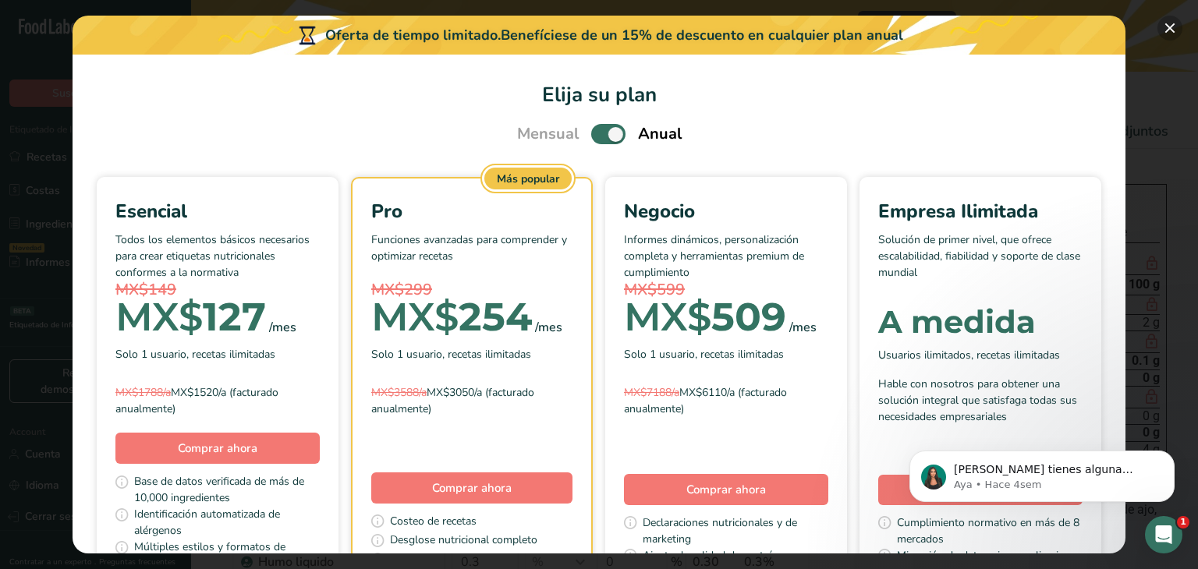
click at [1167, 28] on button "Pick Your Pricing Plan Modal" at bounding box center [1170, 28] width 25 height 25
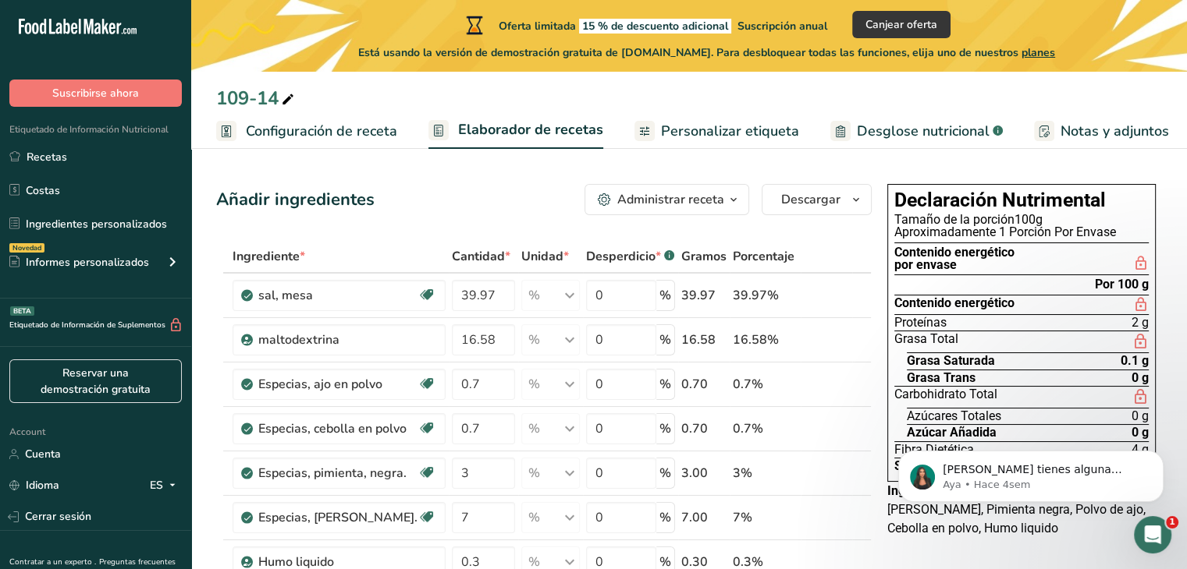
drag, startPoint x: 8, startPoint y: 25, endPoint x: 187, endPoint y: 30, distance: 179.5
click at [187, 30] on div ".a-20{fill:#fff;}" at bounding box center [95, 30] width 191 height 36
click at [866, 260] on th at bounding box center [861, 257] width 19 height 33
click at [740, 193] on icon "button" at bounding box center [733, 200] width 12 height 20
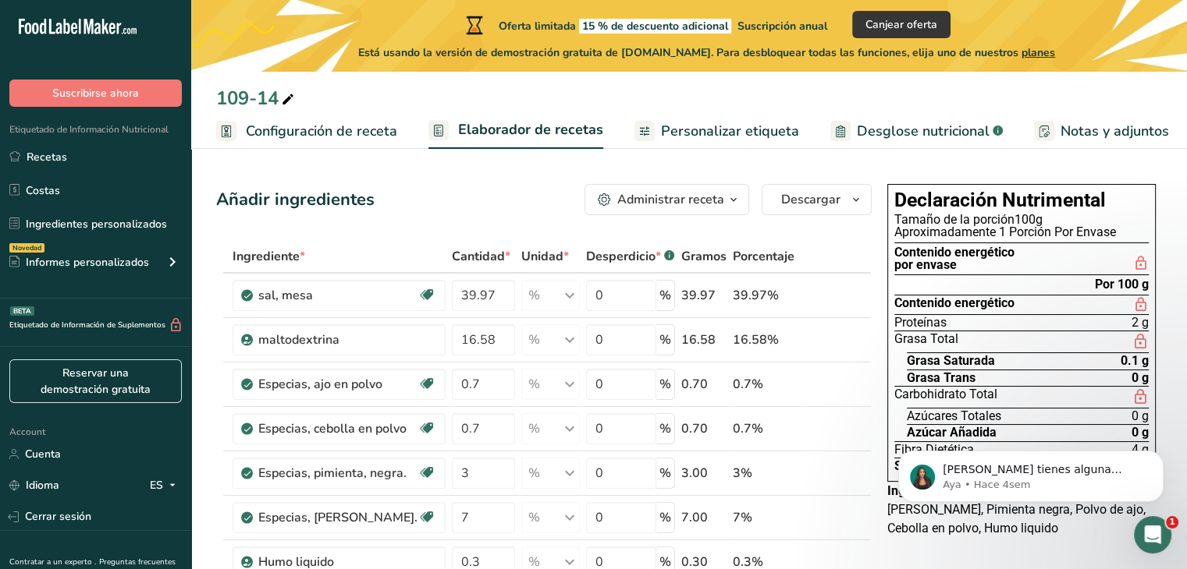
click at [912, 115] on link "Desglose nutricional .a-a{fill:#347362;}.b-a{fill:#fff;}" at bounding box center [916, 131] width 172 height 35
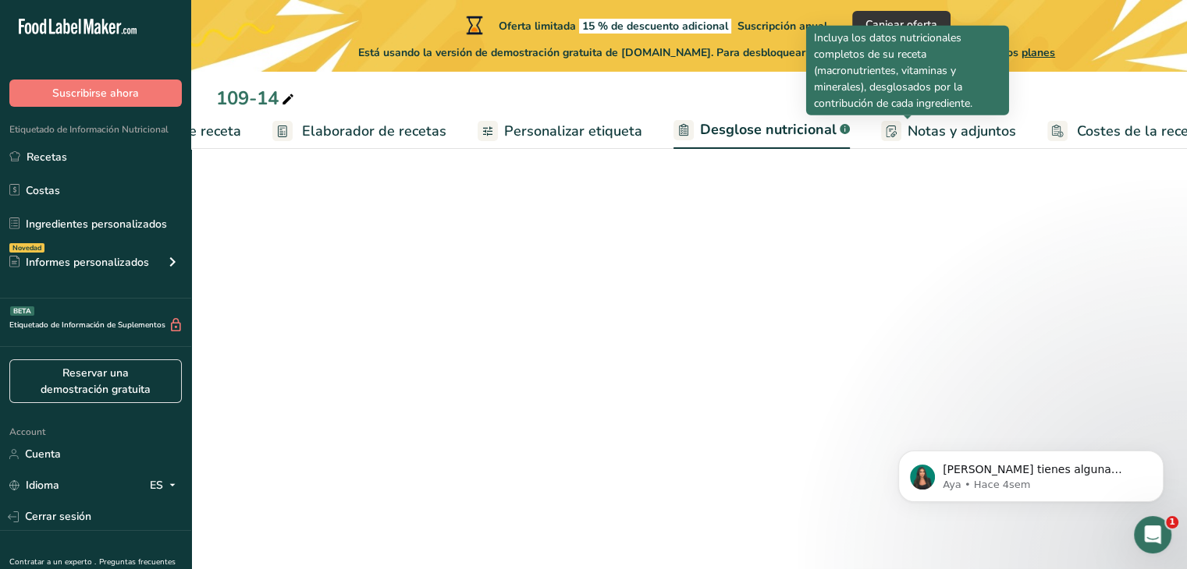
select select "Calories"
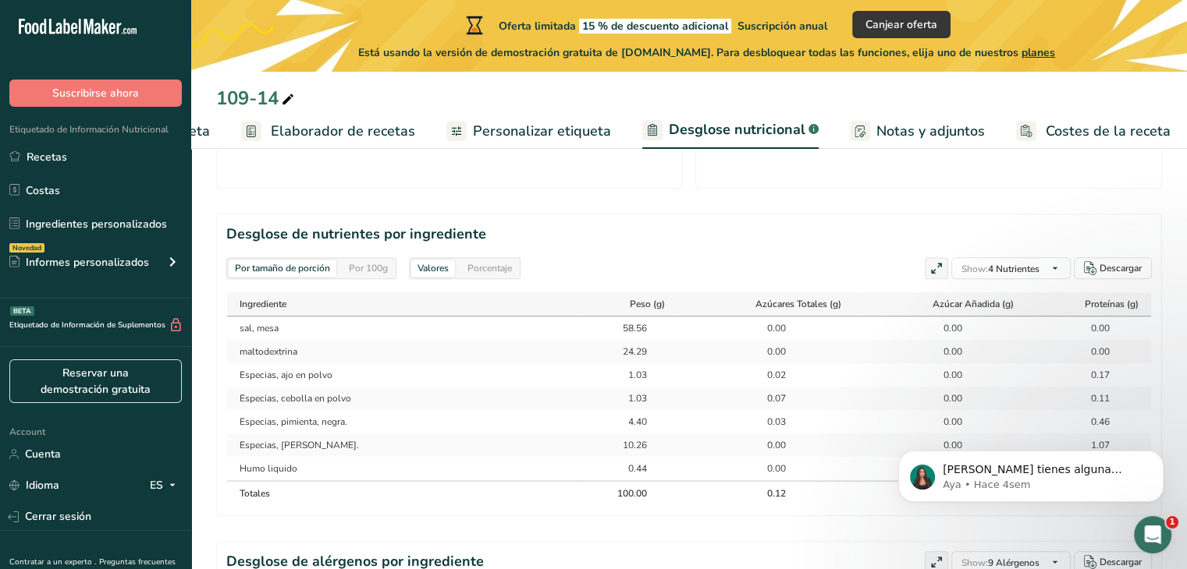
scroll to position [702, 0]
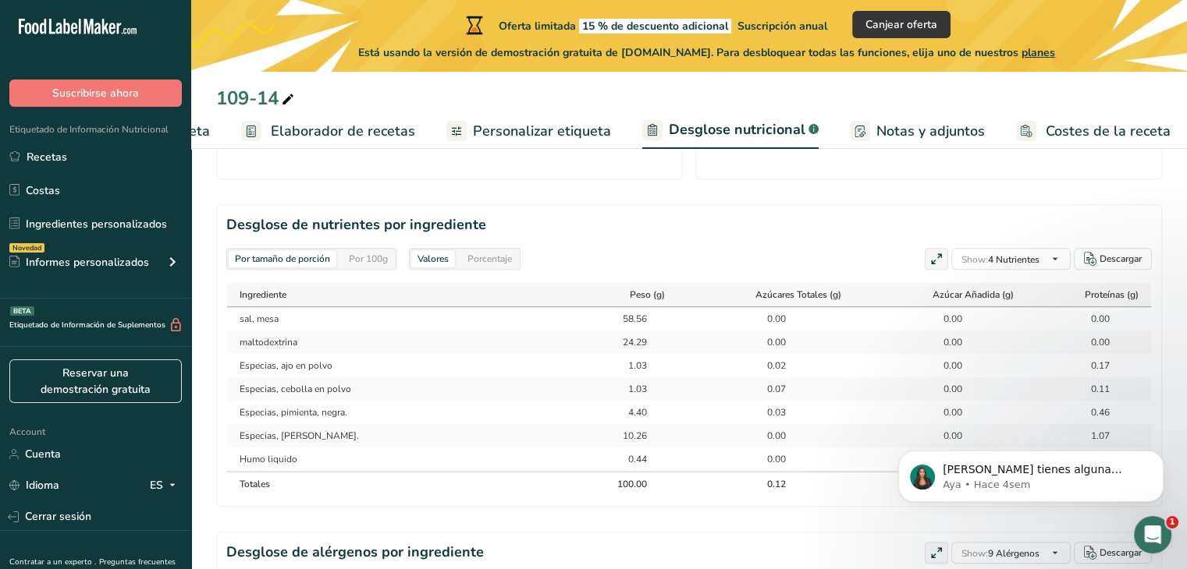
click at [356, 250] on div "Por 100g" at bounding box center [367, 258] width 51 height 17
click at [481, 250] on div "Porcentaje" at bounding box center [489, 258] width 57 height 17
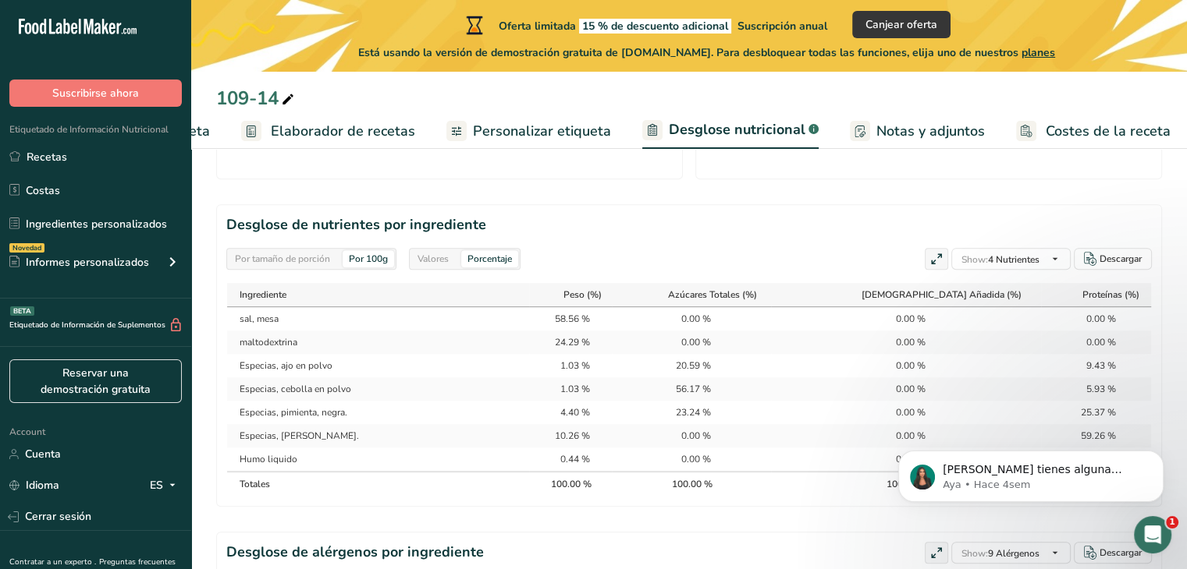
click at [450, 250] on div "Valores" at bounding box center [433, 258] width 44 height 17
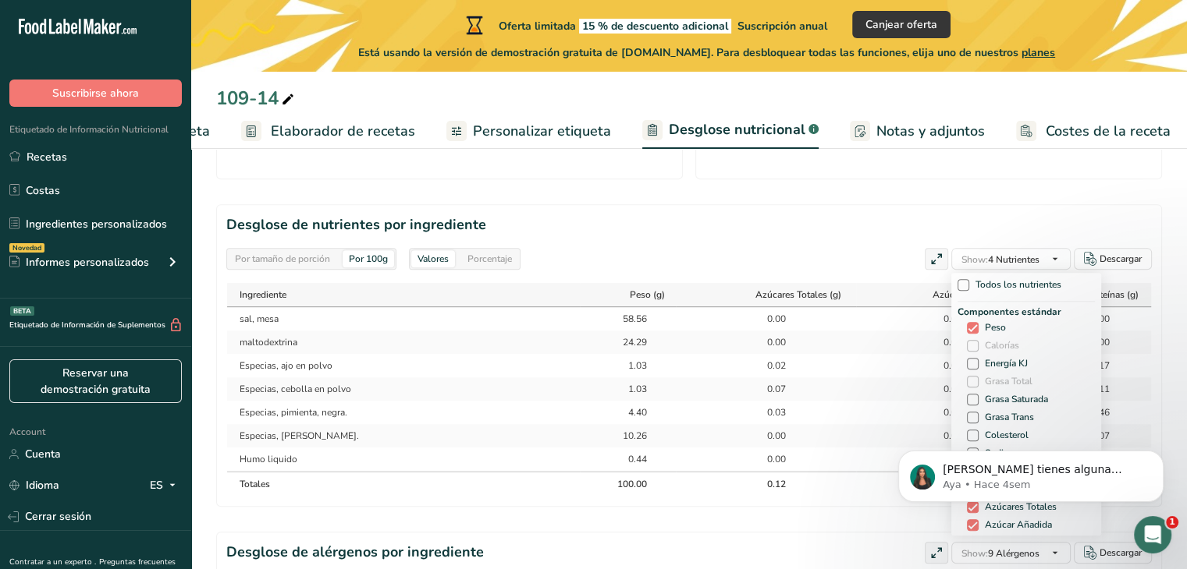
click at [967, 340] on span at bounding box center [973, 346] width 12 height 12
click at [957, 279] on span at bounding box center [963, 285] width 12 height 12
click at [957, 280] on input "Todos los nutrientes" at bounding box center [962, 285] width 10 height 10
checkbox input "true"
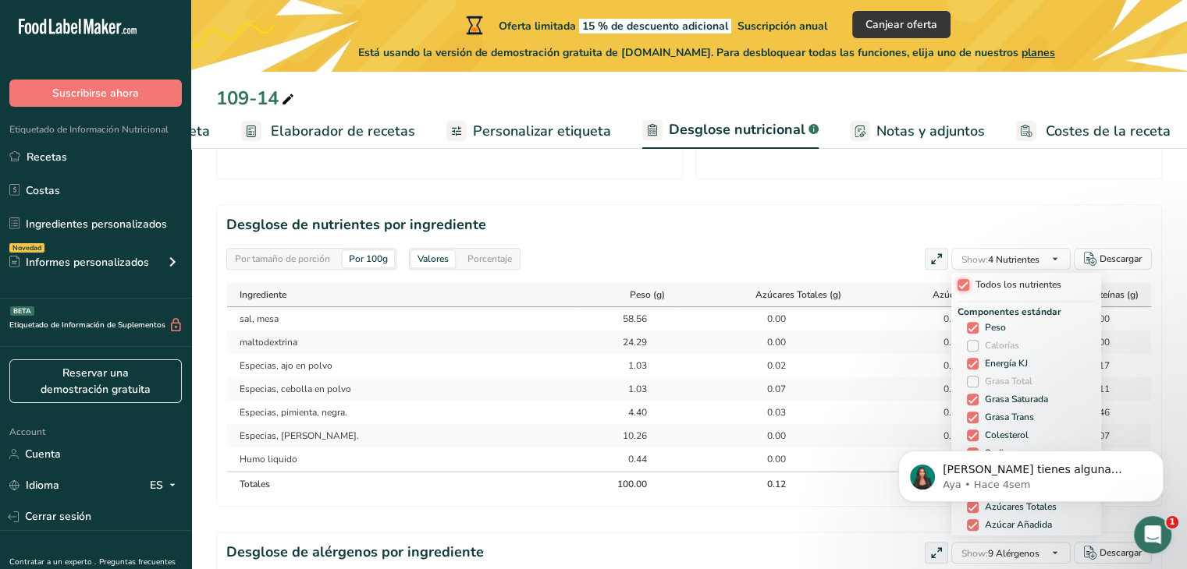
checkbox input "true"
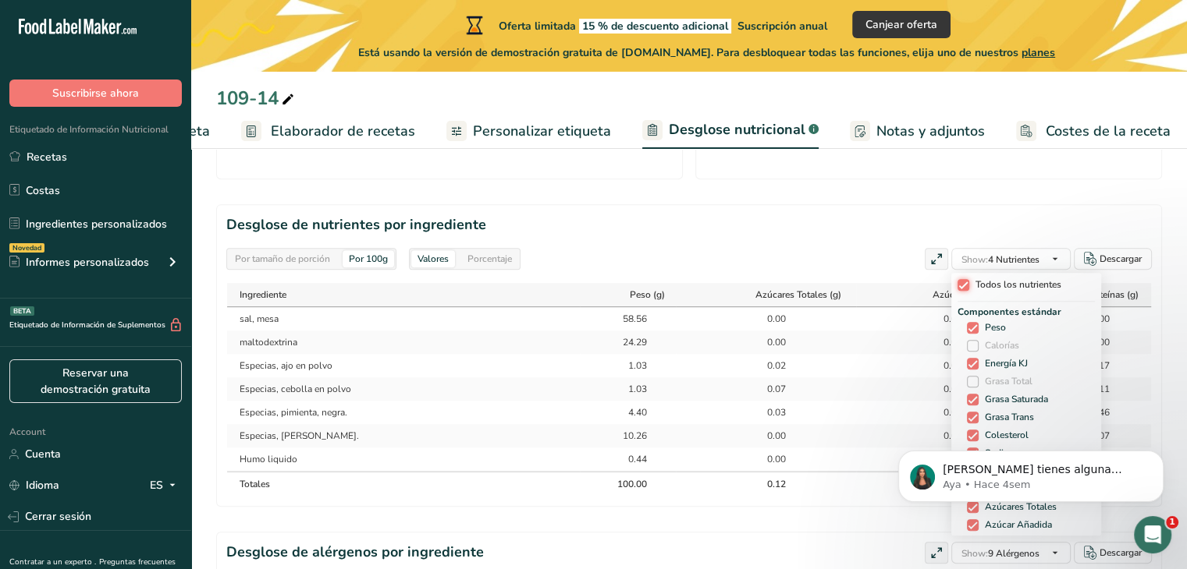
checkbox input "true"
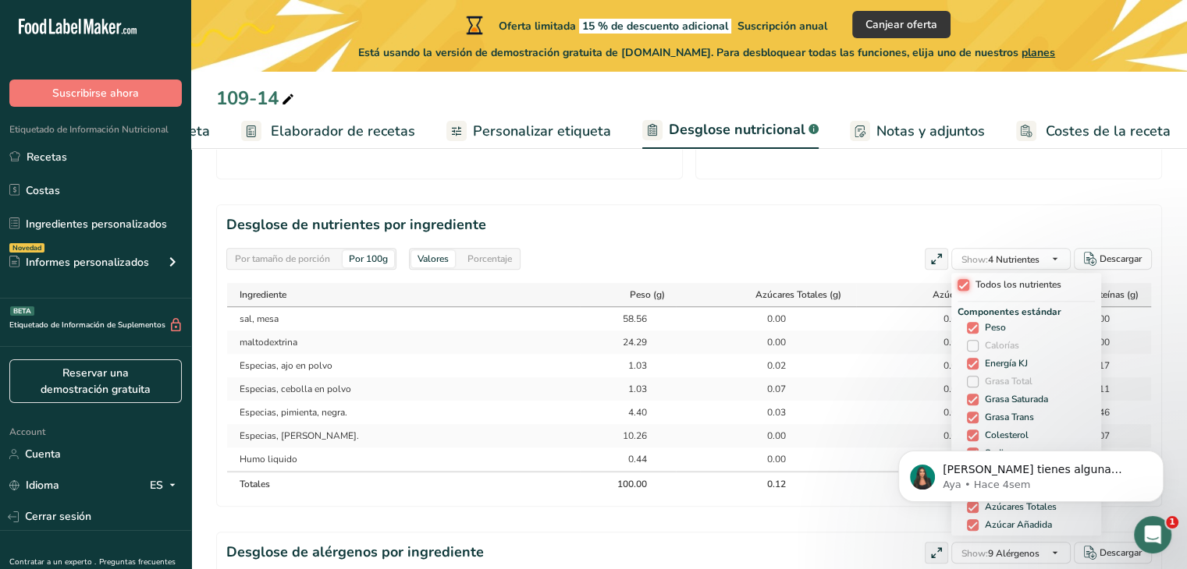
checkbox input "true"
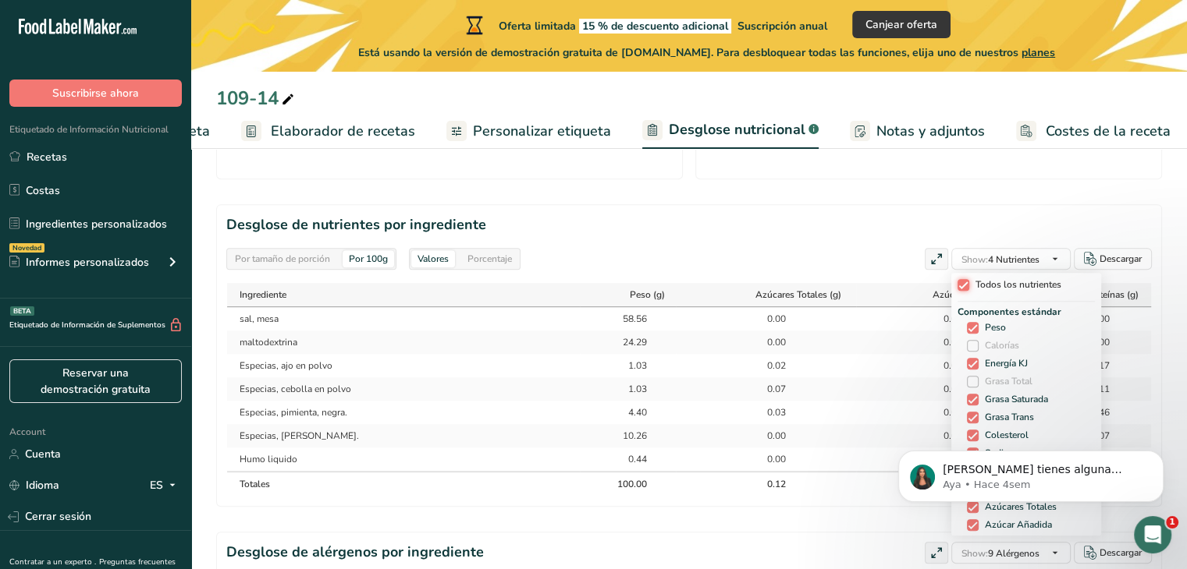
checkbox input "true"
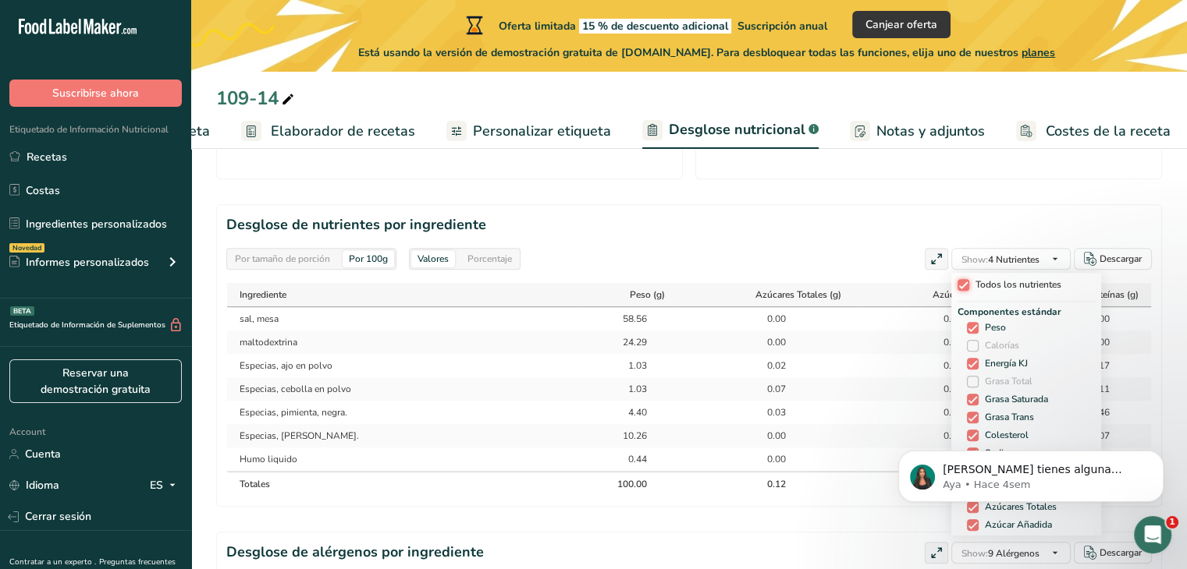
checkbox input "true"
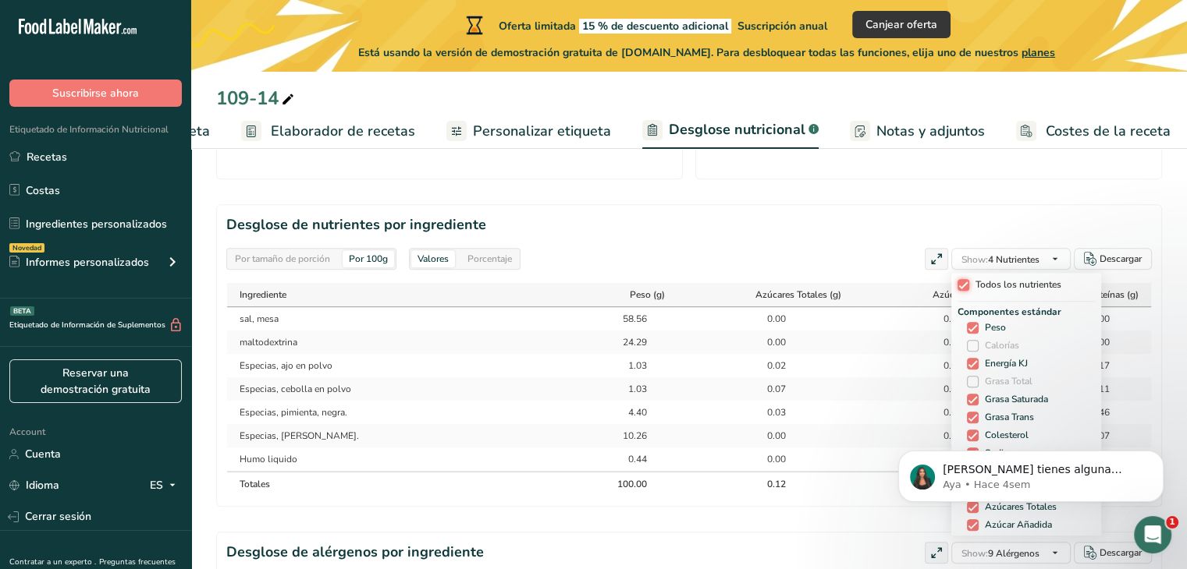
checkbox input "true"
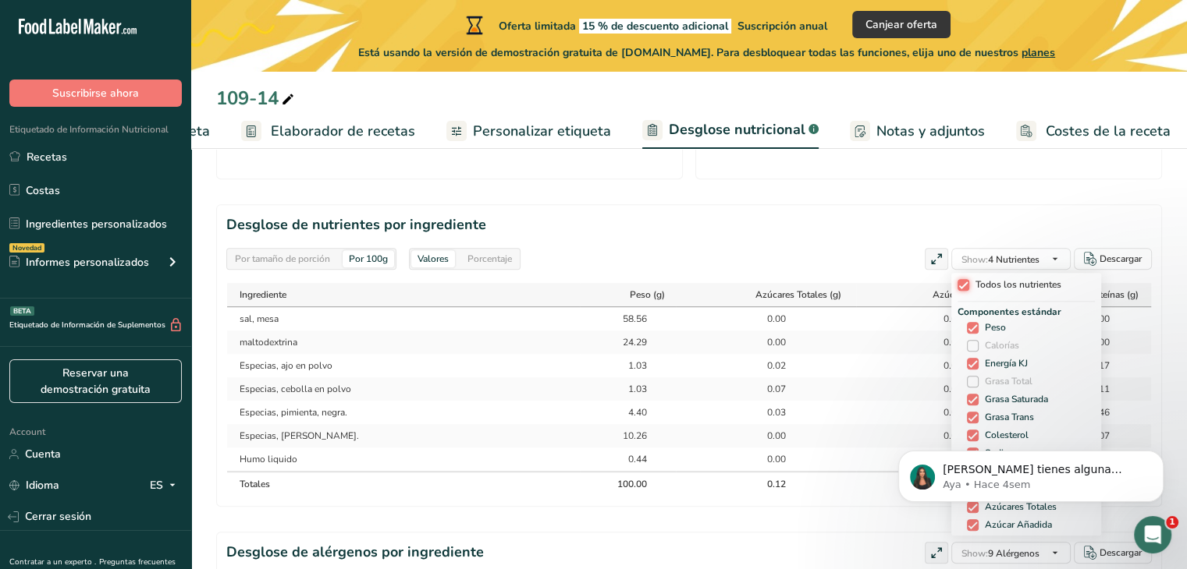
checkbox input "true"
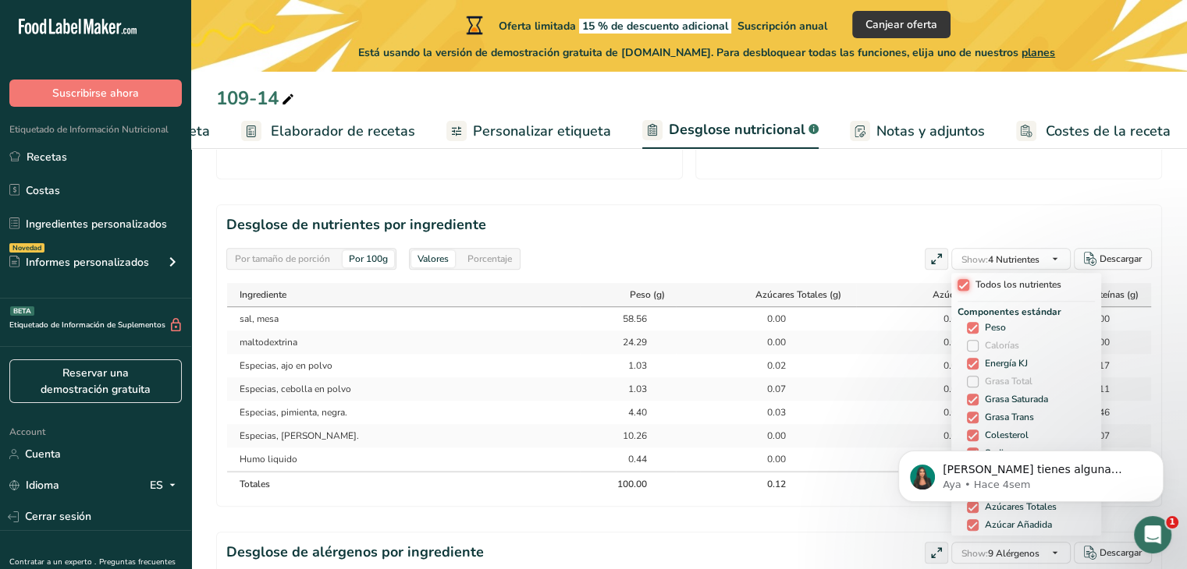
checkbox input "true"
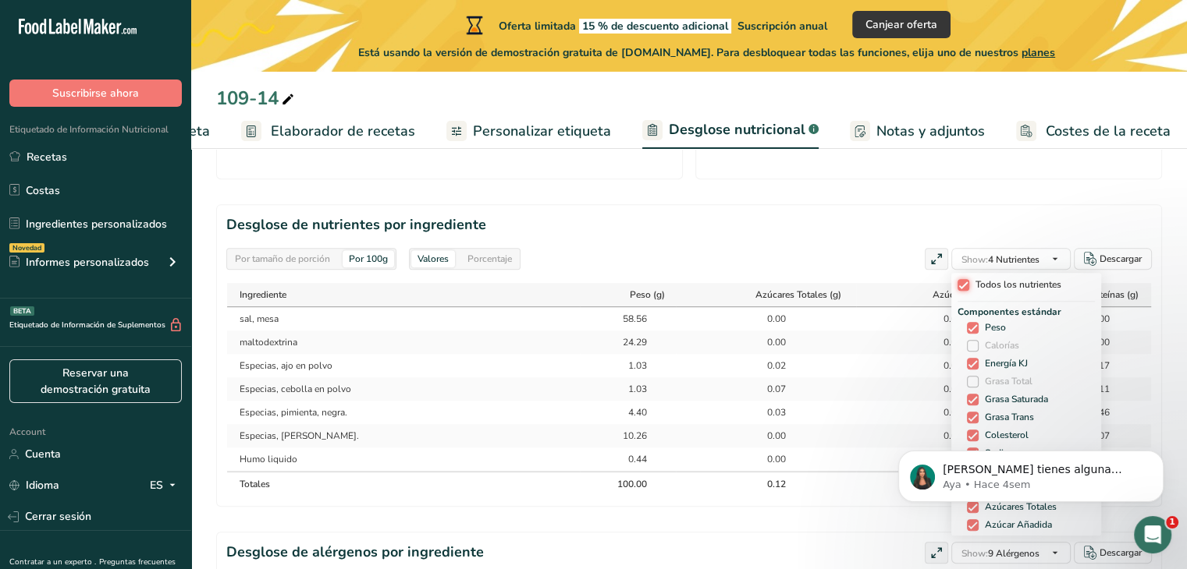
checkbox input "true"
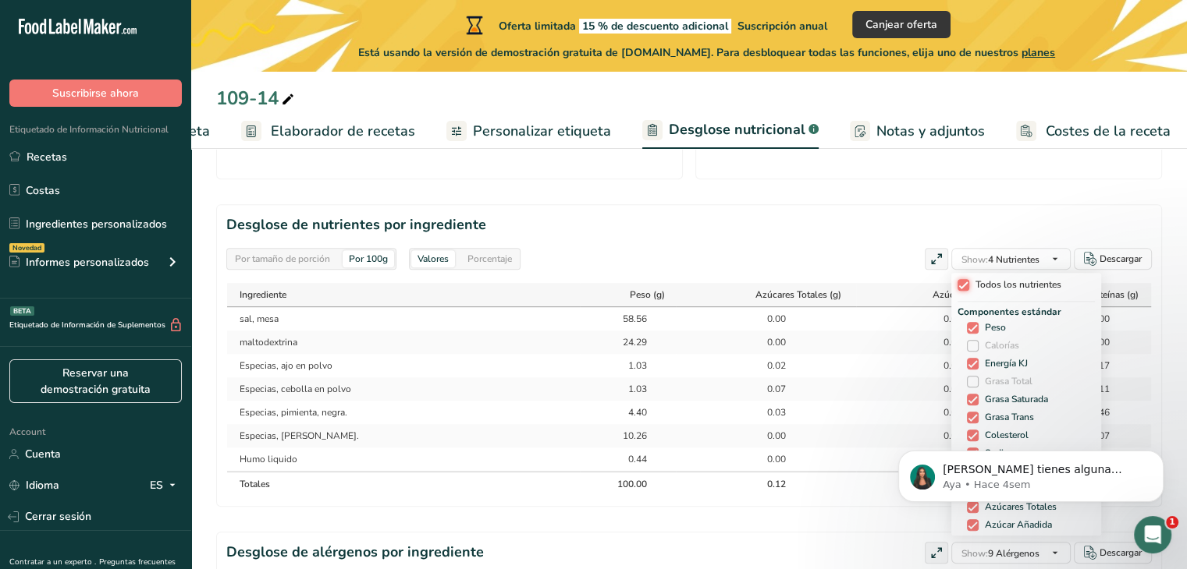
checkbox input "true"
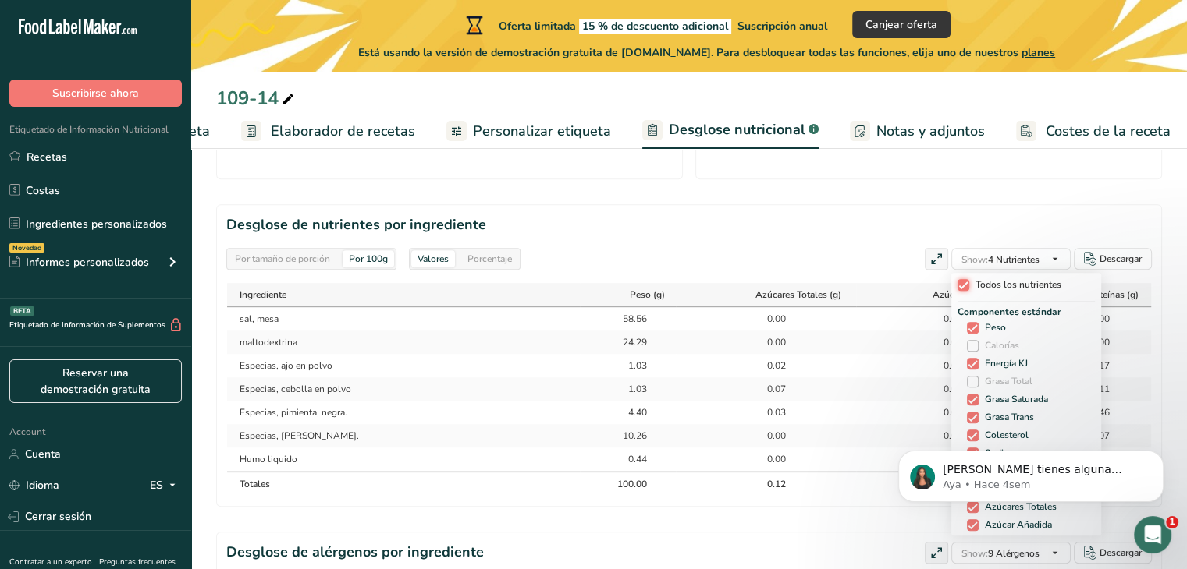
checkbox input "true"
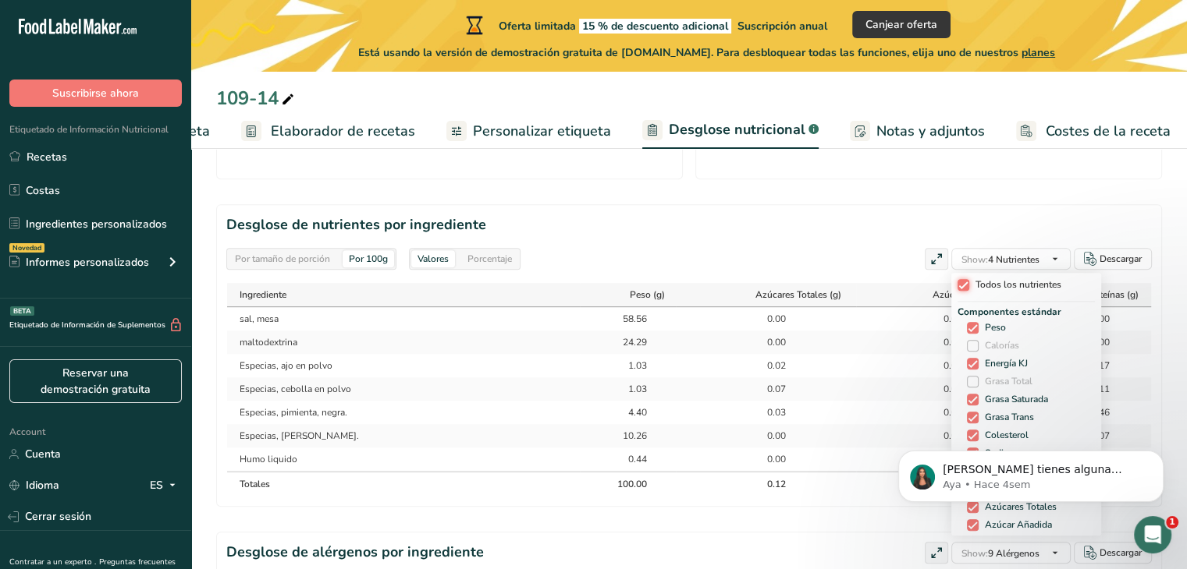
checkbox input "true"
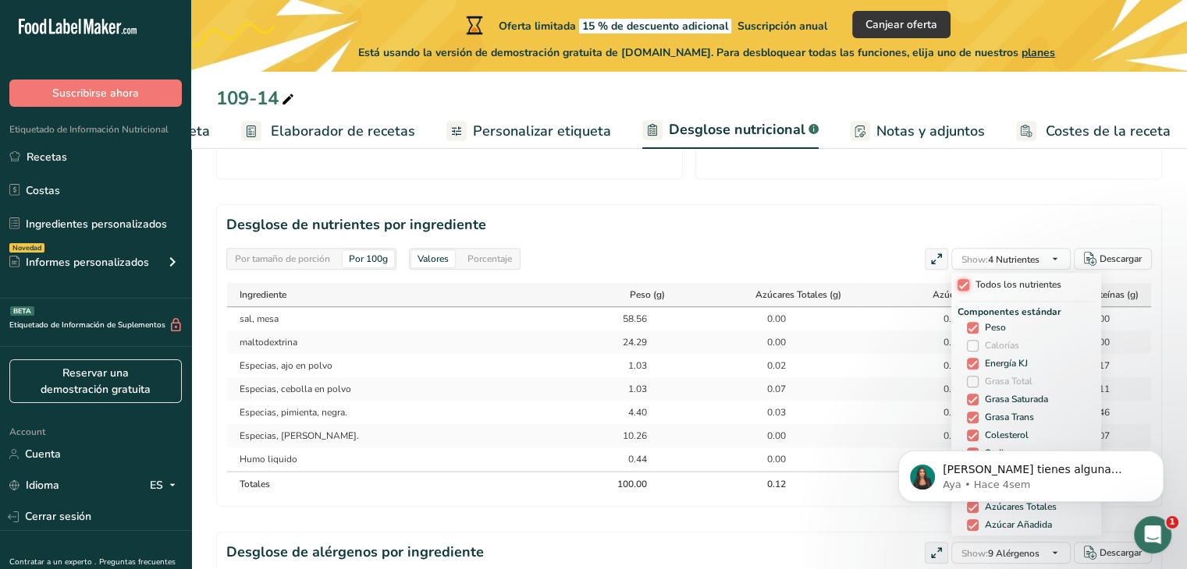
checkbox input "true"
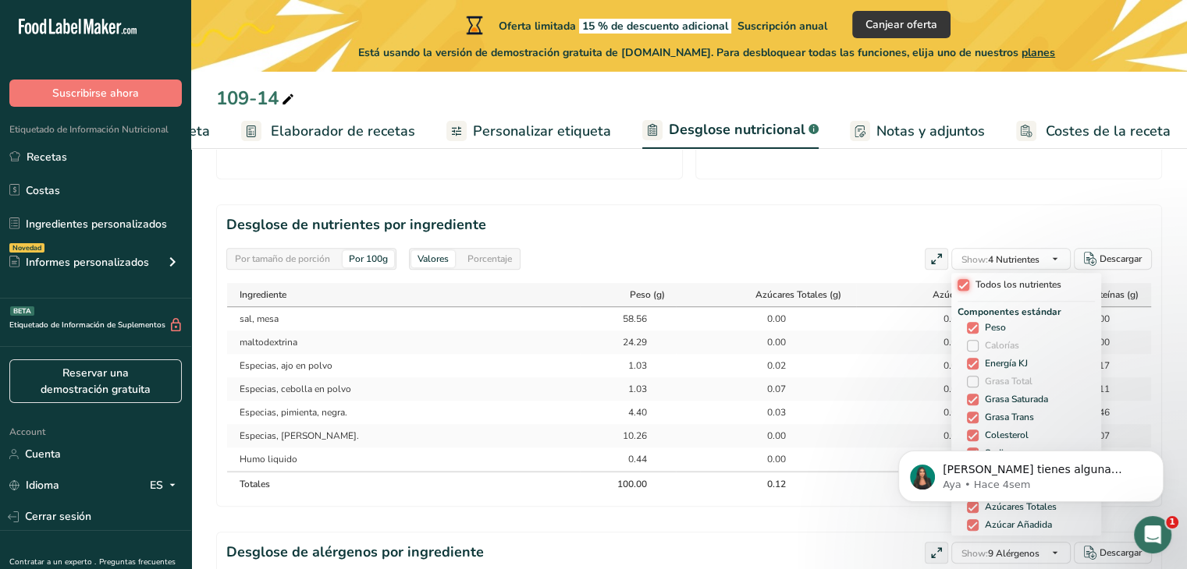
checkbox input "true"
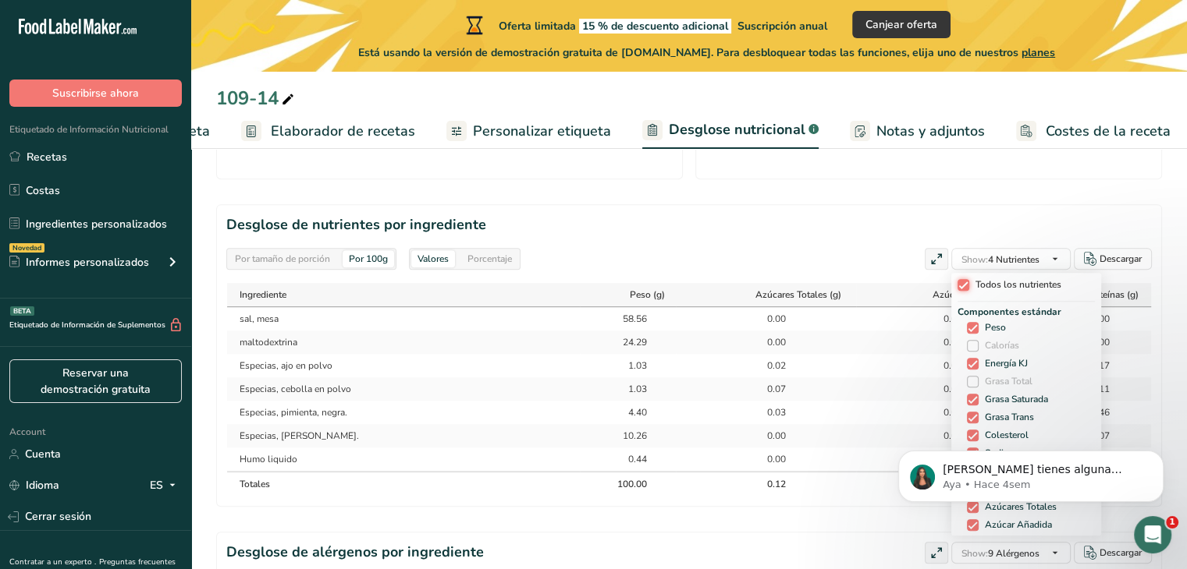
checkbox input "true"
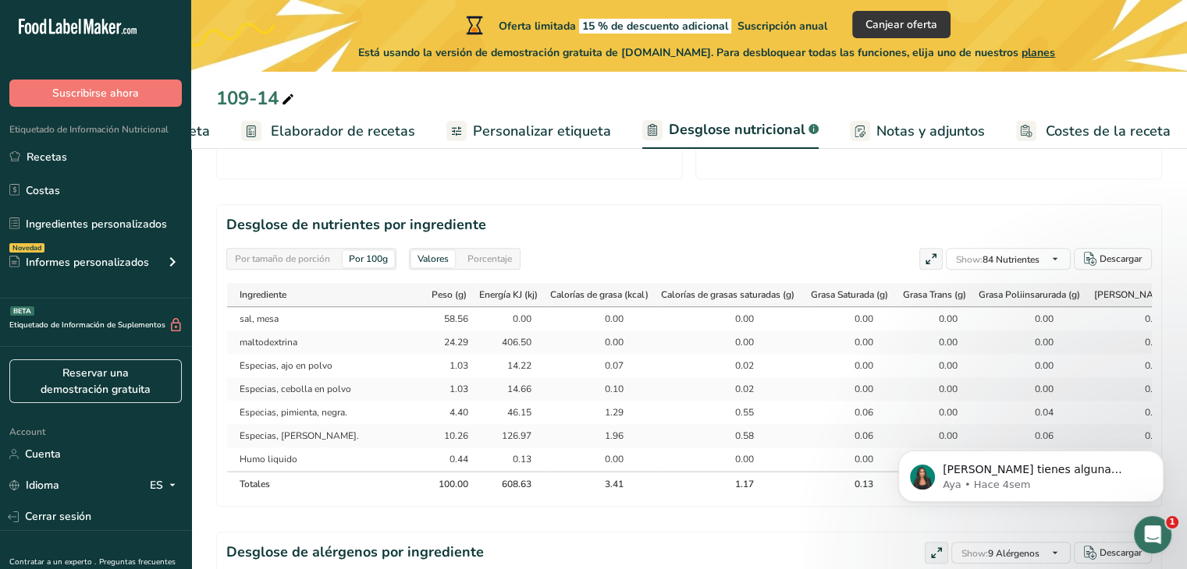
click at [818, 248] on div "Por tamaño de porción Por 100g [GEOGRAPHIC_DATA] Porcentaje Show: 84 Nutrientes…" at bounding box center [688, 259] width 925 height 22
click at [709, 204] on section "Desglose de nutrientes por ingrediente Por tamaño de porción Por 100g [GEOGRAPH…" at bounding box center [689, 355] width 946 height 303
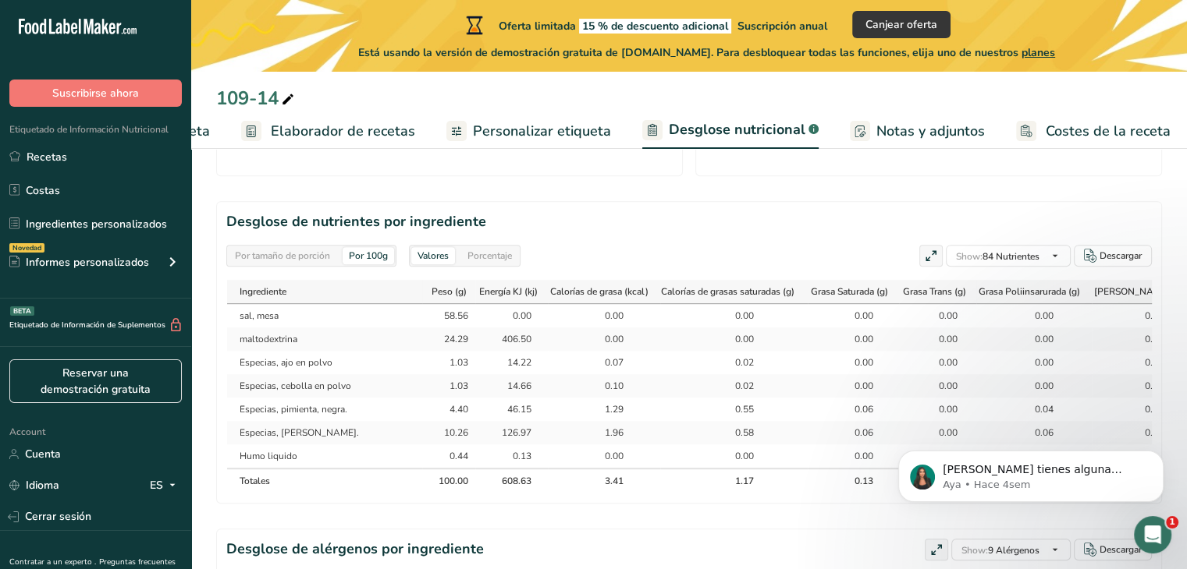
click at [356, 121] on span "Elaborador de recetas" at bounding box center [343, 131] width 144 height 21
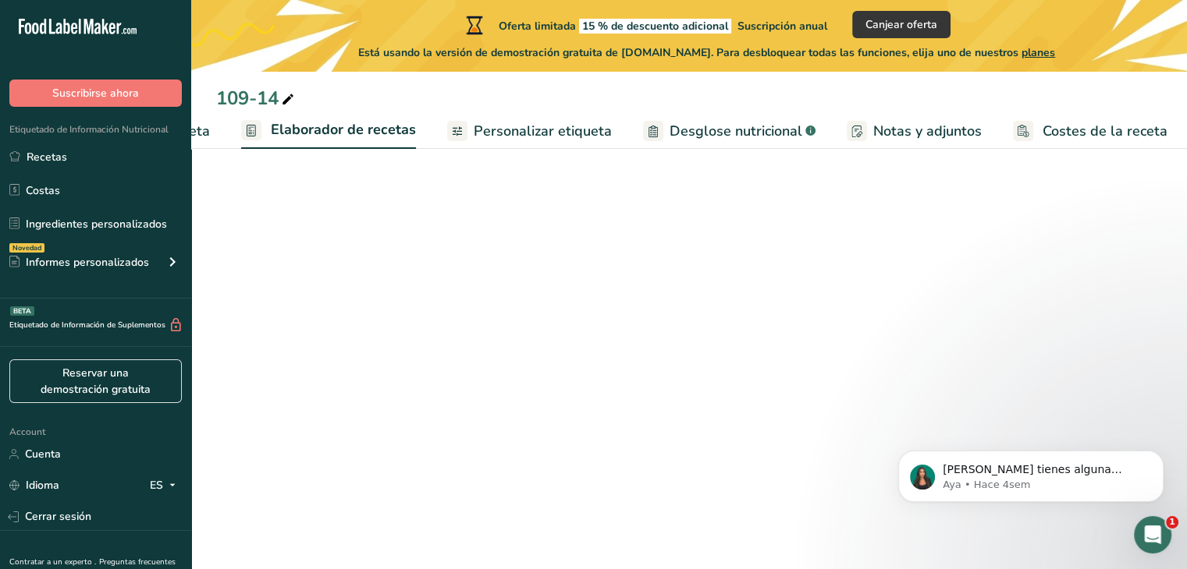
scroll to position [540, 0]
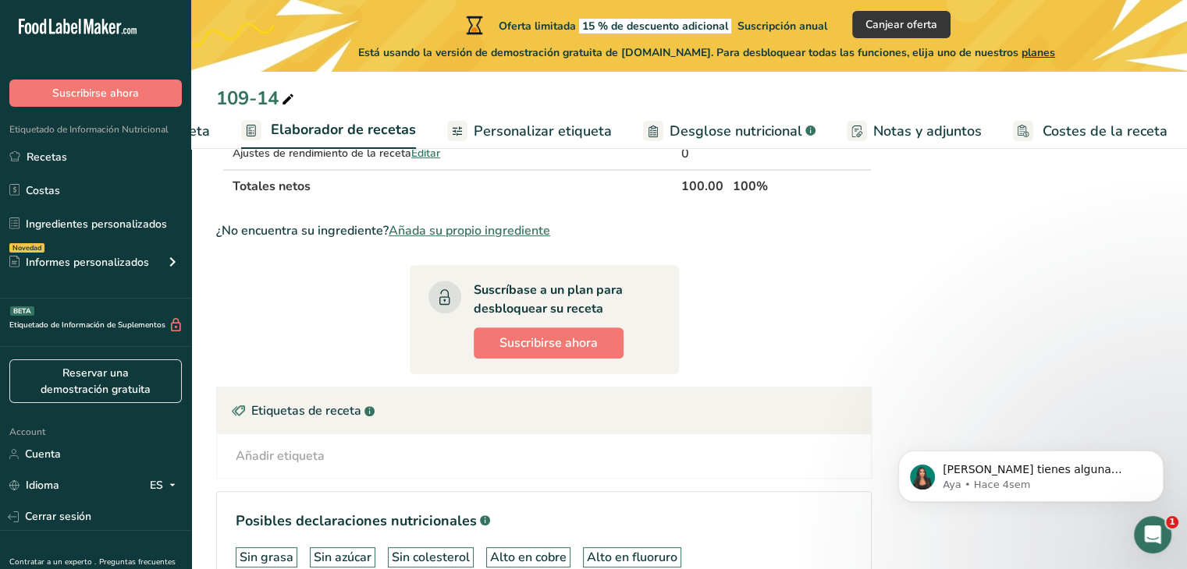
click at [214, 132] on ul "Configuración de receta Elaborador de recetas Personalizar etiqueta Desglose nu…" at bounding box center [601, 130] width 1194 height 37
click at [200, 132] on span "Configuración de receta" at bounding box center [134, 131] width 151 height 21
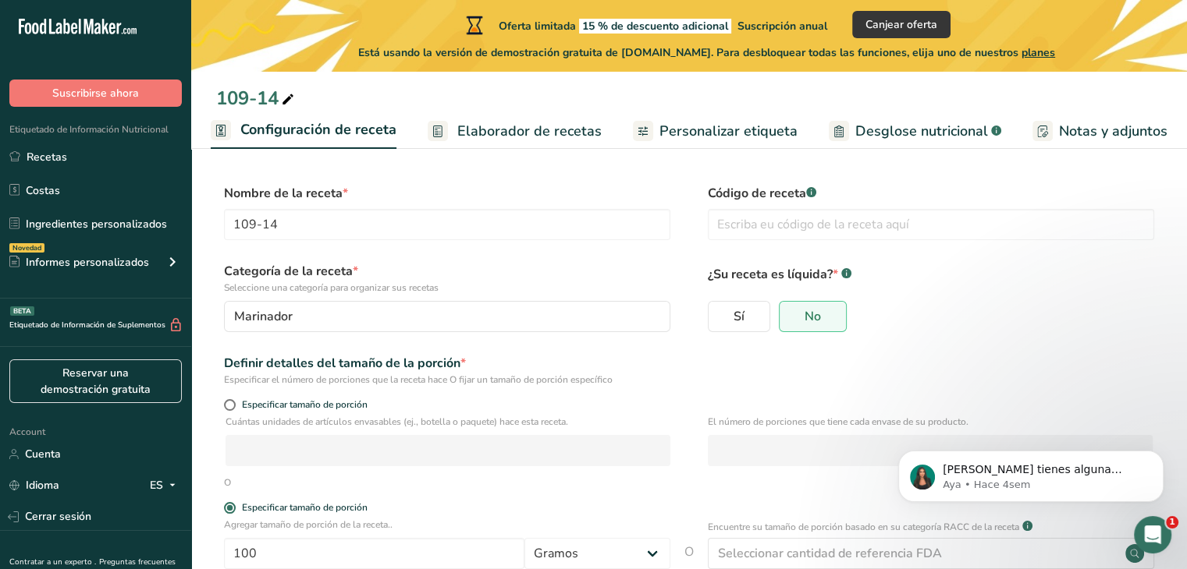
click at [477, 137] on span "Elaborador de recetas" at bounding box center [529, 131] width 144 height 21
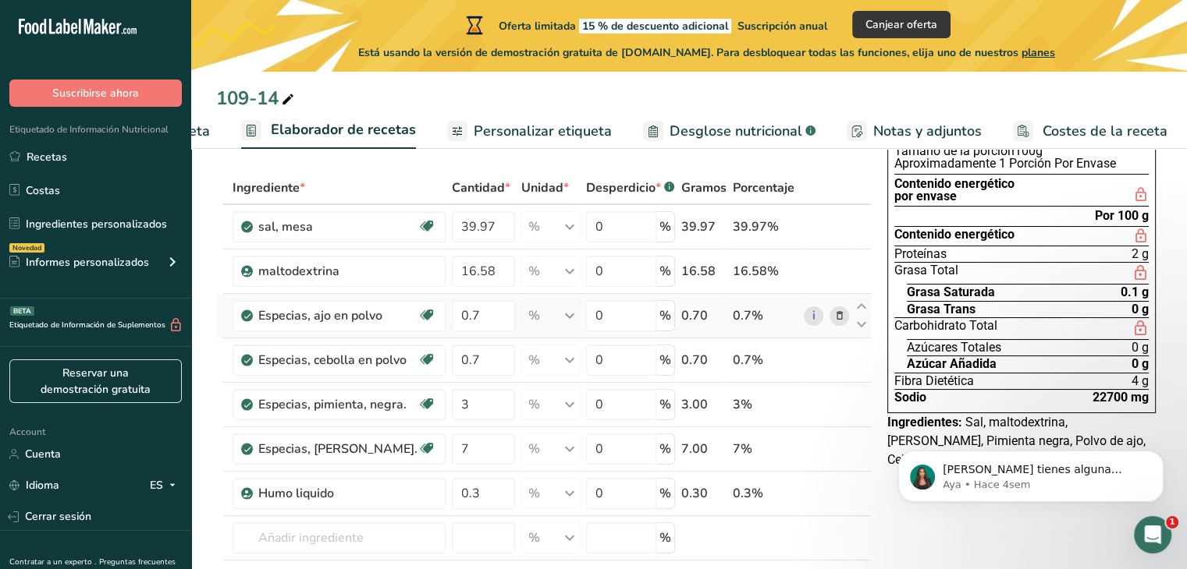
scroll to position [40, 0]
